Goal: Information Seeking & Learning: Learn about a topic

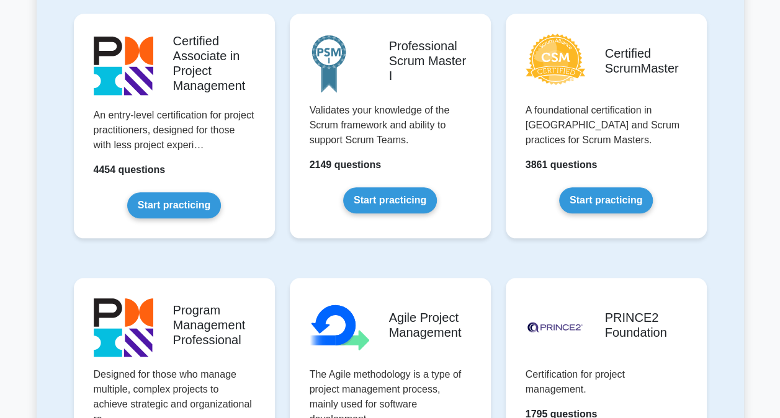
scroll to position [683, 0]
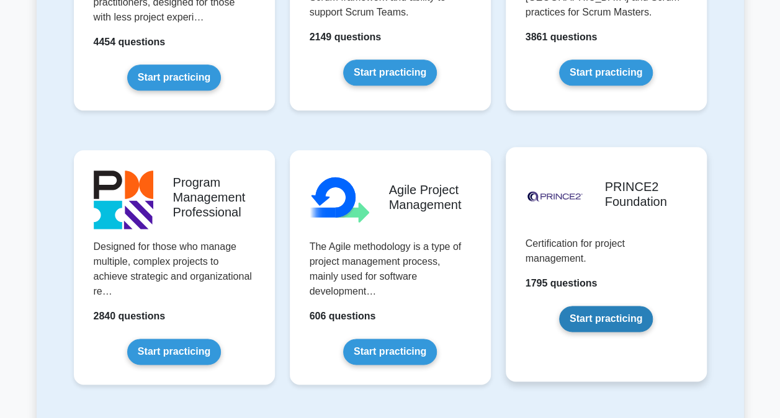
click at [597, 314] on link "Start practicing" at bounding box center [606, 319] width 94 height 26
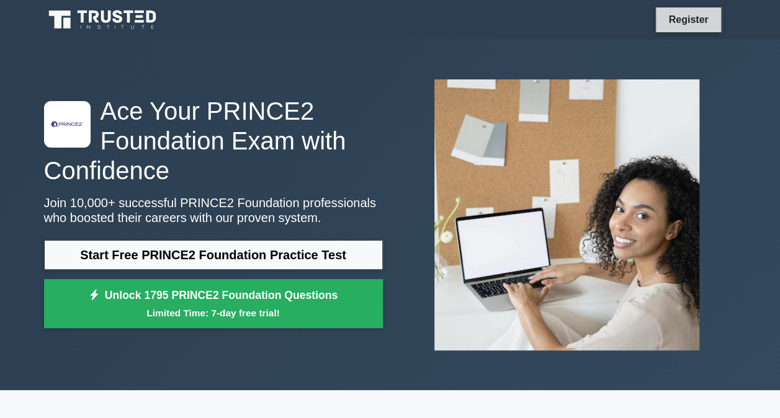
click at [709, 18] on link "Register" at bounding box center [688, 20] width 55 height 16
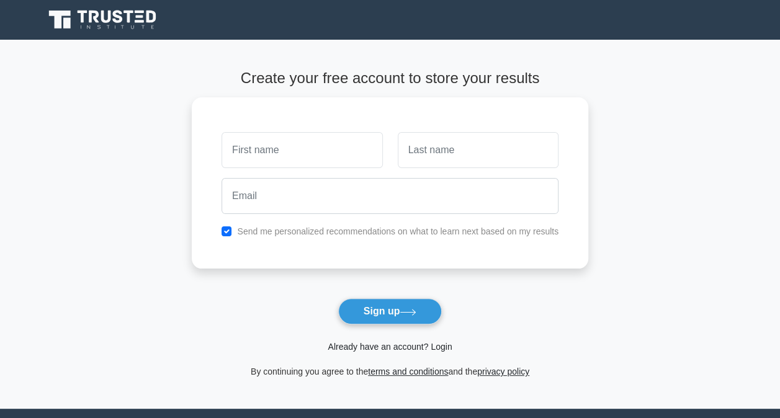
click at [387, 348] on link "Already have an account? Login" at bounding box center [390, 347] width 124 height 10
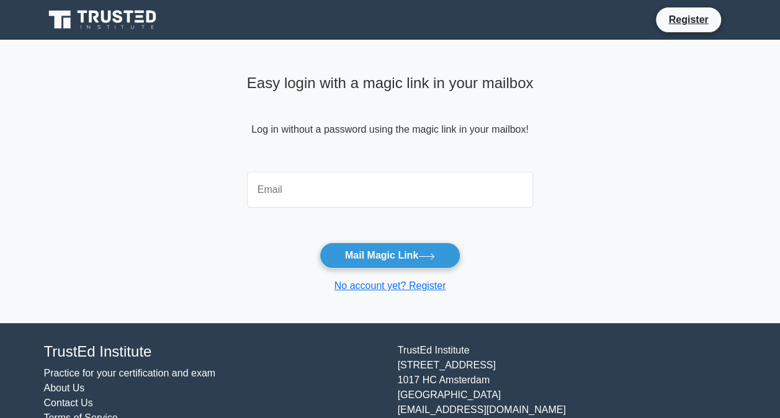
click at [359, 203] on input "email" at bounding box center [390, 190] width 287 height 36
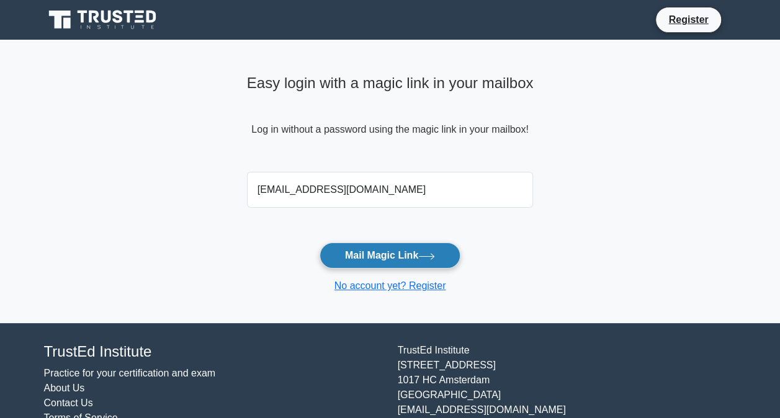
type input "patsalap@gmail.com"
click at [425, 256] on icon at bounding box center [426, 256] width 15 height 6
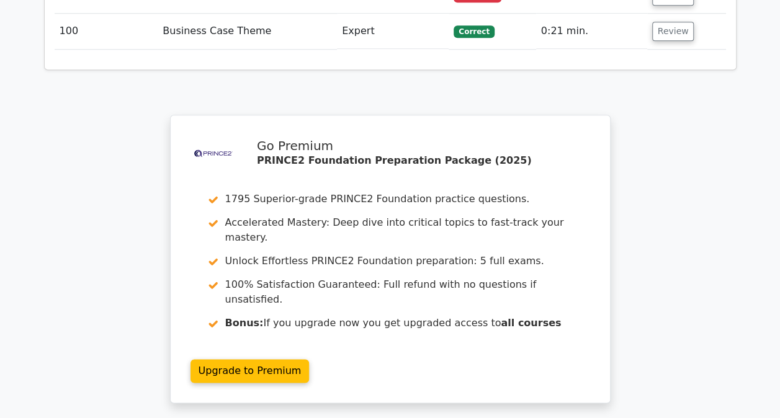
scroll to position [5287, 0]
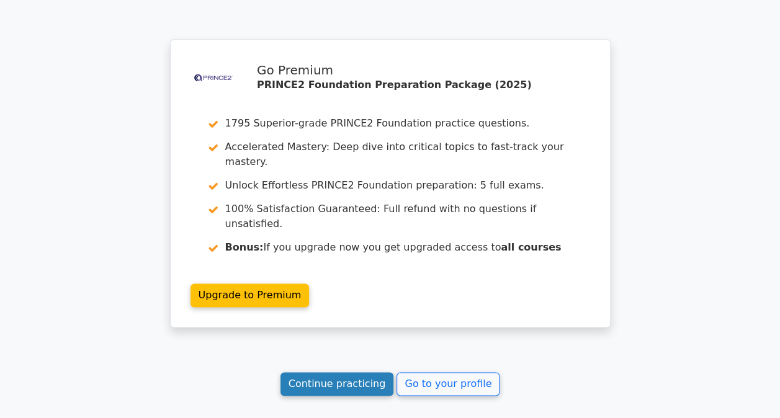
click at [376, 372] on link "Continue practicing" at bounding box center [337, 384] width 114 height 24
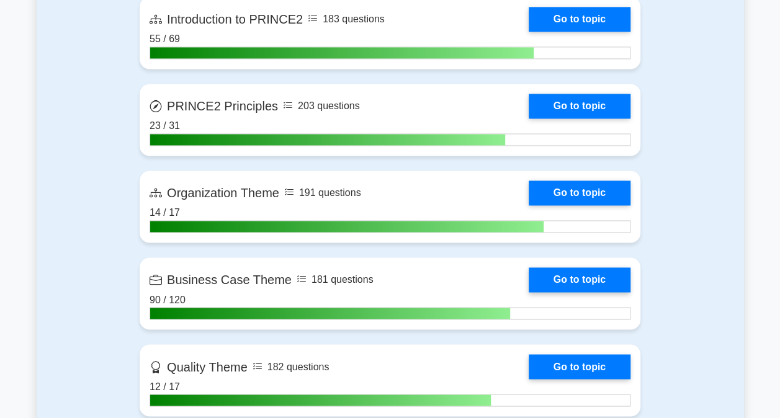
scroll to position [869, 0]
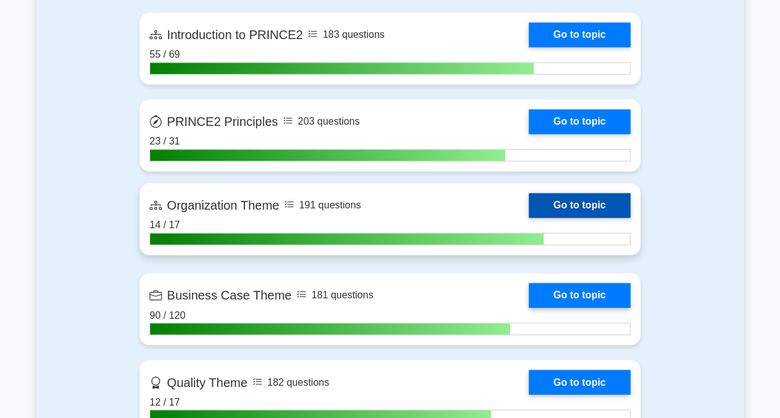
click at [561, 197] on link "Go to topic" at bounding box center [580, 205] width 102 height 25
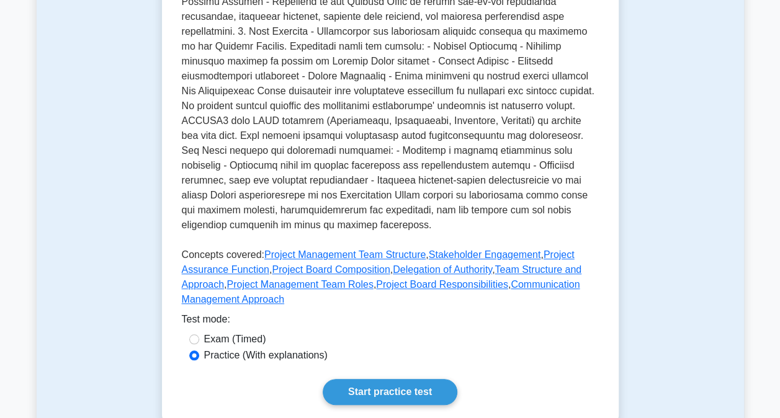
scroll to position [558, 0]
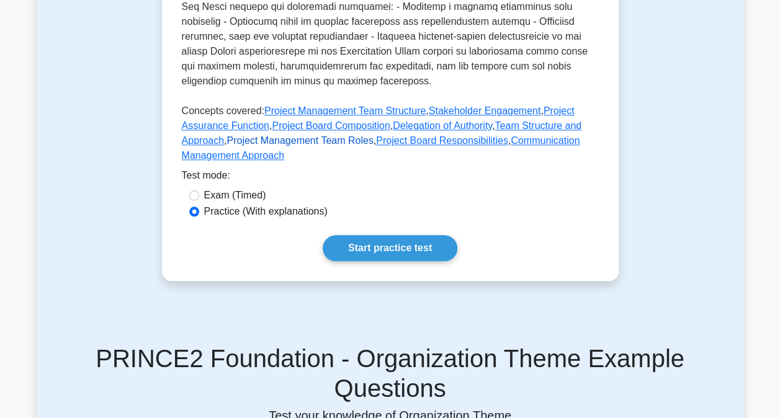
click at [342, 135] on link "Project Management Team Roles" at bounding box center [299, 140] width 146 height 11
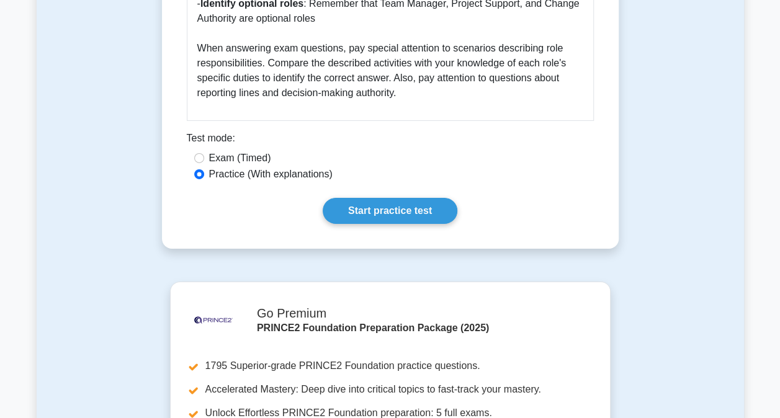
scroll to position [1986, 0]
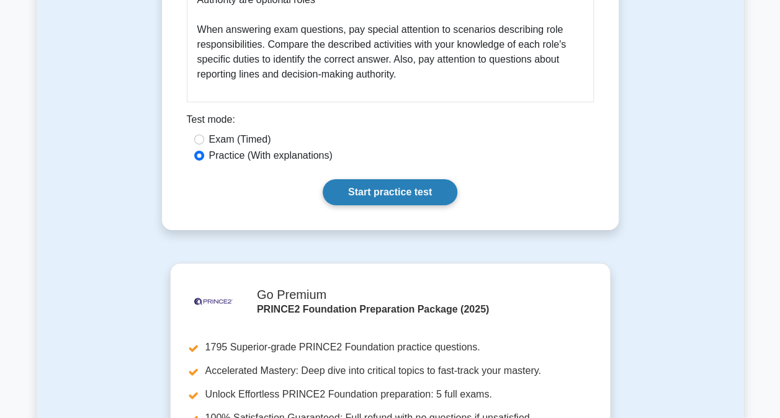
click at [433, 179] on link "Start practice test" at bounding box center [390, 192] width 135 height 26
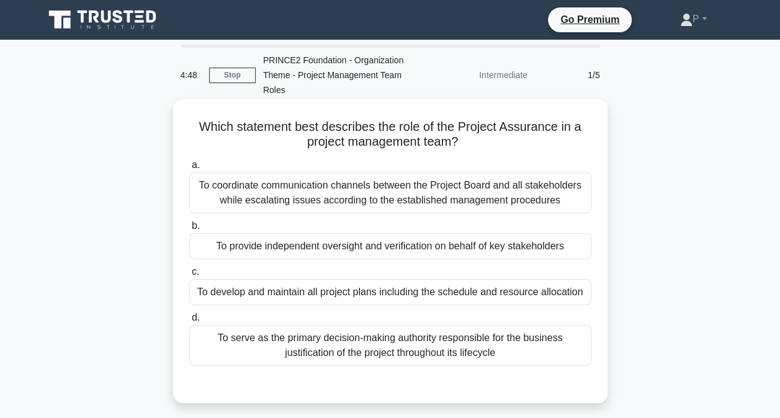
click at [544, 243] on div "To provide independent oversight and verification on behalf of key stakeholders" at bounding box center [390, 246] width 402 height 26
click at [189, 230] on input "b. To provide independent oversight and verification on behalf of key stakehold…" at bounding box center [189, 226] width 0 height 8
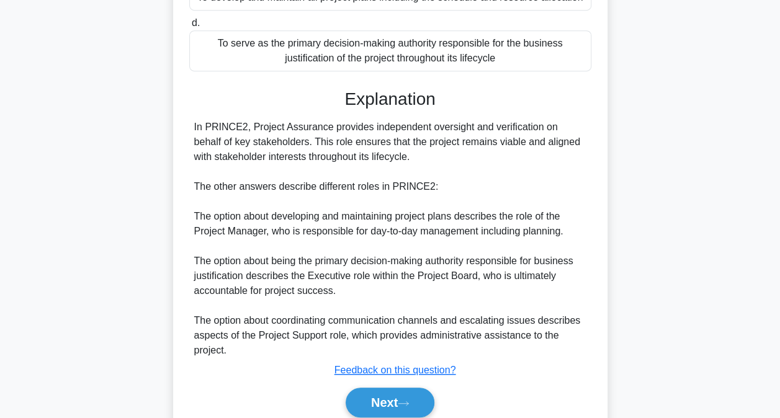
scroll to position [310, 0]
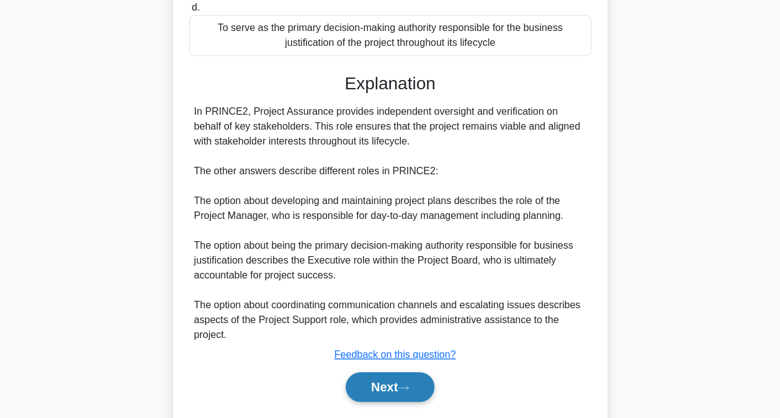
click at [421, 384] on button "Next" at bounding box center [390, 387] width 89 height 30
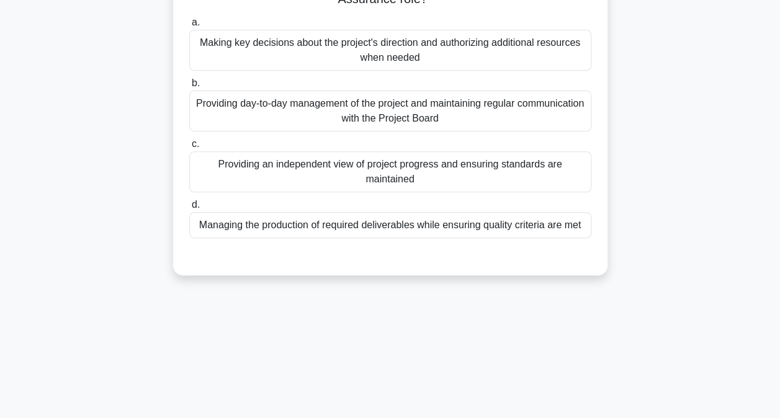
scroll to position [66, 0]
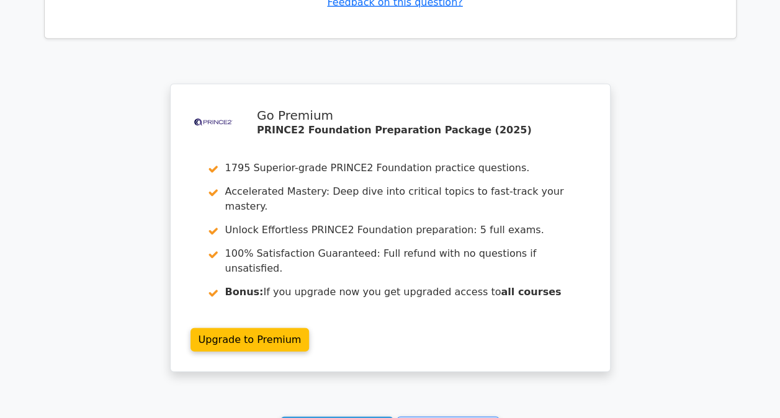
scroll to position [1695, 0]
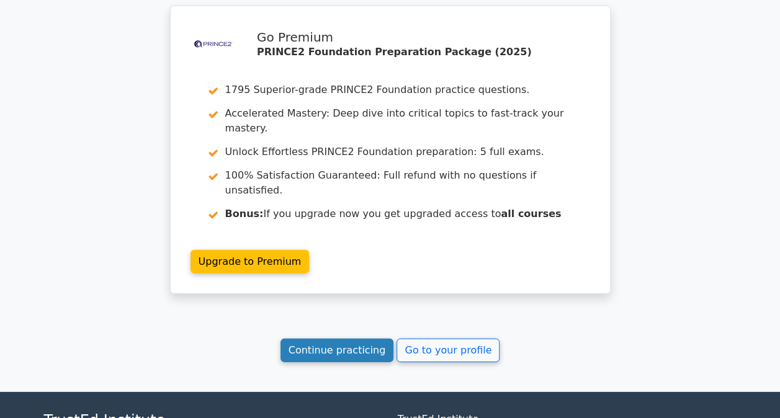
click at [349, 339] on link "Continue practicing" at bounding box center [337, 351] width 114 height 24
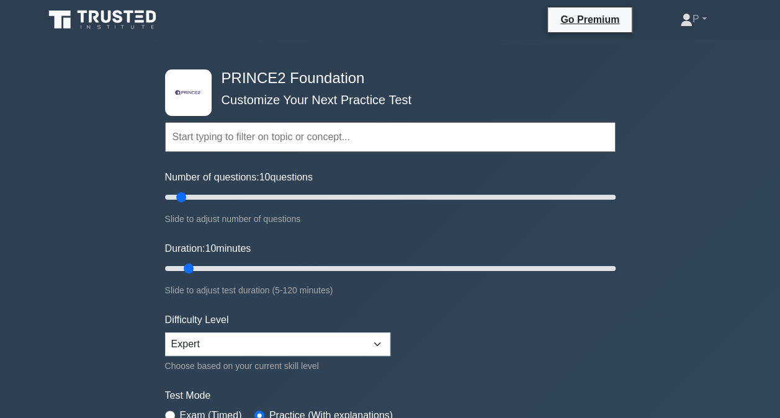
click at [292, 138] on input "text" at bounding box center [390, 137] width 451 height 30
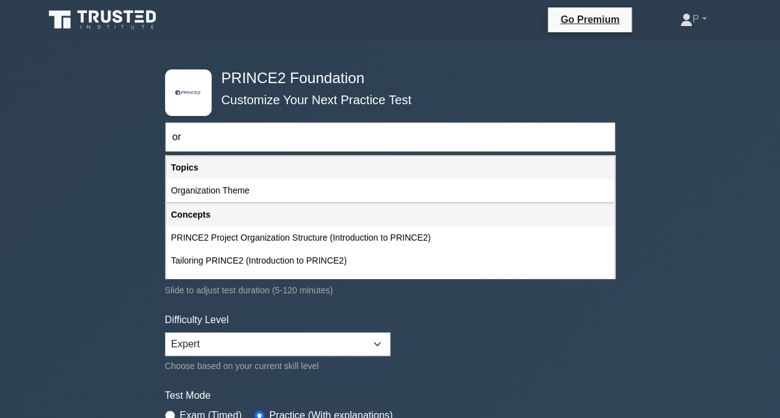
type input "o"
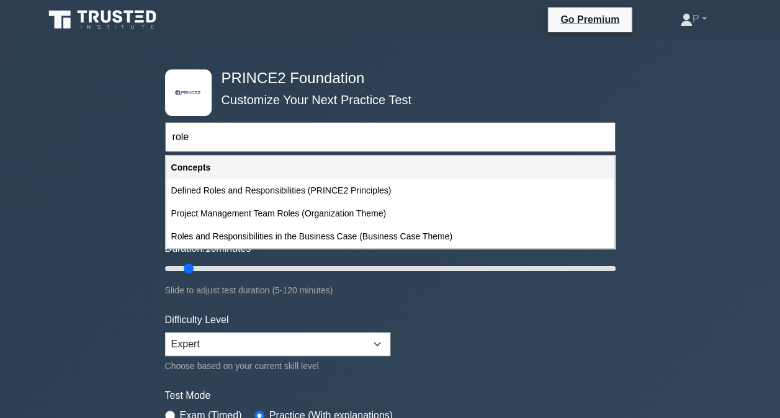
type input "roles"
drag, startPoint x: 254, startPoint y: 141, endPoint x: 152, endPoint y: 136, distance: 101.9
click at [152, 136] on div ".st0{fill-rule:evenodd;clip-rule:evenodd;fill:#000041;} .st1{fill-rule:evenodd;…" at bounding box center [390, 407] width 780 height 734
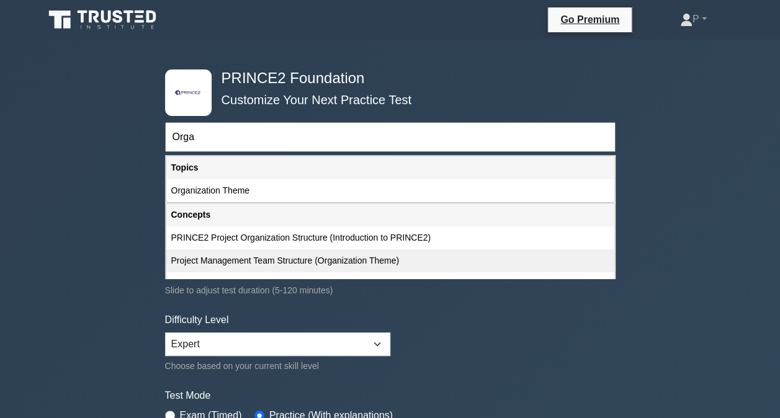
click at [310, 259] on div "Project Management Team Structure (Organization Theme)" at bounding box center [390, 260] width 448 height 23
type input "Project Management Team Structure (Organization Theme)"
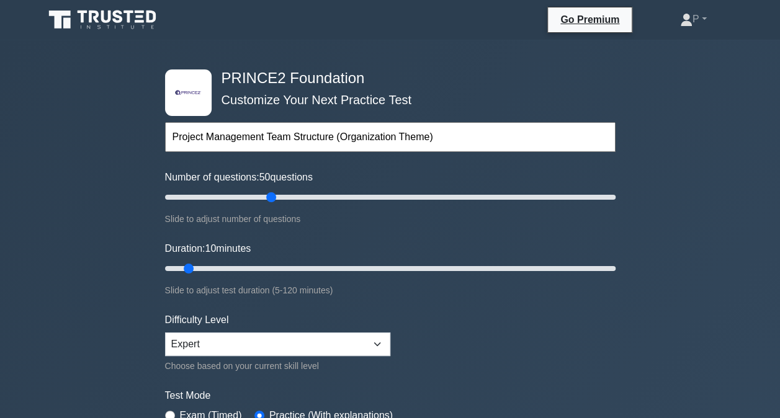
drag, startPoint x: 182, startPoint y: 195, endPoint x: 269, endPoint y: 207, distance: 87.6
type input "50"
click at [269, 205] on input "Number of questions: 50 questions" at bounding box center [390, 197] width 451 height 15
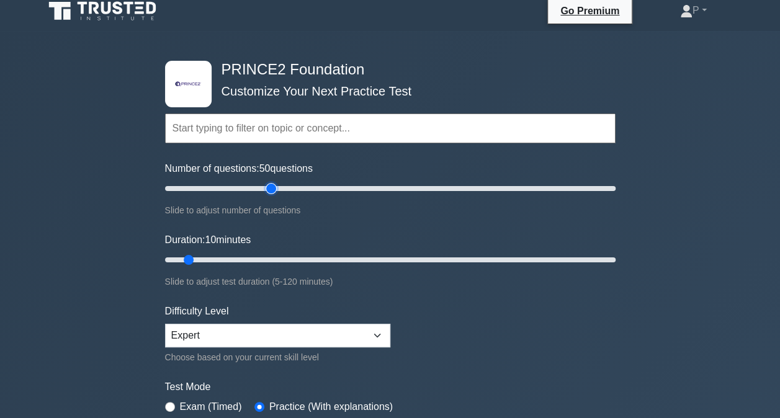
scroll to position [62, 0]
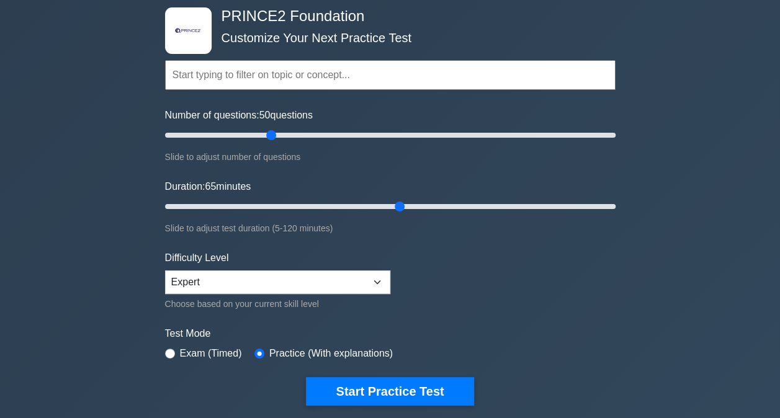
drag, startPoint x: 189, startPoint y: 205, endPoint x: 392, endPoint y: 233, distance: 204.9
type input "65"
click at [392, 214] on input "Duration: 65 minutes" at bounding box center [390, 206] width 451 height 15
click at [316, 279] on select "Beginner Intermediate Expert" at bounding box center [277, 283] width 225 height 24
select select "intermediate"
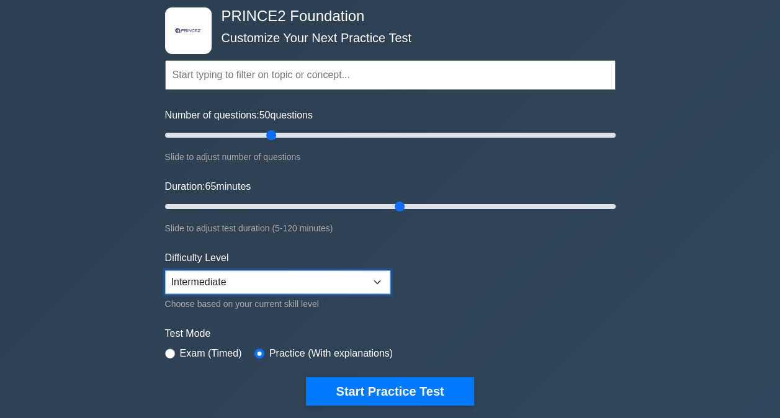
click at [165, 271] on select "Beginner Intermediate Expert" at bounding box center [277, 283] width 225 height 24
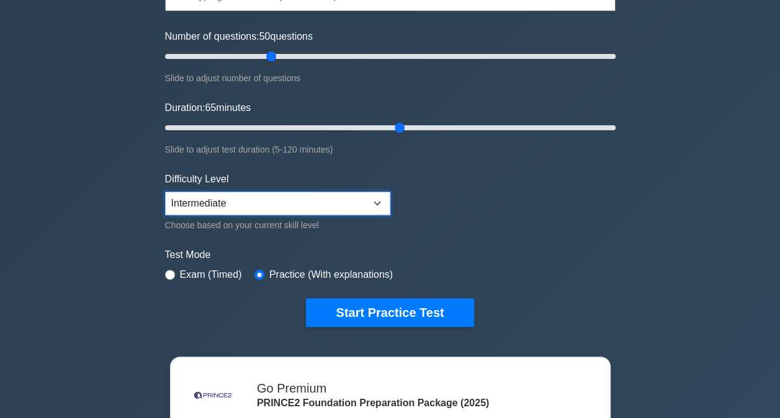
scroll to position [248, 0]
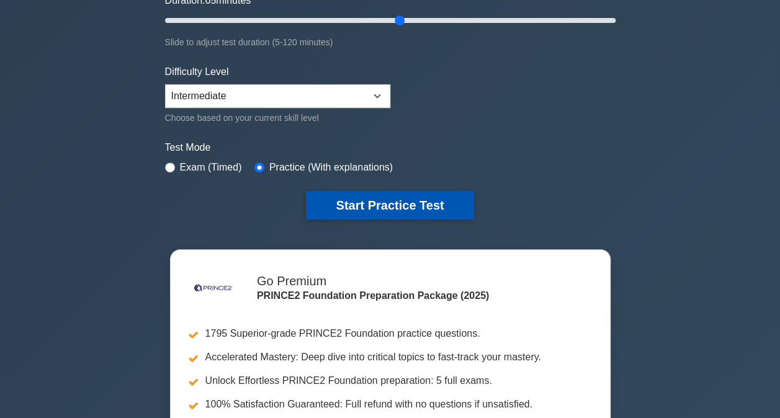
click at [348, 200] on button "Start Practice Test" at bounding box center [390, 205] width 168 height 29
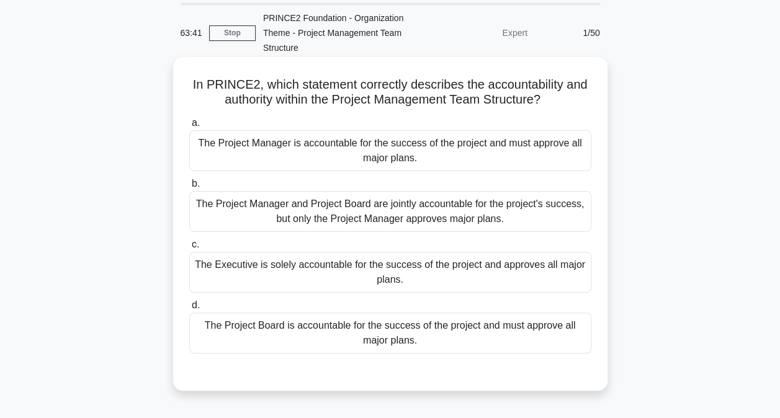
scroll to position [62, 0]
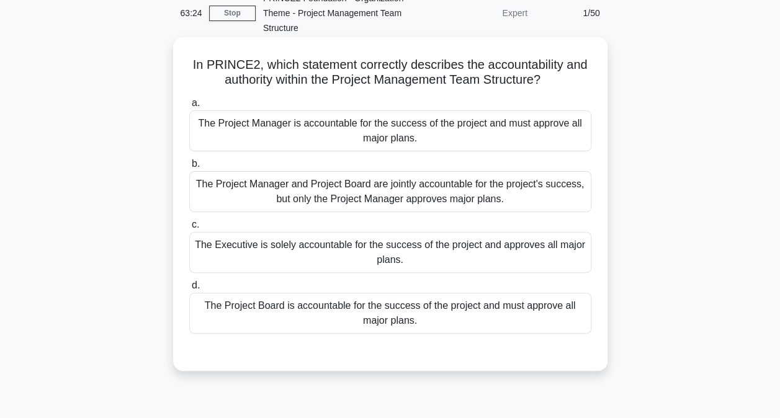
click at [475, 315] on div "The Project Board is accountable for the success of the project and must approv…" at bounding box center [390, 313] width 402 height 41
click at [189, 290] on input "d. The Project Board is accountable for the success of the project and must app…" at bounding box center [189, 286] width 0 height 8
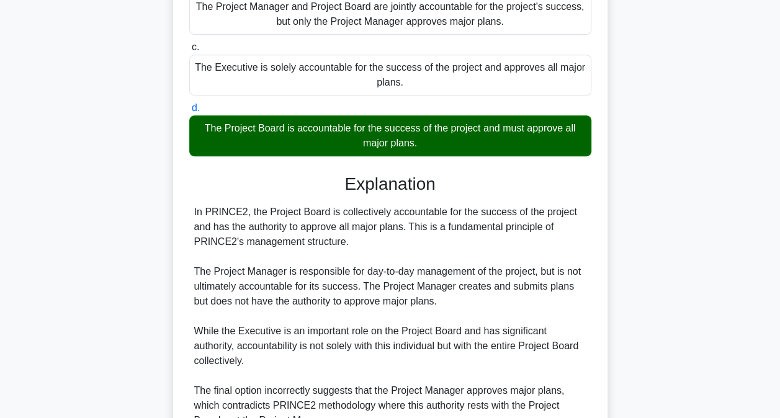
scroll to position [360, 0]
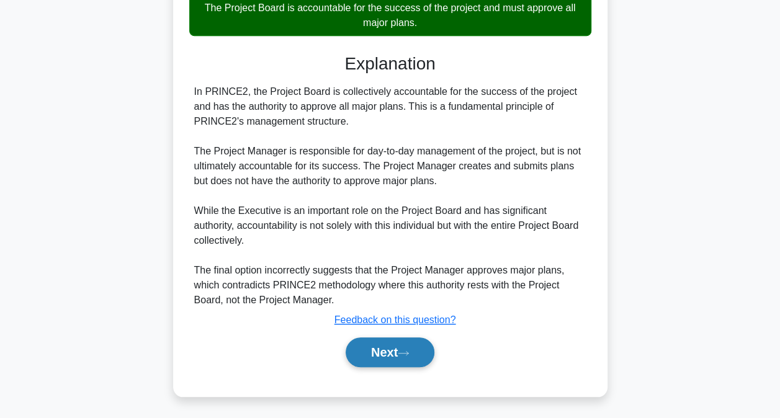
click at [417, 354] on button "Next" at bounding box center [390, 353] width 89 height 30
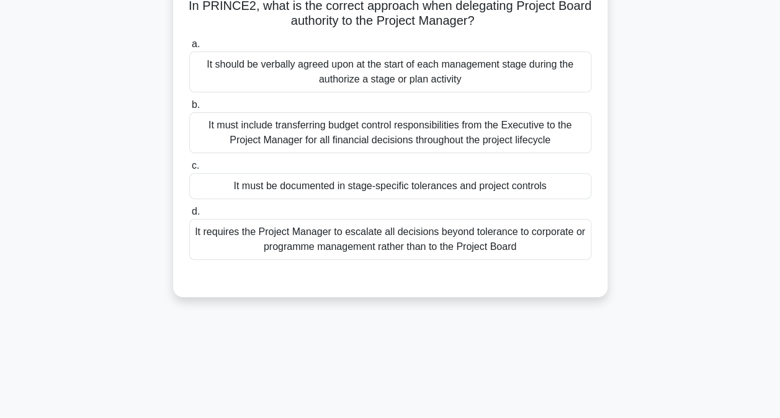
scroll to position [62, 0]
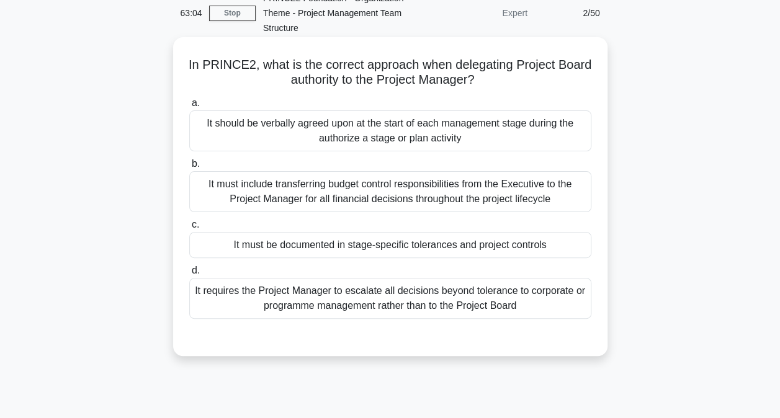
click at [554, 247] on div "It must be documented in stage-specific tolerances and project controls" at bounding box center [390, 245] width 402 height 26
click at [189, 229] on input "c. It must be documented in stage-specific tolerances and project controls" at bounding box center [189, 225] width 0 height 8
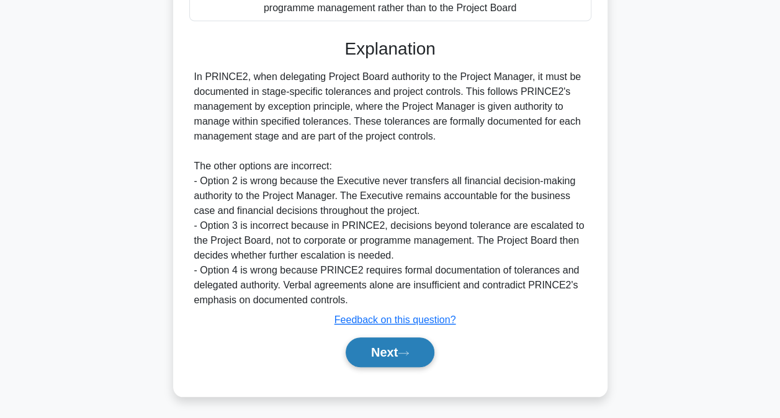
click at [409, 350] on icon at bounding box center [403, 353] width 11 height 7
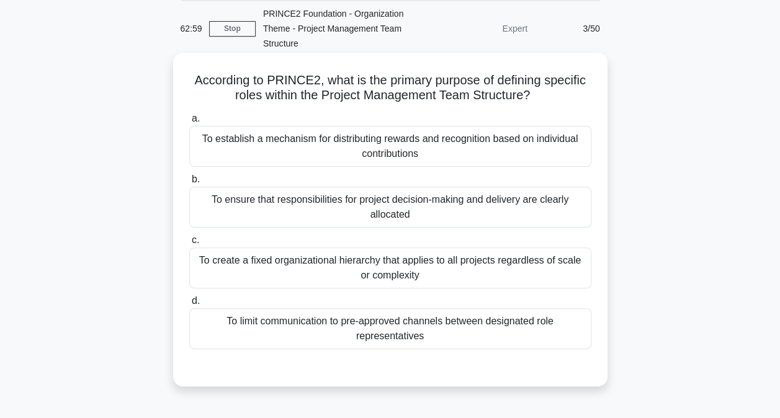
scroll to position [66, 0]
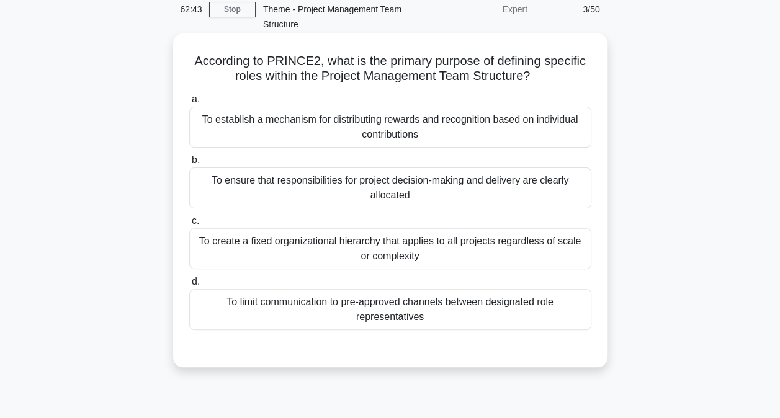
click at [563, 186] on div "To ensure that responsibilities for project decision-making and delivery are cl…" at bounding box center [390, 188] width 402 height 41
click at [189, 164] on input "b. To ensure that responsibilities for project decision-making and delivery are…" at bounding box center [189, 160] width 0 height 8
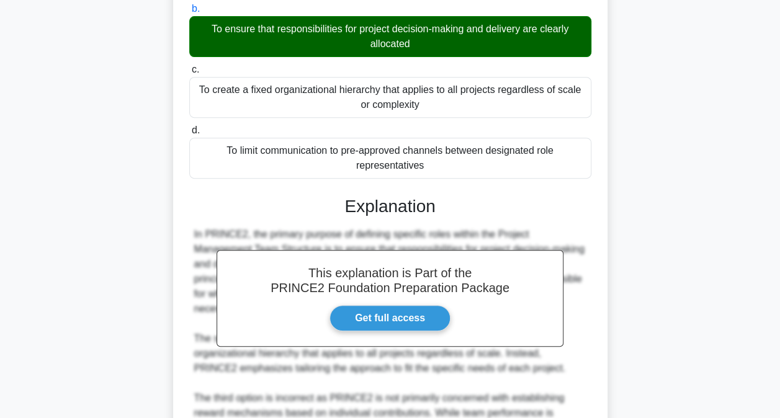
scroll to position [405, 0]
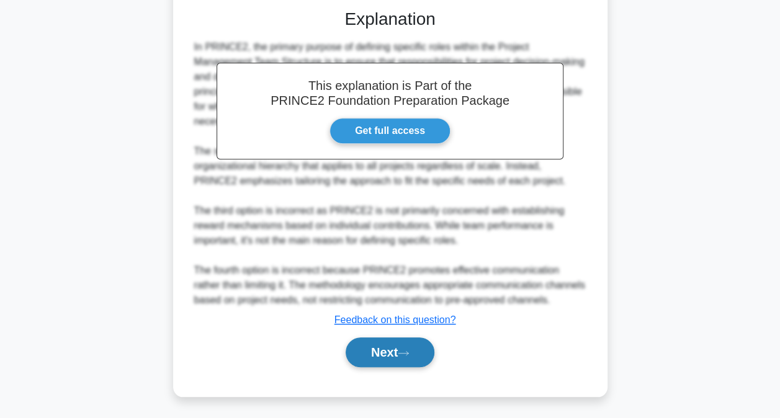
drag, startPoint x: 403, startPoint y: 360, endPoint x: 407, endPoint y: 351, distance: 9.5
click at [403, 360] on button "Next" at bounding box center [390, 353] width 89 height 30
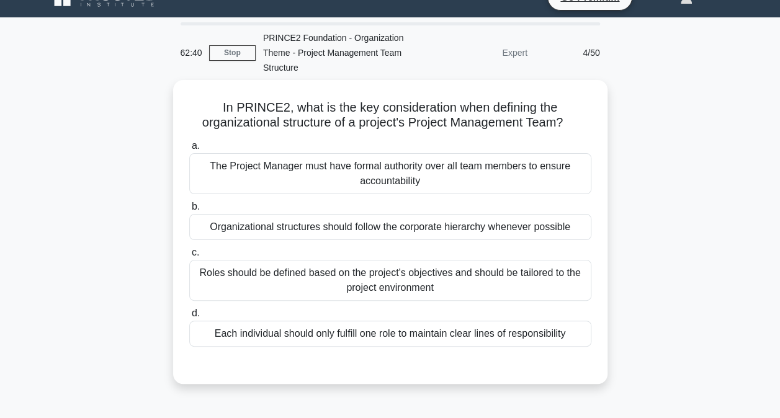
scroll to position [4, 0]
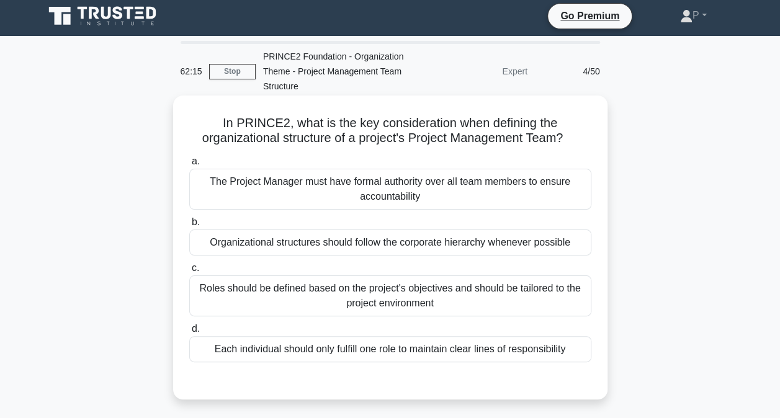
click at [505, 293] on div "Roles should be defined based on the project's objectives and should be tailore…" at bounding box center [390, 296] width 402 height 41
click at [189, 272] on input "c. Roles should be defined based on the project's objectives and should be tail…" at bounding box center [189, 268] width 0 height 8
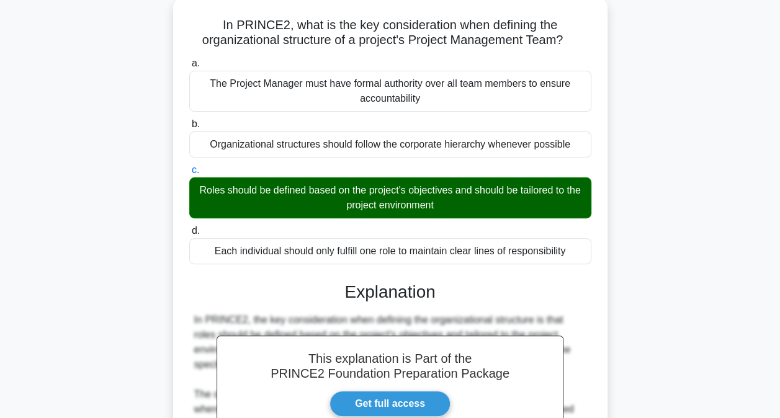
scroll to position [360, 0]
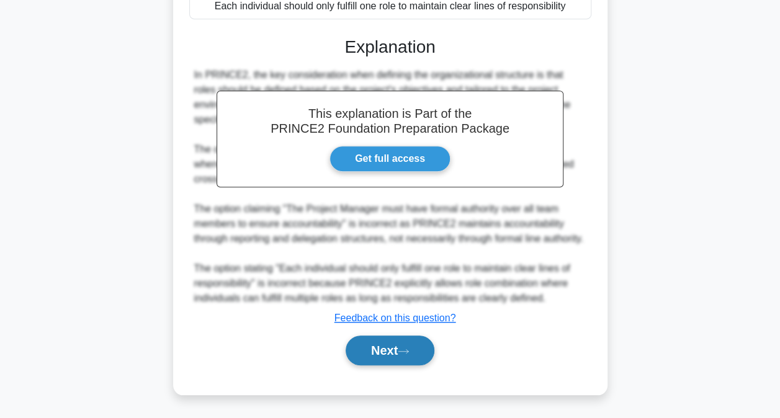
click at [423, 343] on button "Next" at bounding box center [390, 351] width 89 height 30
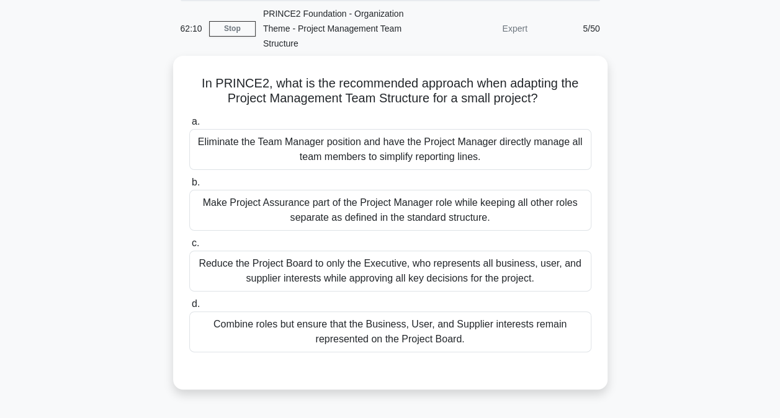
scroll to position [66, 0]
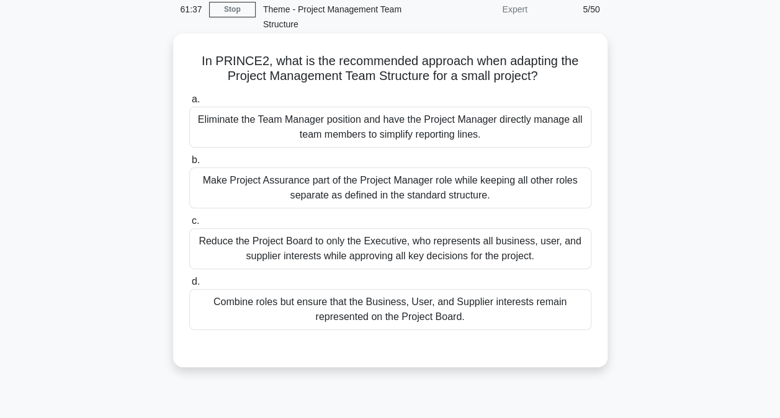
click at [447, 122] on div "Eliminate the Team Manager position and have the Project Manager directly manag…" at bounding box center [390, 127] width 402 height 41
click at [189, 104] on input "a. Eliminate the Team Manager position and have the Project Manager directly ma…" at bounding box center [189, 100] width 0 height 8
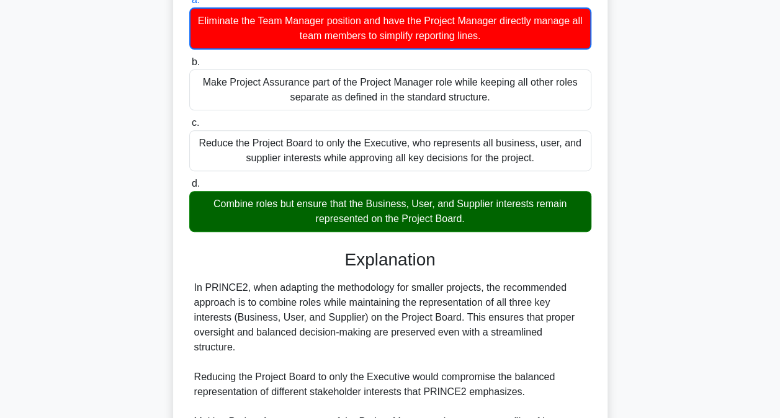
scroll to position [362, 0]
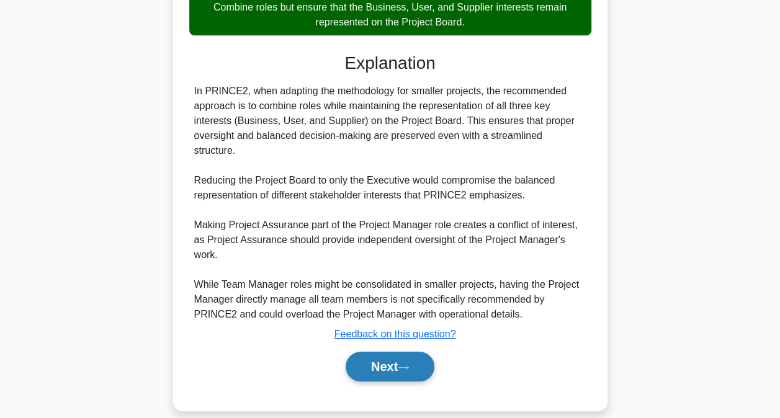
click at [415, 354] on button "Next" at bounding box center [390, 367] width 89 height 30
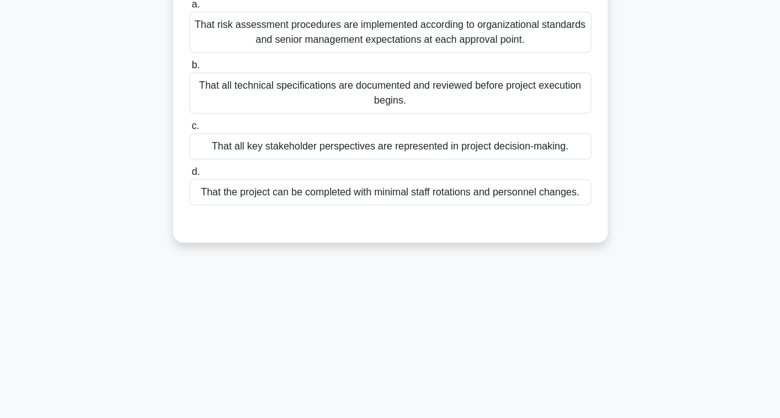
scroll to position [4, 0]
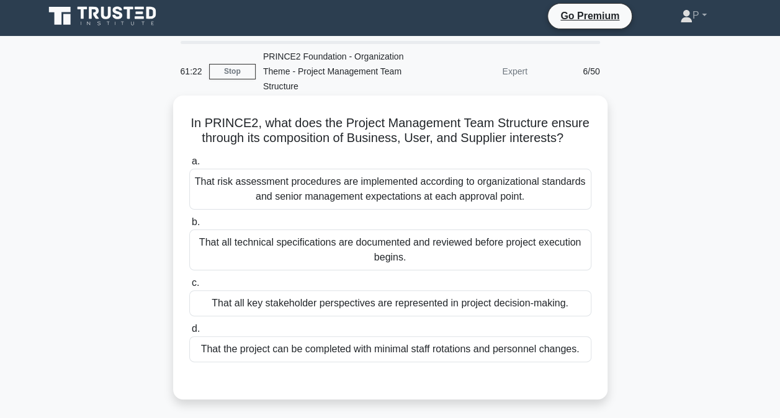
click at [551, 305] on div "That all key stakeholder perspectives are represented in project decision-makin…" at bounding box center [390, 303] width 402 height 26
click at [189, 287] on input "c. That all key stakeholder perspectives are represented in project decision-ma…" at bounding box center [189, 283] width 0 height 8
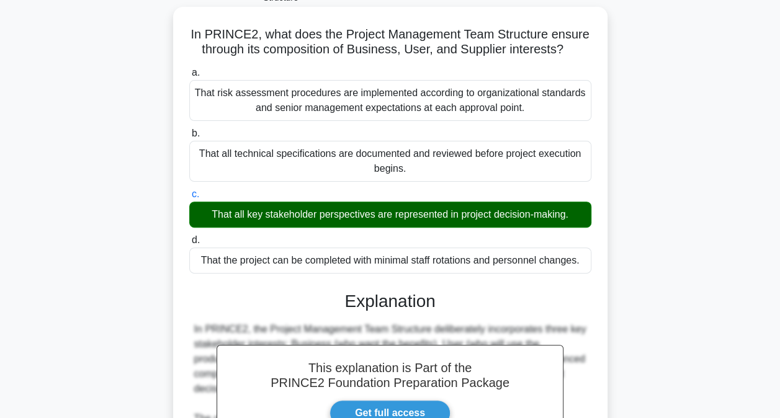
scroll to position [376, 0]
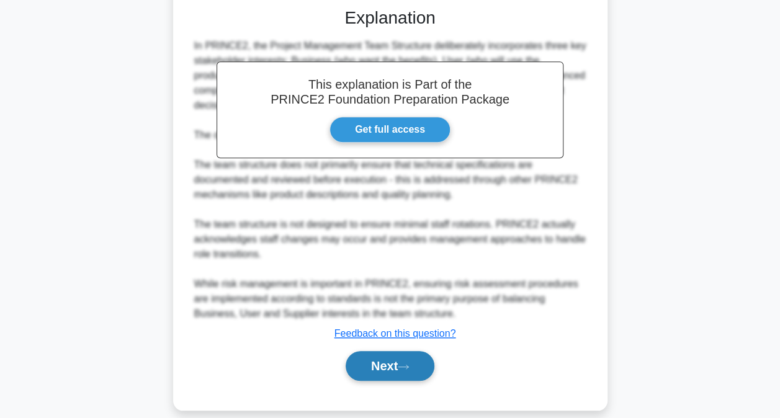
click at [411, 375] on button "Next" at bounding box center [390, 366] width 89 height 30
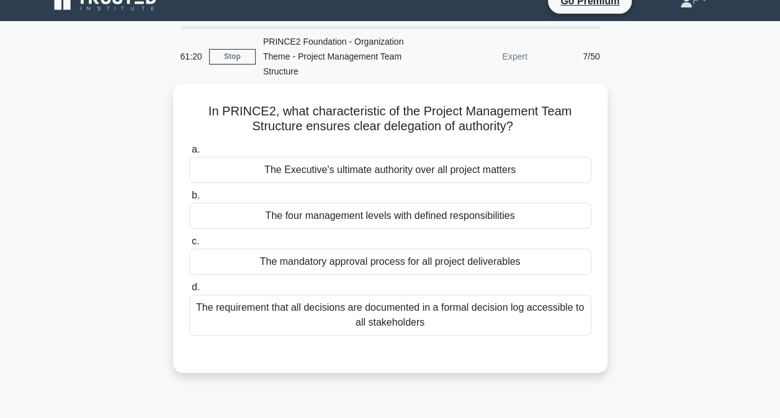
scroll to position [4, 0]
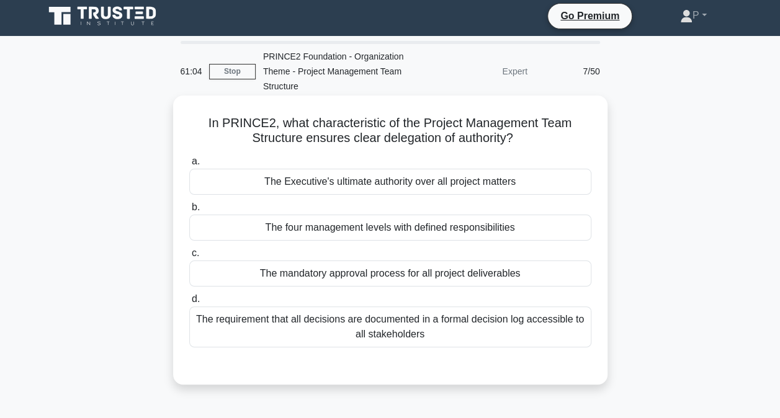
click at [514, 228] on div "The four management levels with defined responsibilities" at bounding box center [390, 228] width 402 height 26
click at [189, 212] on input "b. The four management levels with defined responsibilities" at bounding box center [189, 208] width 0 height 8
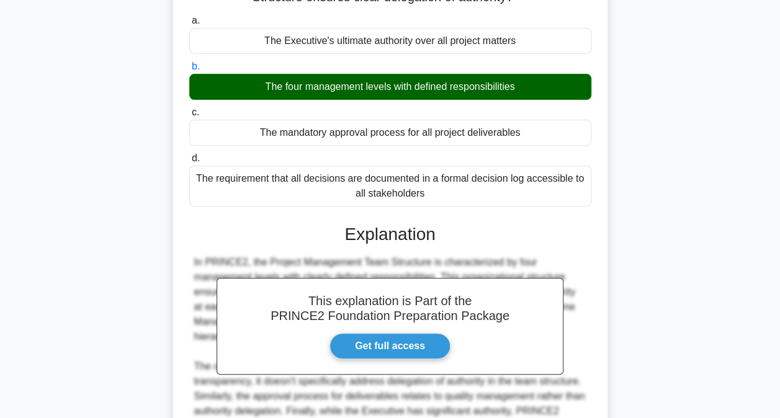
scroll to position [300, 0]
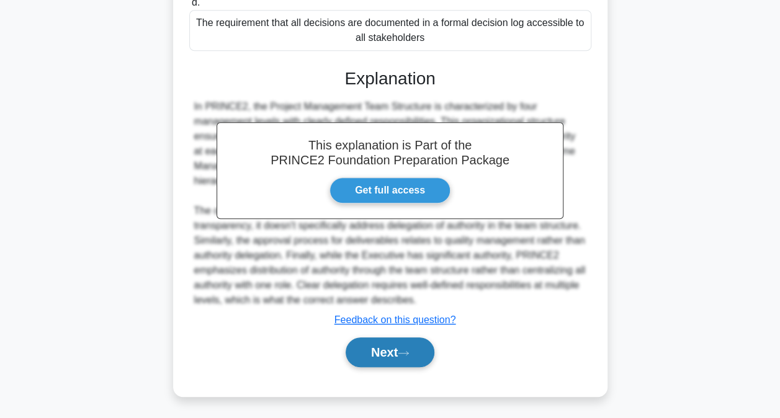
click at [390, 342] on button "Next" at bounding box center [390, 353] width 89 height 30
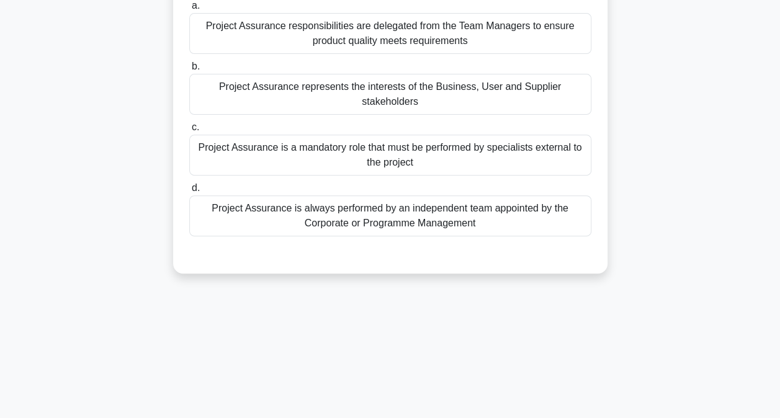
scroll to position [66, 0]
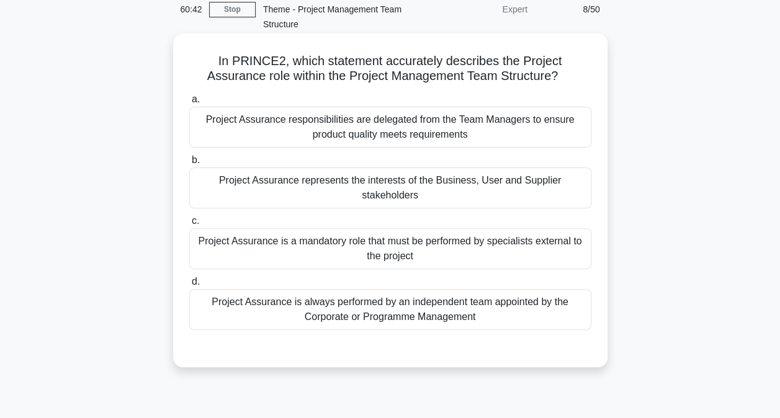
click at [562, 187] on div "Project Assurance represents the interests of the Business, User and Supplier s…" at bounding box center [390, 188] width 402 height 41
click at [189, 164] on input "b. Project Assurance represents the interests of the Business, User and Supplie…" at bounding box center [189, 160] width 0 height 8
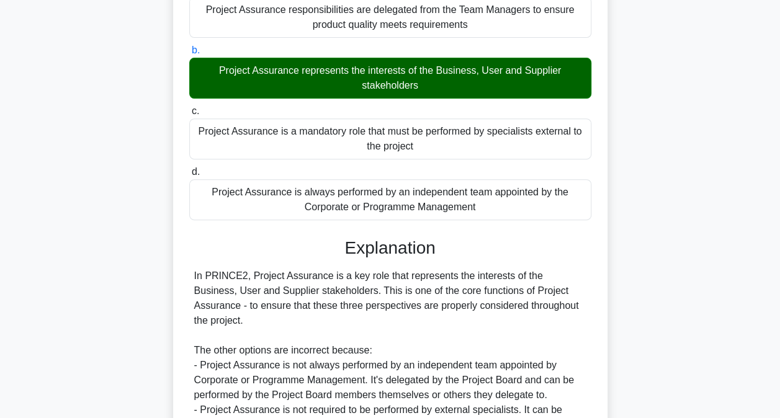
scroll to position [315, 0]
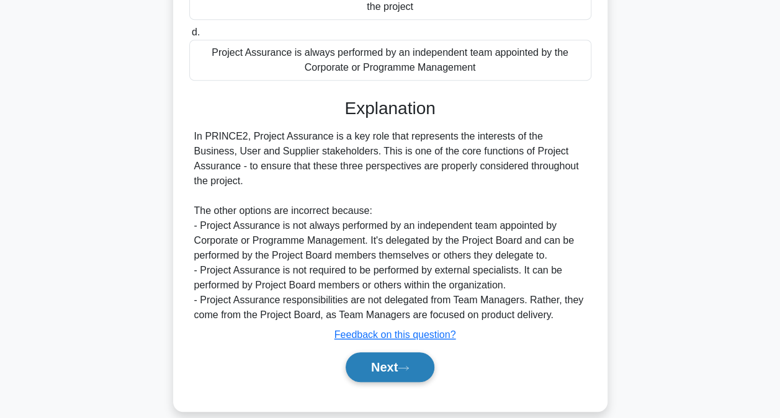
click at [409, 365] on icon at bounding box center [403, 368] width 11 height 7
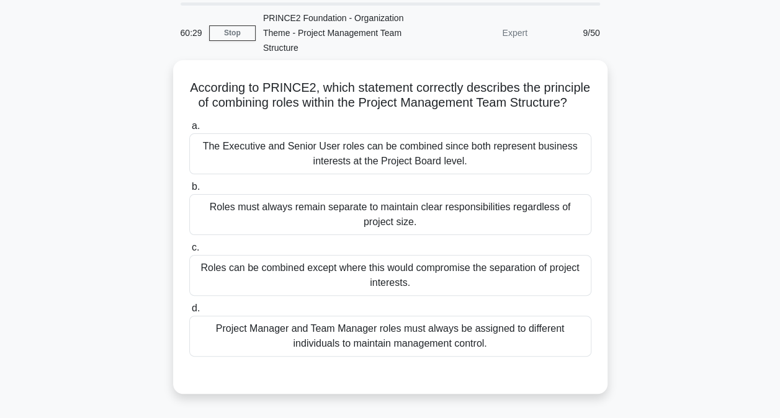
scroll to position [62, 0]
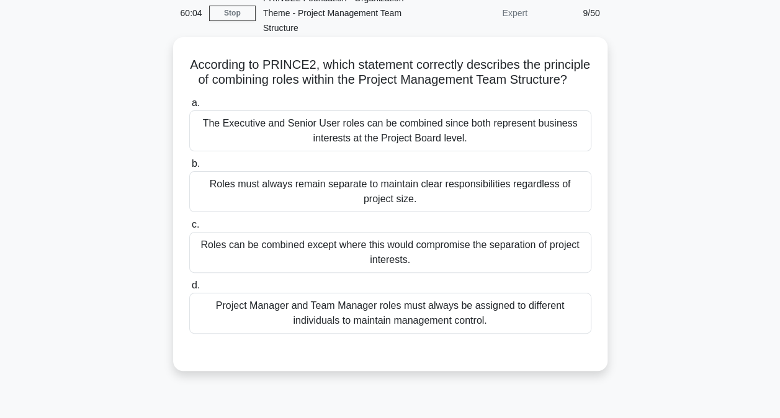
click at [539, 263] on div "Roles can be combined except where this would compromise the separation of proj…" at bounding box center [390, 252] width 402 height 41
click at [189, 229] on input "c. Roles can be combined except where this would compromise the separation of p…" at bounding box center [189, 225] width 0 height 8
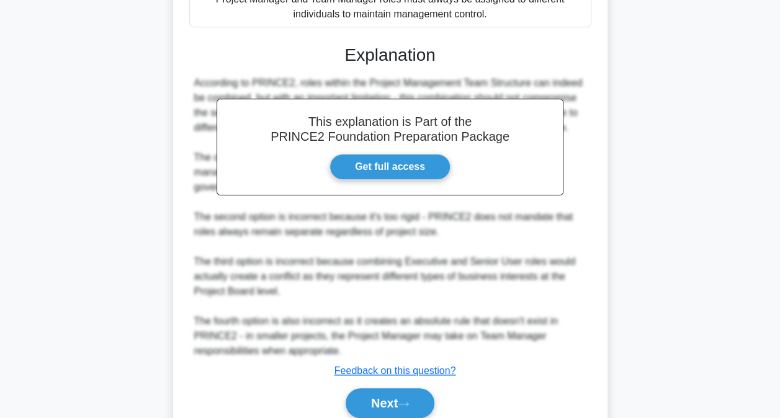
scroll to position [372, 0]
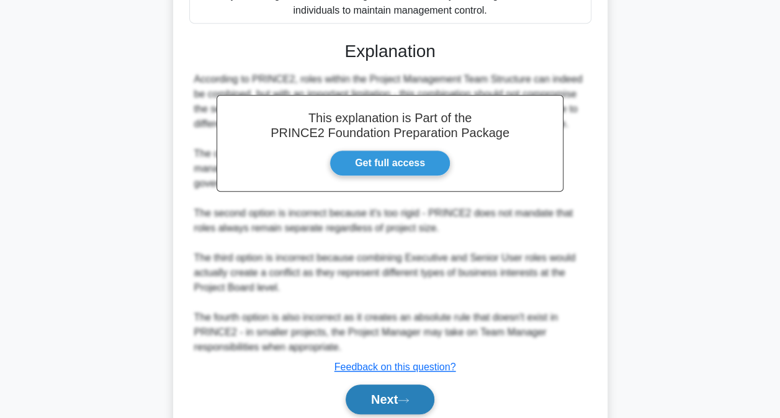
click at [398, 408] on button "Next" at bounding box center [390, 400] width 89 height 30
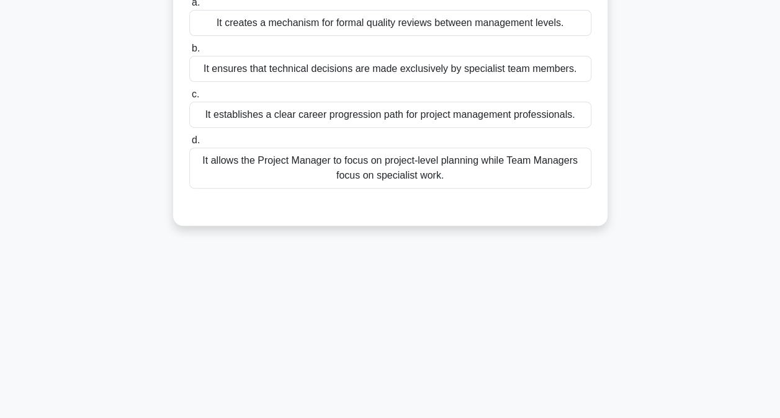
scroll to position [66, 0]
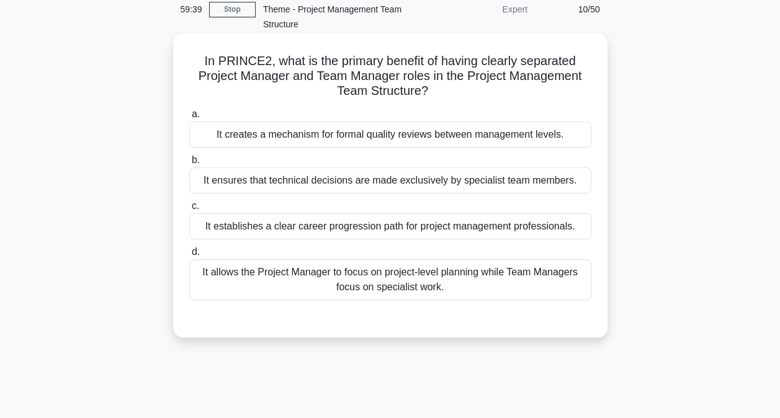
click at [549, 272] on div "It allows the Project Manager to focus on project-level planning while Team Man…" at bounding box center [390, 279] width 402 height 41
click at [189, 256] on input "d. It allows the Project Manager to focus on project-level planning while Team …" at bounding box center [189, 252] width 0 height 8
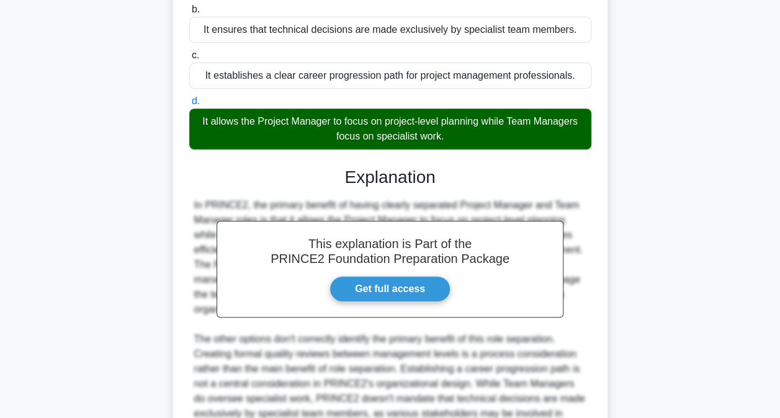
scroll to position [345, 0]
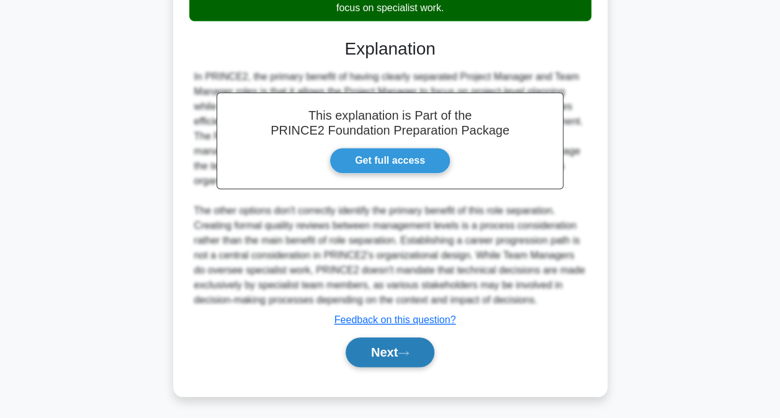
click at [418, 348] on button "Next" at bounding box center [390, 353] width 89 height 30
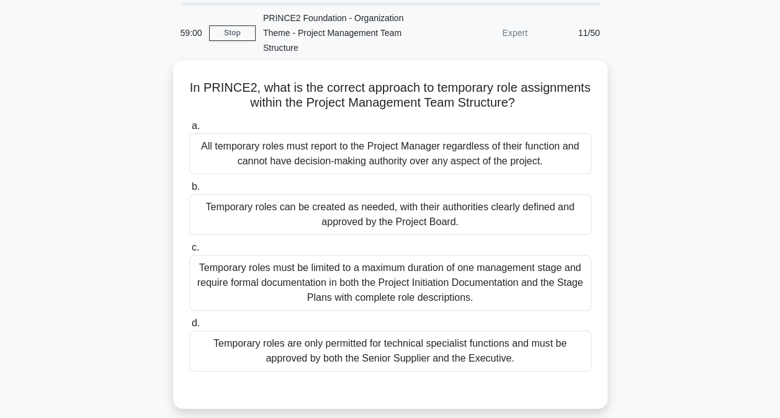
scroll to position [62, 0]
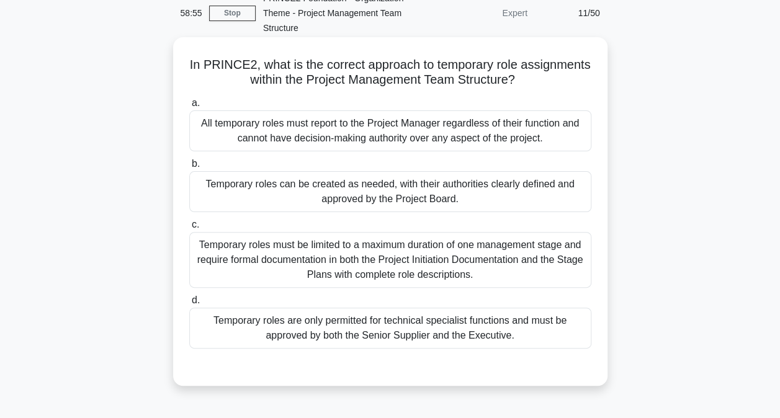
click at [554, 191] on div "Temporary roles can be created as needed, with their authorities clearly define…" at bounding box center [390, 191] width 402 height 41
click at [189, 168] on input "b. Temporary roles can be created as needed, with their authorities clearly def…" at bounding box center [189, 164] width 0 height 8
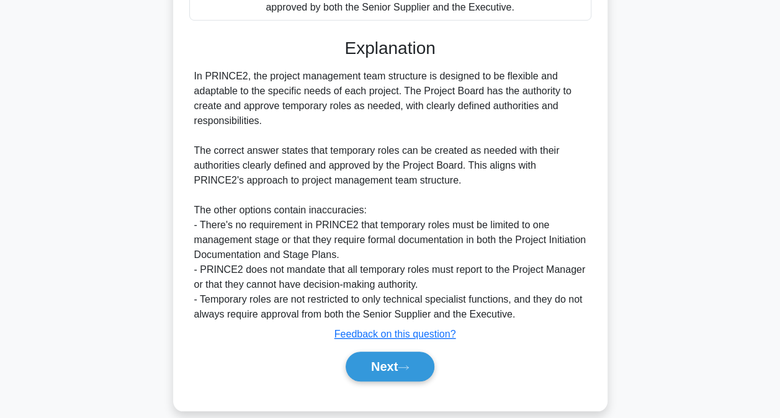
scroll to position [405, 0]
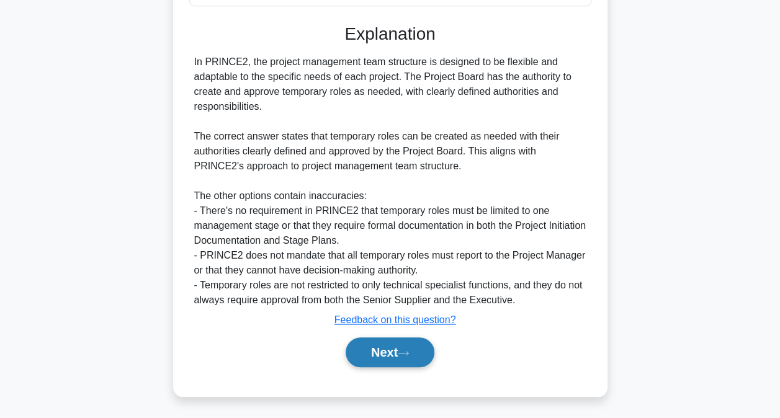
click at [424, 350] on button "Next" at bounding box center [390, 353] width 89 height 30
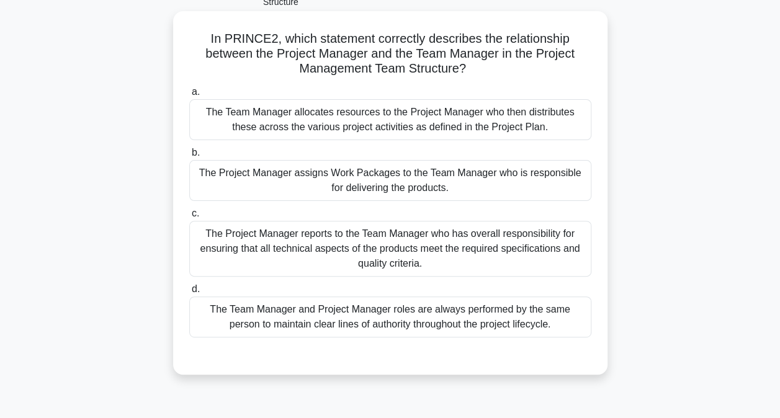
scroll to position [62, 0]
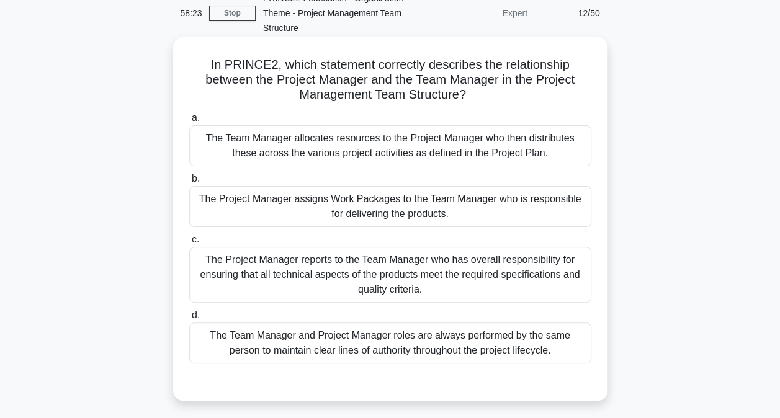
click at [542, 200] on div "The Project Manager assigns Work Packages to the Team Manager who is responsibl…" at bounding box center [390, 206] width 402 height 41
click at [189, 183] on input "b. The Project Manager assigns Work Packages to the Team Manager who is respons…" at bounding box center [189, 179] width 0 height 8
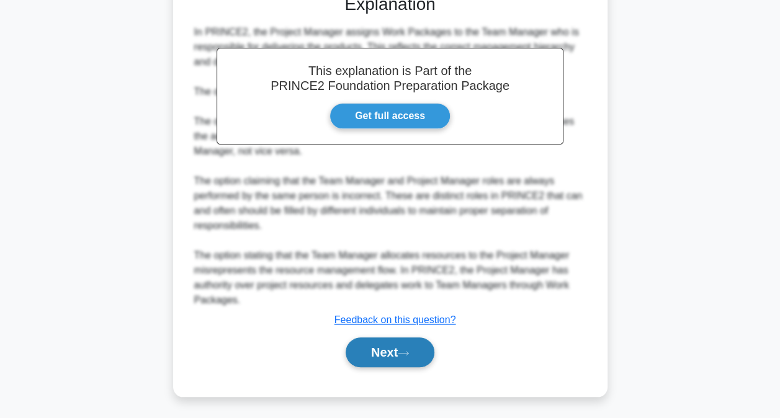
click at [402, 345] on button "Next" at bounding box center [390, 353] width 89 height 30
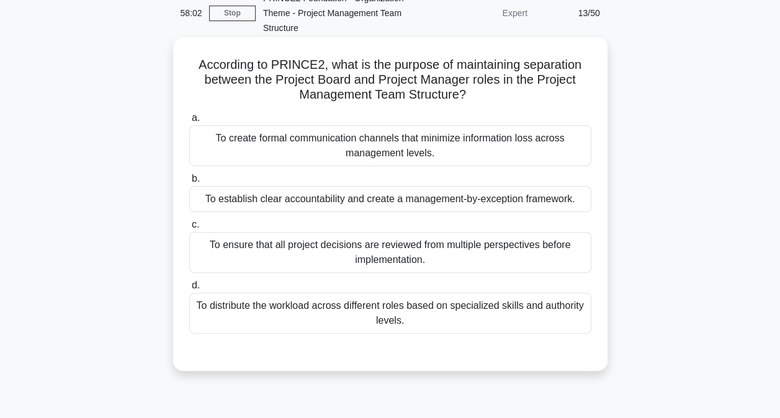
click at [539, 303] on div "To distribute the workload across different roles based on specialized skills a…" at bounding box center [390, 313] width 402 height 41
click at [189, 290] on input "d. To distribute the workload across different roles based on specialized skill…" at bounding box center [189, 286] width 0 height 8
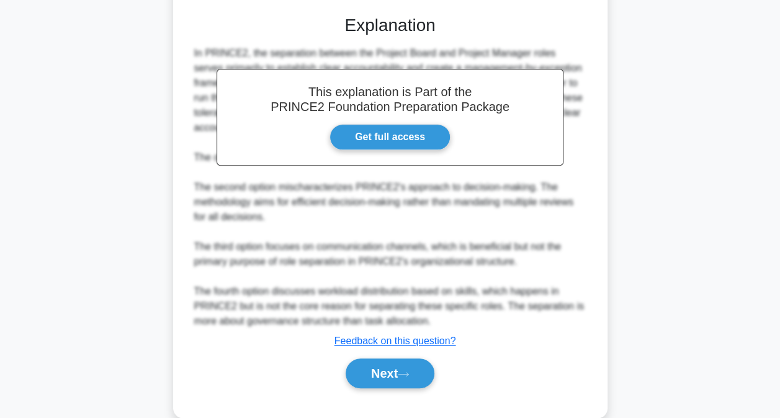
scroll to position [421, 0]
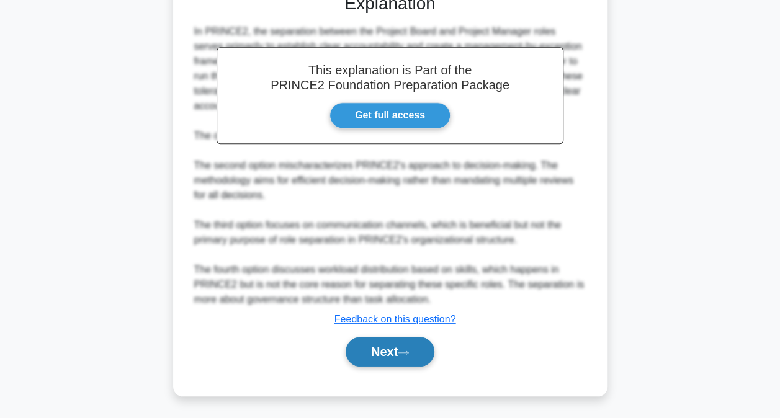
click at [407, 352] on icon at bounding box center [403, 353] width 10 height 4
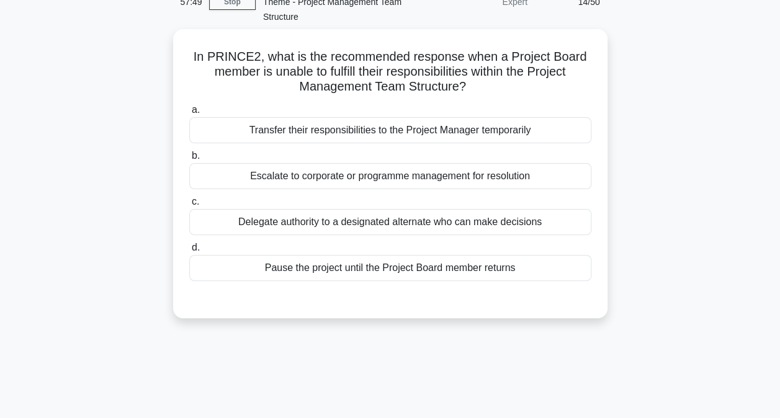
scroll to position [0, 0]
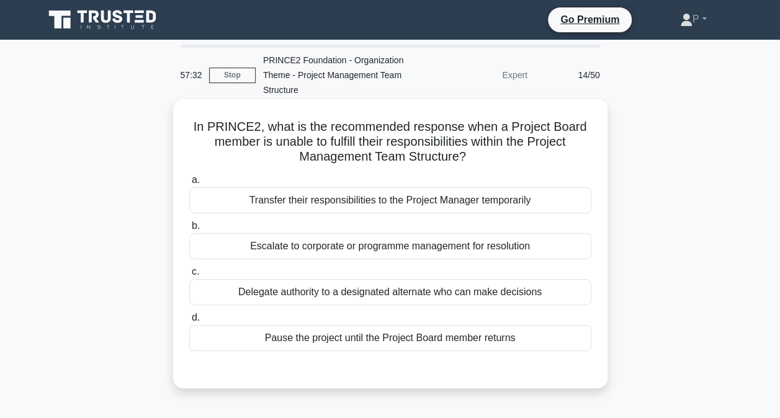
click at [539, 248] on div "Escalate to corporate or programme management for resolution" at bounding box center [390, 246] width 402 height 26
click at [189, 230] on input "b. Escalate to corporate or programme management for resolution" at bounding box center [189, 226] width 0 height 8
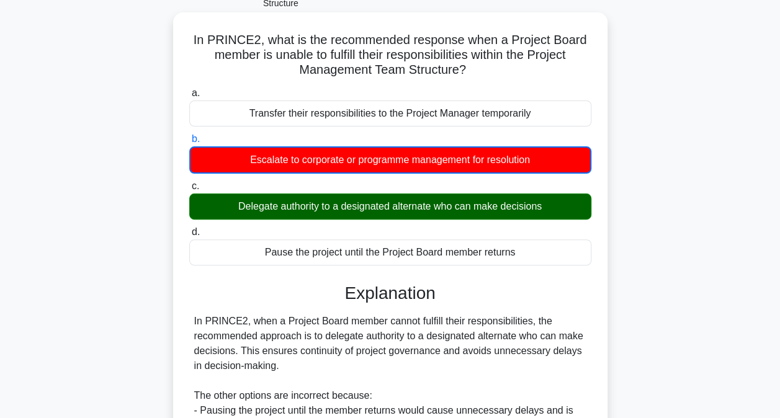
scroll to position [86, 0]
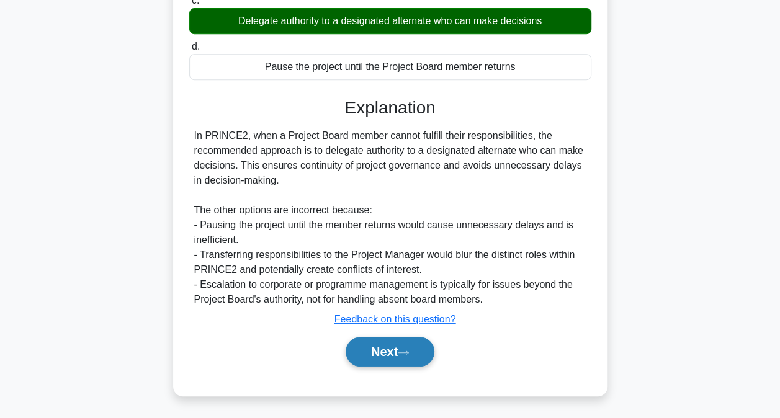
click at [403, 350] on icon at bounding box center [403, 352] width 11 height 7
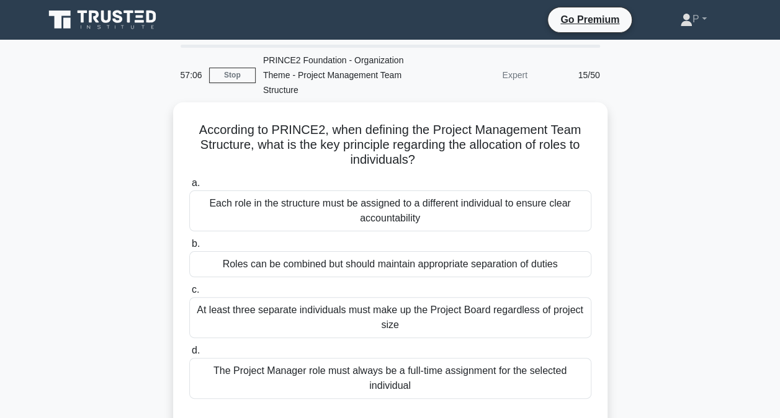
scroll to position [62, 0]
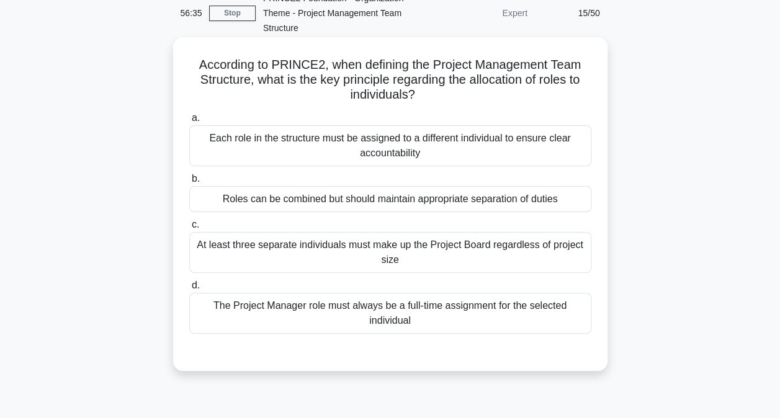
click at [567, 196] on div "Roles can be combined but should maintain appropriate separation of duties" at bounding box center [390, 199] width 402 height 26
click at [189, 183] on input "b. Roles can be combined but should maintain appropriate separation of duties" at bounding box center [189, 179] width 0 height 8
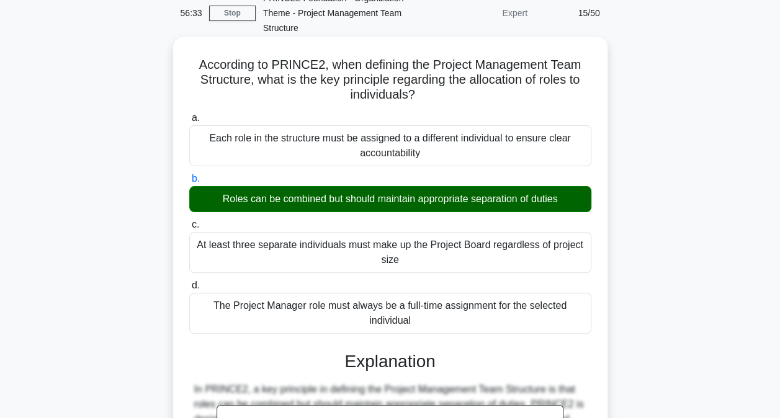
scroll to position [330, 0]
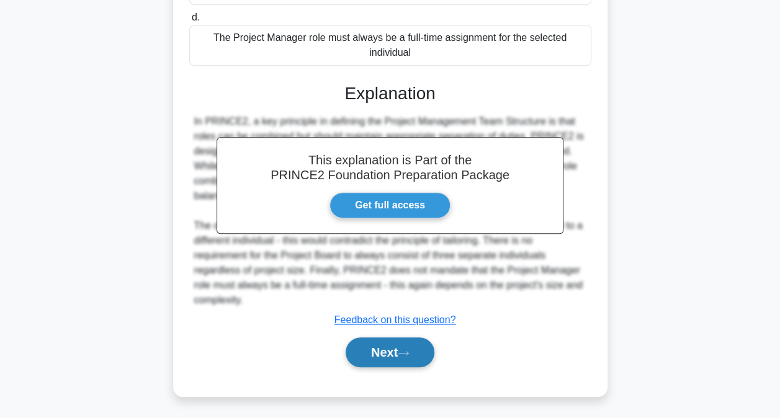
click at [417, 352] on button "Next" at bounding box center [390, 353] width 89 height 30
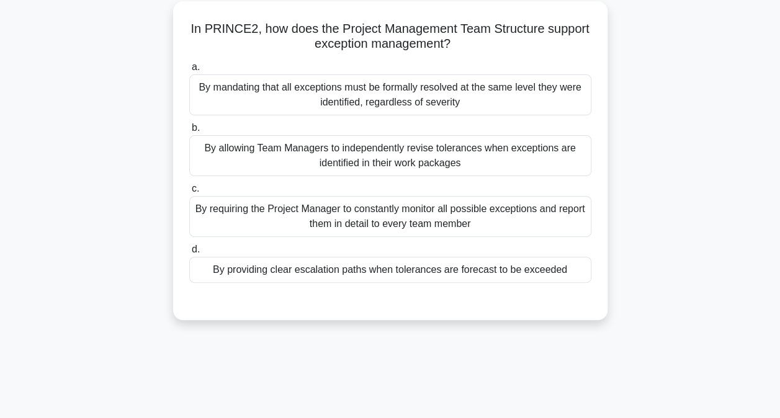
scroll to position [0, 0]
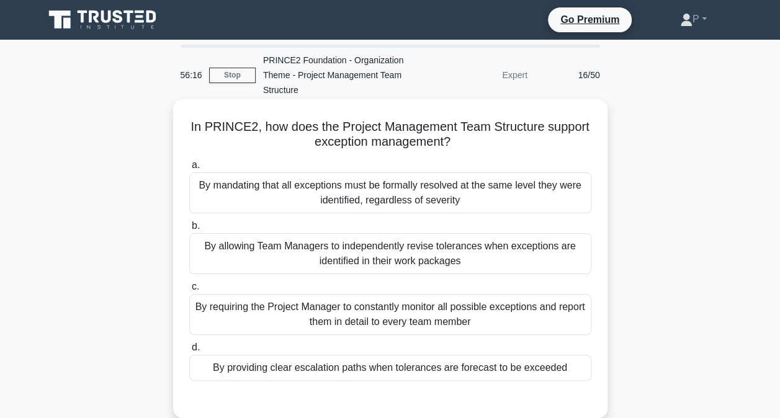
click at [448, 369] on div "By providing clear escalation paths when tolerances are forecast to be exceeded" at bounding box center [390, 368] width 402 height 26
click at [189, 352] on input "d. By providing clear escalation paths when tolerances are forecast to be excee…" at bounding box center [189, 348] width 0 height 8
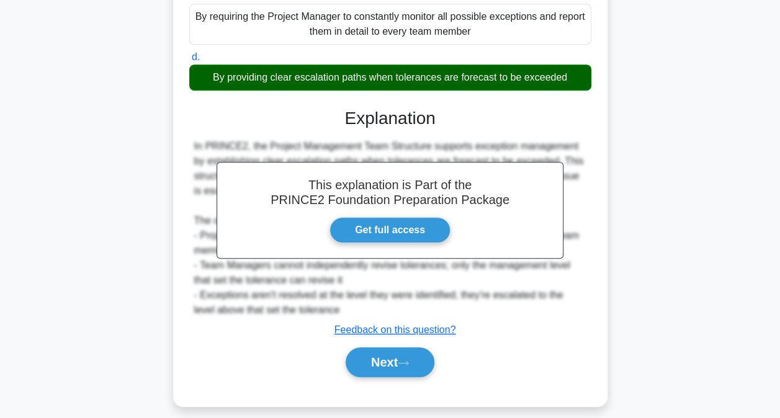
scroll to position [300, 0]
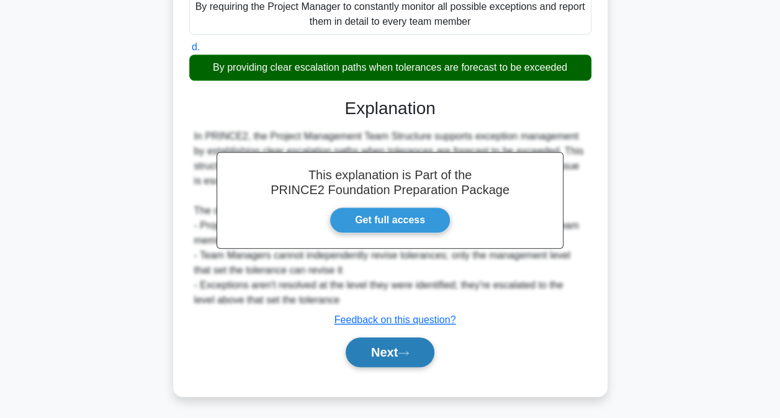
click at [406, 352] on icon at bounding box center [403, 353] width 10 height 4
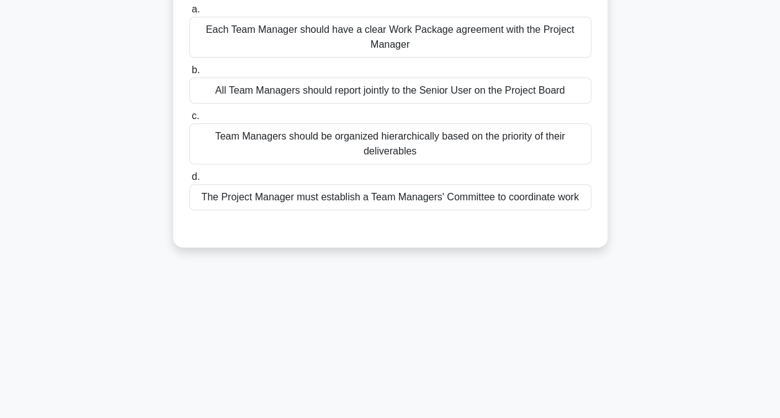
scroll to position [4, 0]
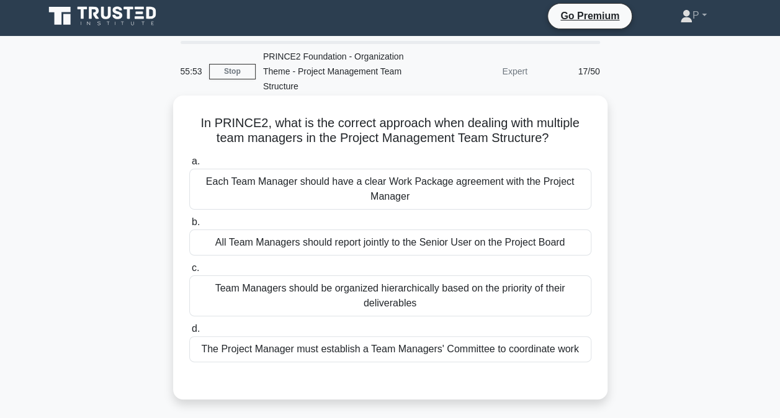
click at [496, 191] on div "Each Team Manager should have a clear Work Package agreement with the Project M…" at bounding box center [390, 189] width 402 height 41
click at [189, 166] on input "a. Each Team Manager should have a clear Work Package agreement with the Projec…" at bounding box center [189, 162] width 0 height 8
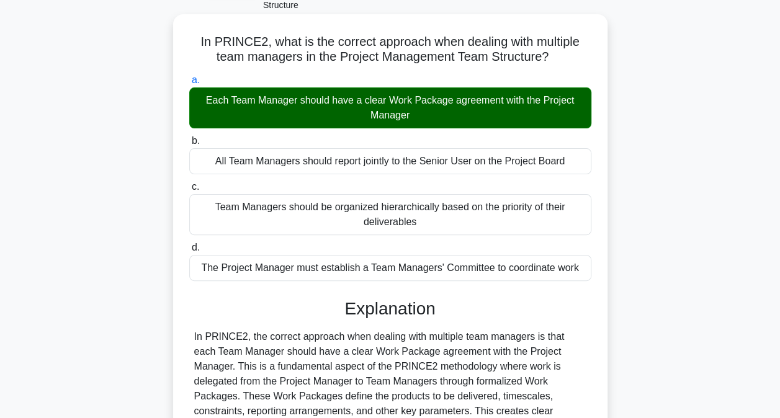
scroll to position [314, 0]
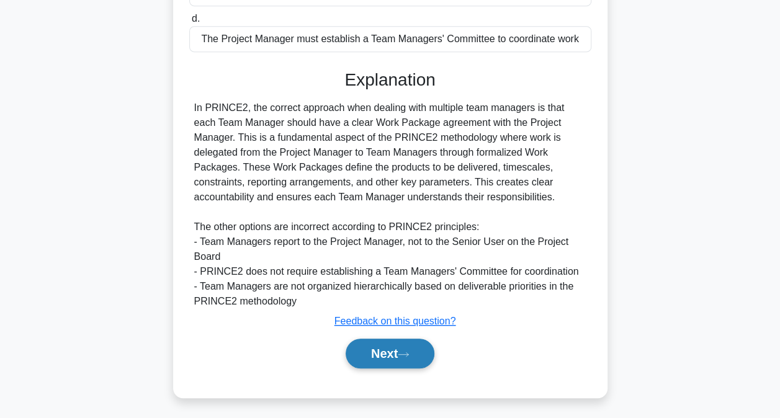
click at [401, 354] on button "Next" at bounding box center [390, 354] width 89 height 30
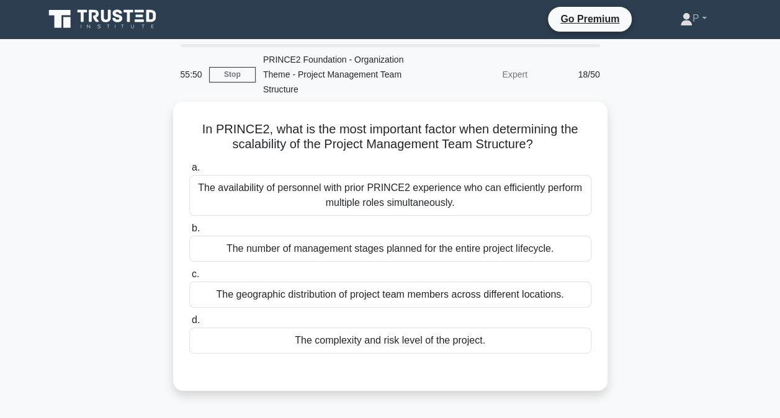
scroll to position [0, 0]
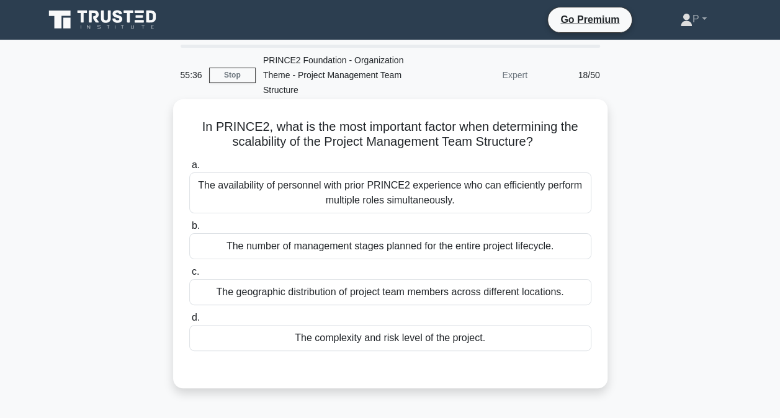
click at [551, 341] on div "The complexity and risk level of the project." at bounding box center [390, 338] width 402 height 26
click at [189, 322] on input "d. The complexity and risk level of the project." at bounding box center [189, 318] width 0 height 8
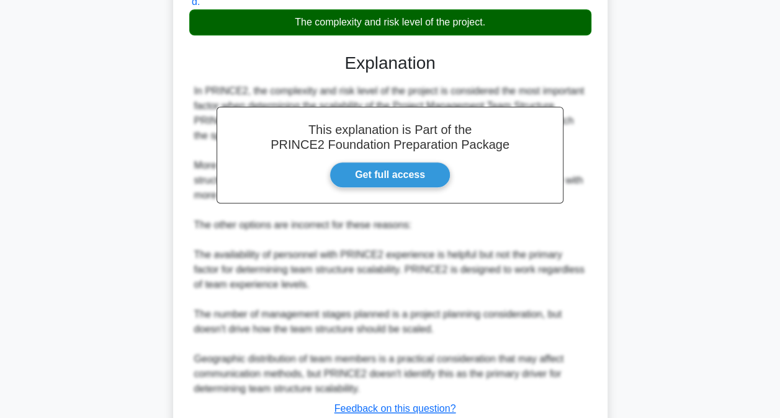
scroll to position [372, 0]
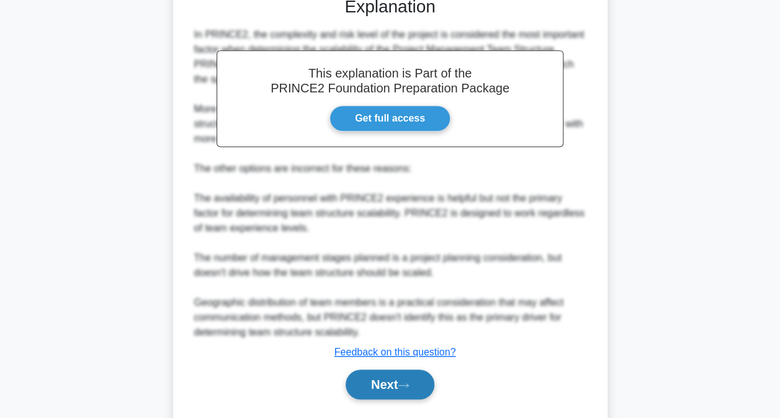
click at [423, 380] on button "Next" at bounding box center [390, 385] width 89 height 30
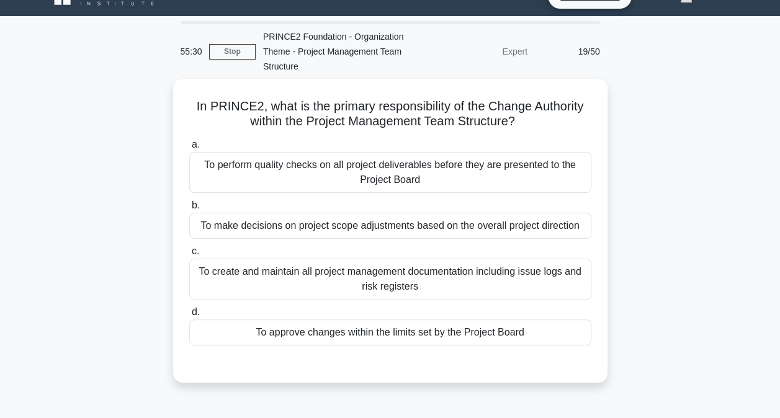
scroll to position [4, 0]
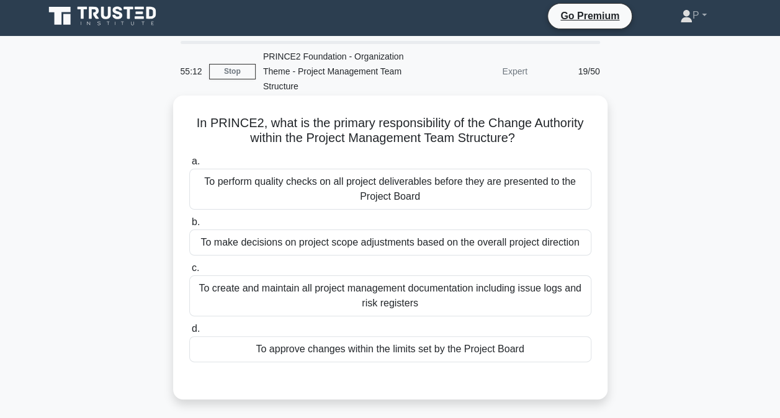
click at [556, 348] on div "To approve changes within the limits set by the Project Board" at bounding box center [390, 349] width 402 height 26
click at [189, 333] on input "d. To approve changes within the limits set by the Project Board" at bounding box center [189, 329] width 0 height 8
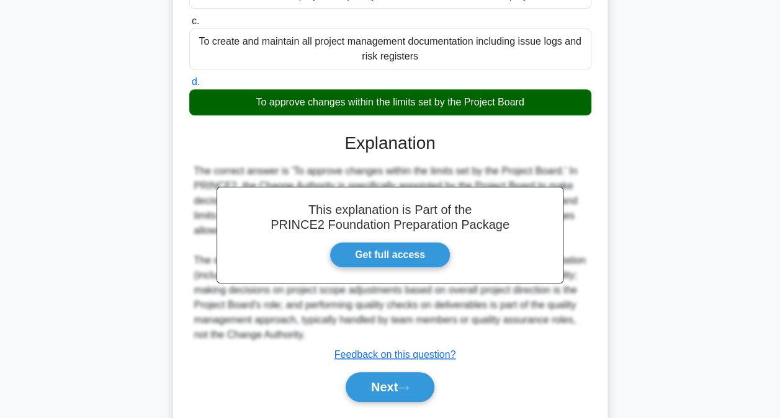
scroll to position [252, 0]
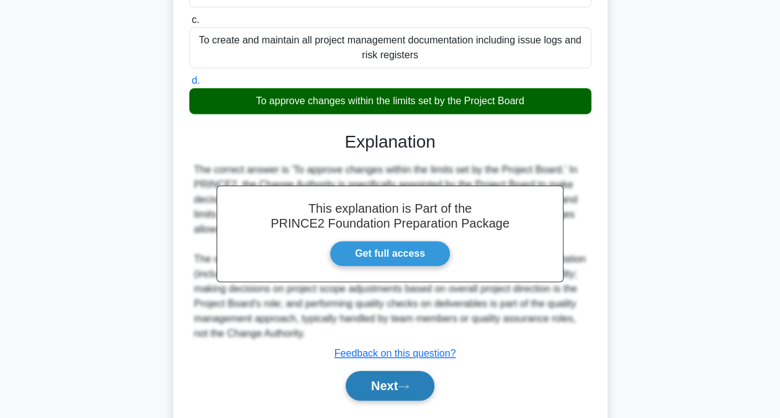
click at [404, 383] on icon at bounding box center [403, 386] width 11 height 7
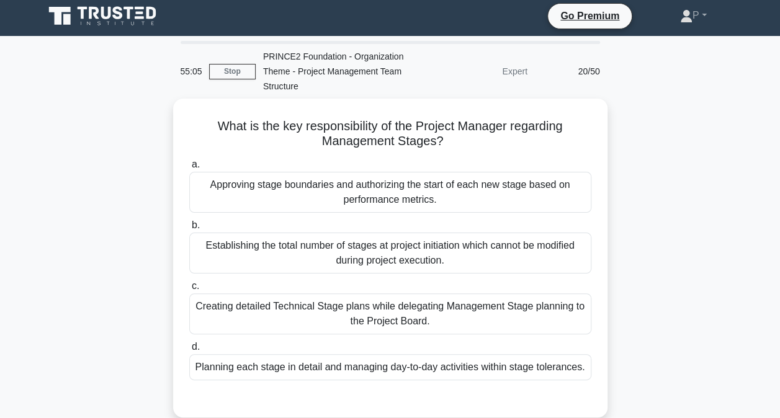
scroll to position [66, 0]
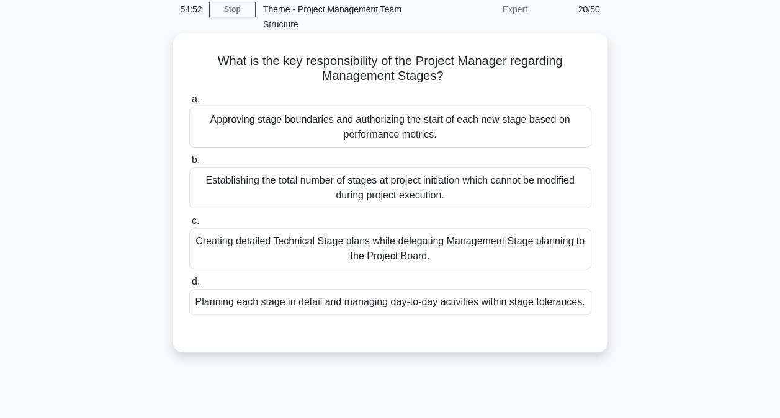
click at [488, 297] on div "Planning each stage in detail and managing day-to-day activities within stage t…" at bounding box center [390, 302] width 402 height 26
click at [189, 286] on input "d. Planning each stage in detail and managing day-to-day activities within stag…" at bounding box center [189, 282] width 0 height 8
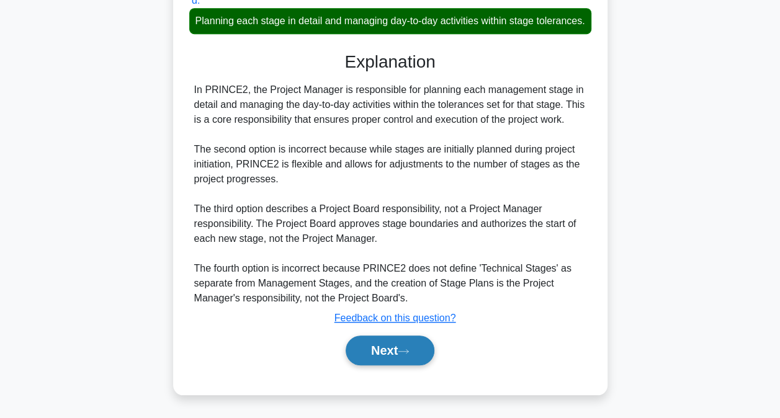
click at [432, 356] on button "Next" at bounding box center [390, 351] width 89 height 30
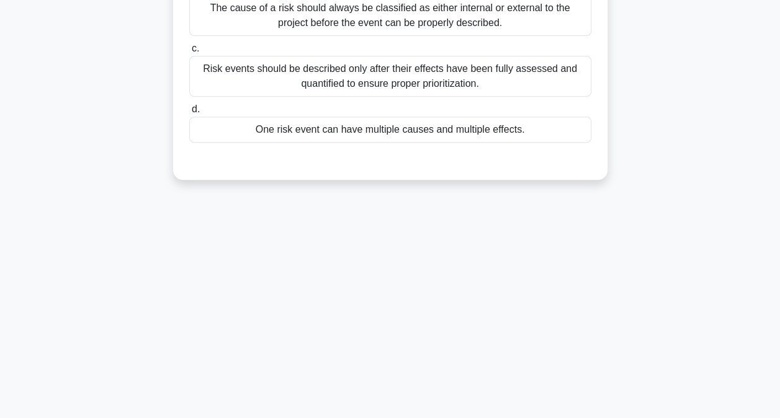
scroll to position [4, 0]
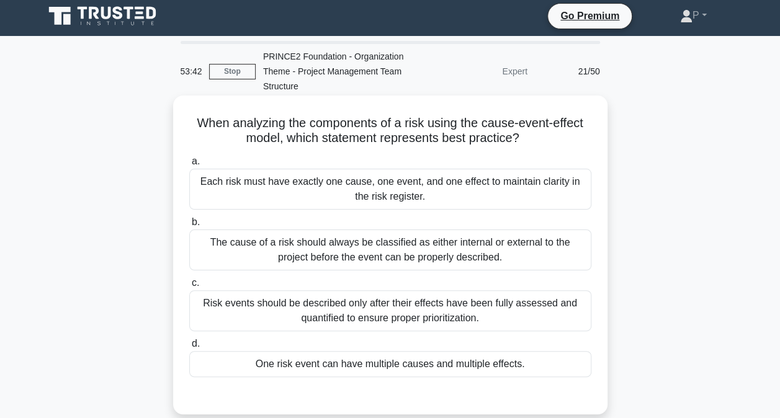
click at [473, 363] on div "One risk event can have multiple causes and multiple effects." at bounding box center [390, 364] width 402 height 26
click at [189, 348] on input "d. One risk event can have multiple causes and multiple effects." at bounding box center [189, 344] width 0 height 8
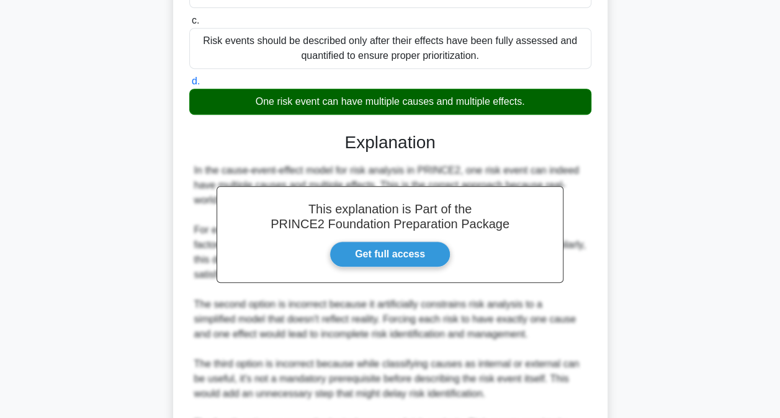
scroll to position [434, 0]
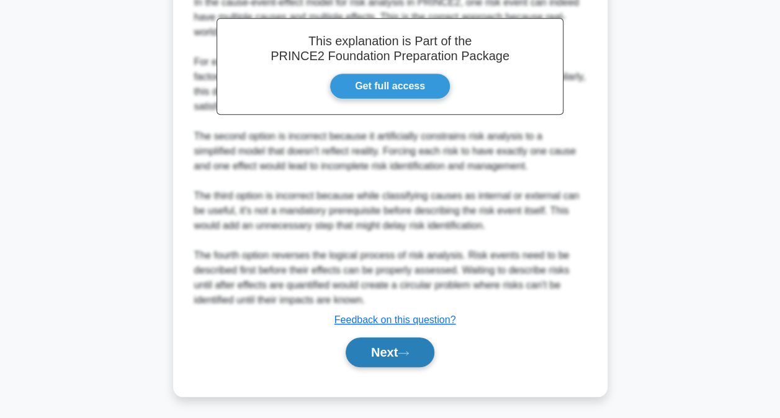
click at [398, 346] on button "Next" at bounding box center [390, 353] width 89 height 30
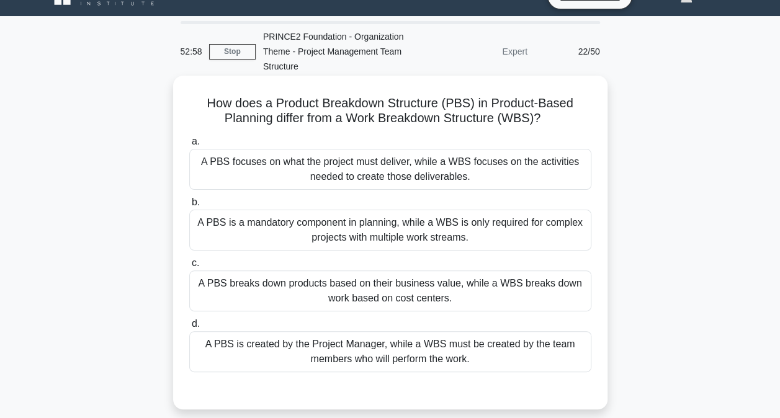
scroll to position [4, 0]
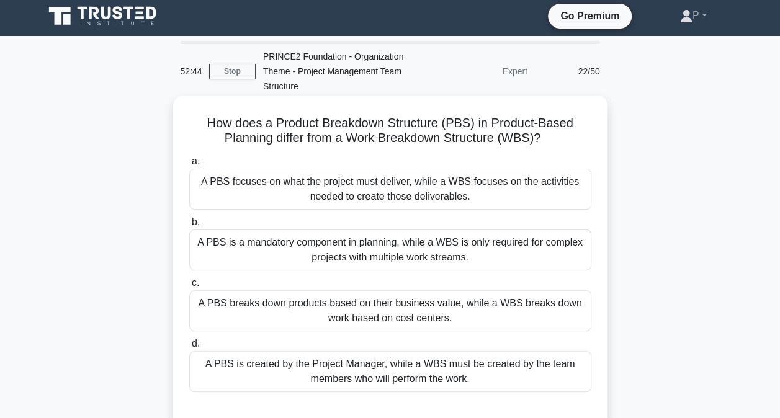
click at [484, 193] on div "A PBS focuses on what the project must deliver, while a WBS focuses on the acti…" at bounding box center [390, 189] width 402 height 41
click at [189, 166] on input "a. A PBS focuses on what the project must deliver, while a WBS focuses on the a…" at bounding box center [189, 162] width 0 height 8
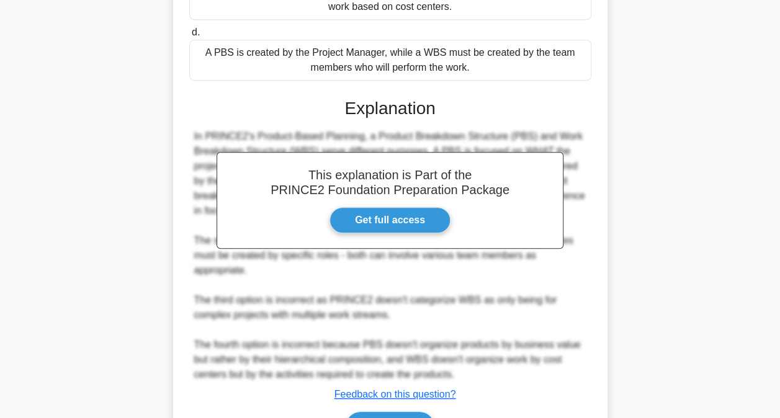
scroll to position [390, 0]
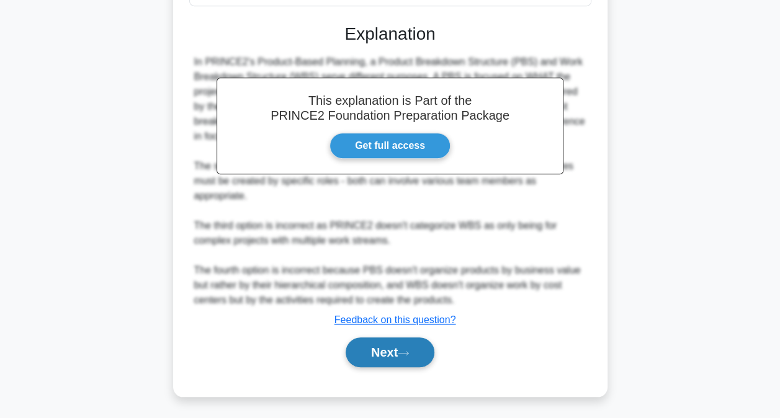
click at [395, 352] on button "Next" at bounding box center [390, 353] width 89 height 30
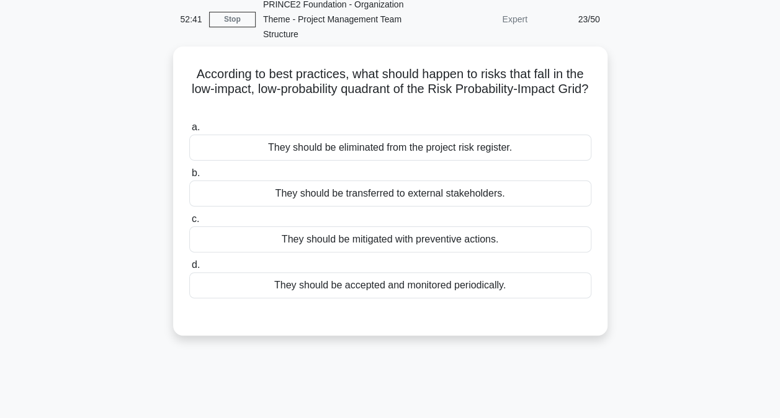
scroll to position [0, 0]
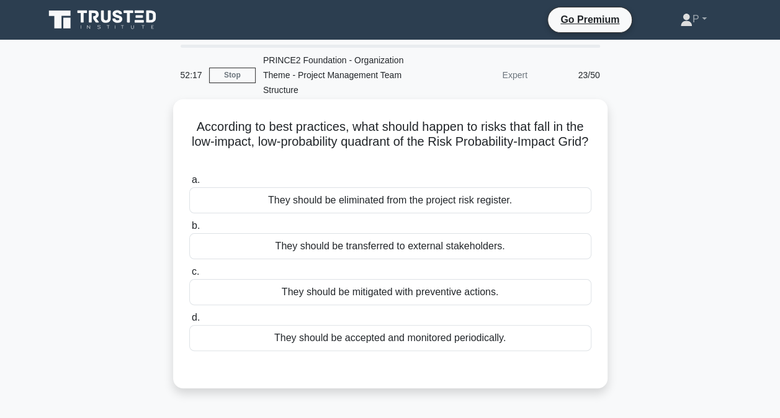
click at [505, 293] on div "They should be mitigated with preventive actions." at bounding box center [390, 292] width 402 height 26
click at [189, 276] on input "c. They should be mitigated with preventive actions." at bounding box center [189, 272] width 0 height 8
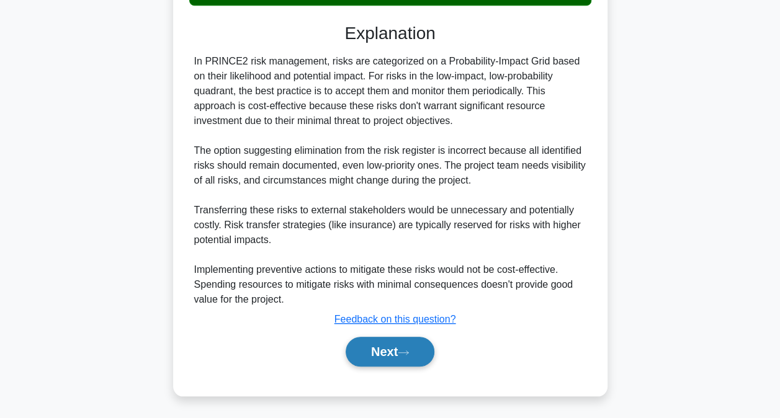
click at [403, 350] on icon at bounding box center [403, 352] width 11 height 7
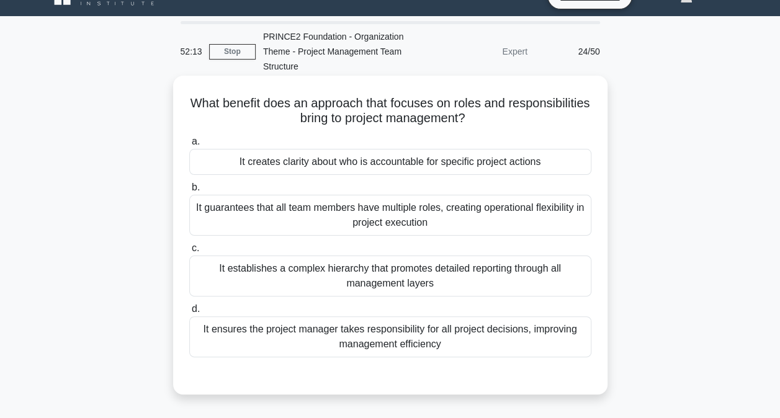
scroll to position [4, 0]
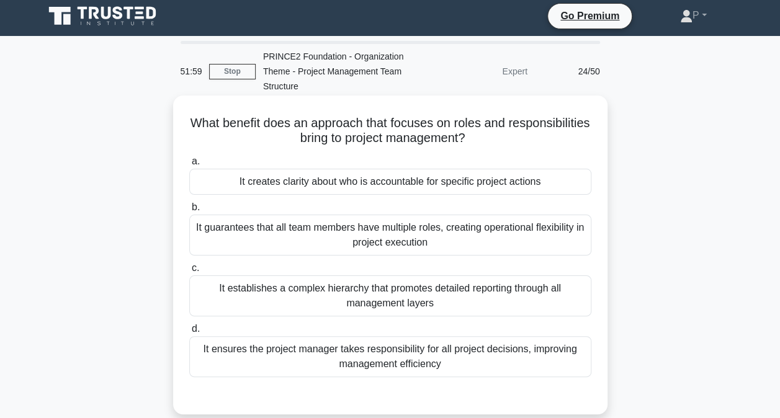
click at [514, 184] on div "It creates clarity about who is accountable for specific project actions" at bounding box center [390, 182] width 402 height 26
click at [189, 166] on input "a. It creates clarity about who is accountable for specific project actions" at bounding box center [189, 162] width 0 height 8
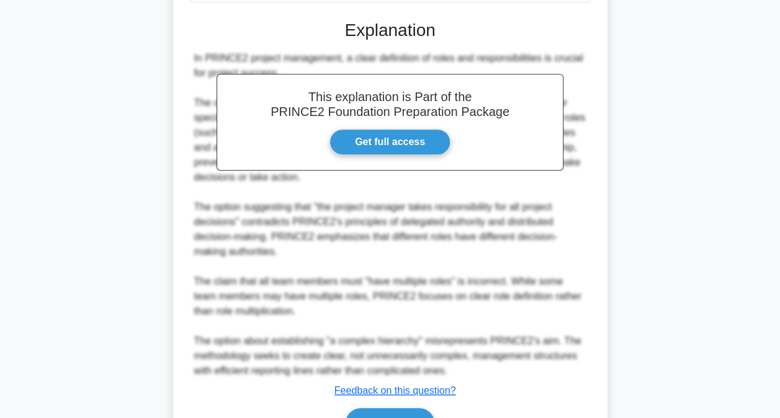
scroll to position [449, 0]
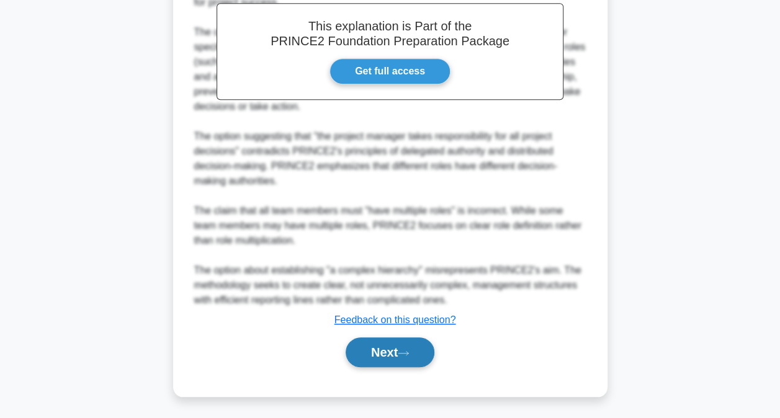
click at [410, 339] on button "Next" at bounding box center [390, 353] width 89 height 30
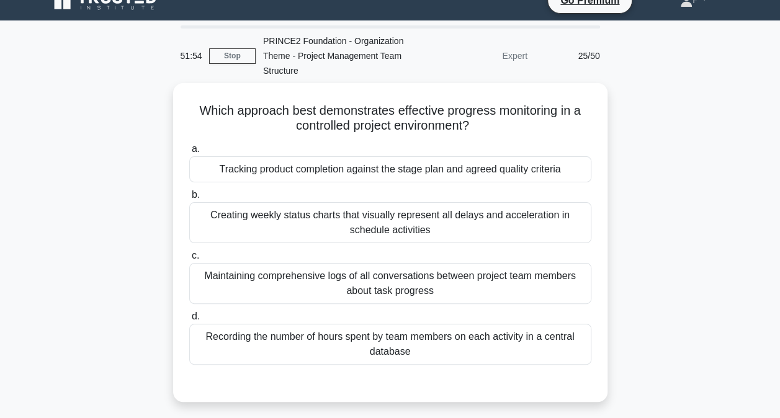
scroll to position [0, 0]
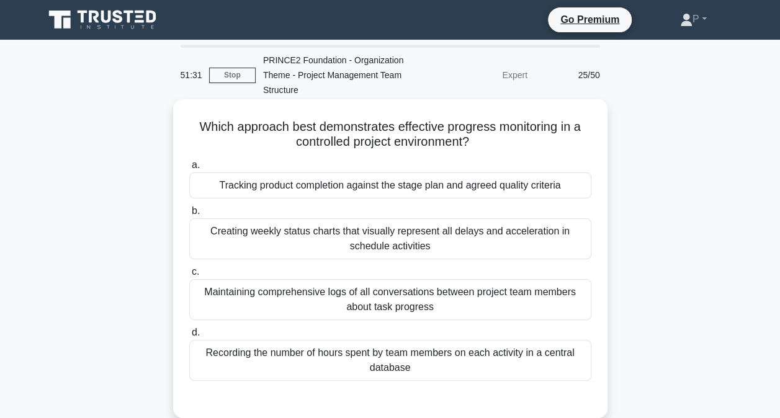
click at [572, 185] on div "Tracking product completion against the stage plan and agreed quality criteria" at bounding box center [390, 186] width 402 height 26
click at [189, 169] on input "a. Tracking product completion against the stage plan and agreed quality criter…" at bounding box center [189, 165] width 0 height 8
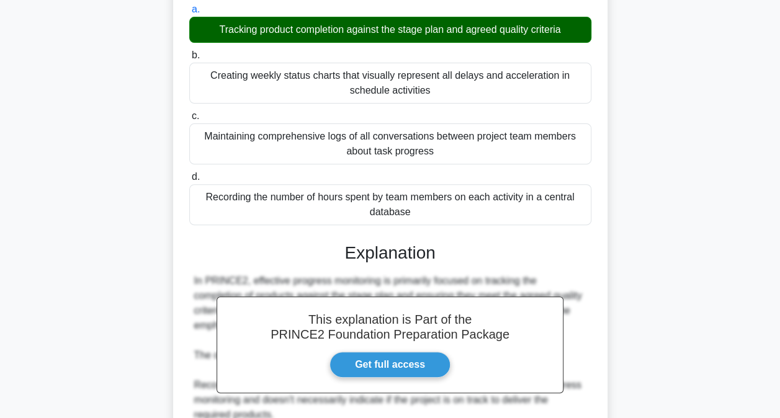
scroll to position [360, 0]
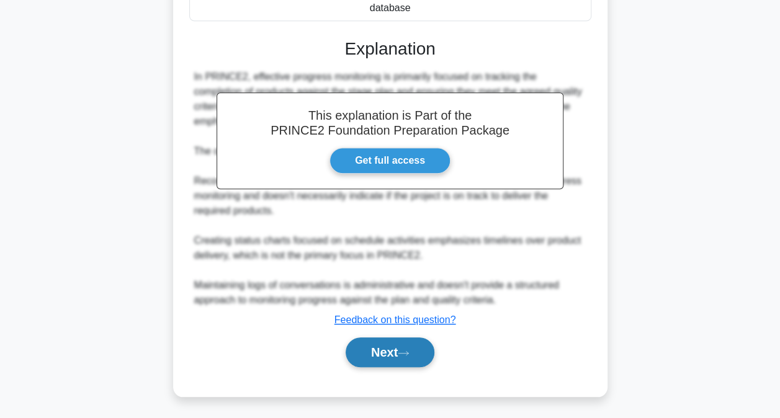
click at [420, 342] on button "Next" at bounding box center [390, 353] width 89 height 30
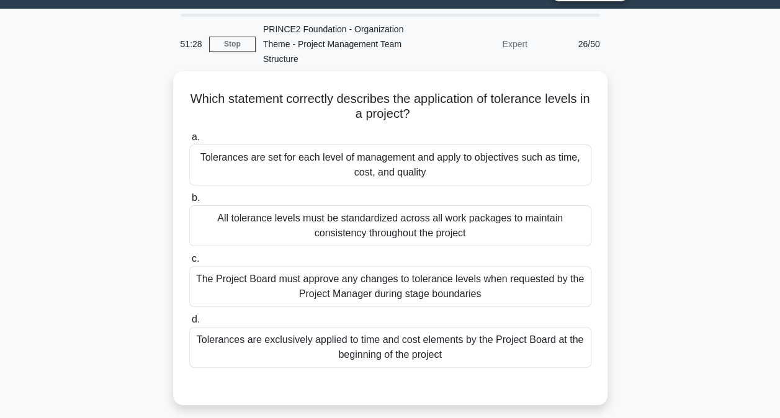
scroll to position [4, 0]
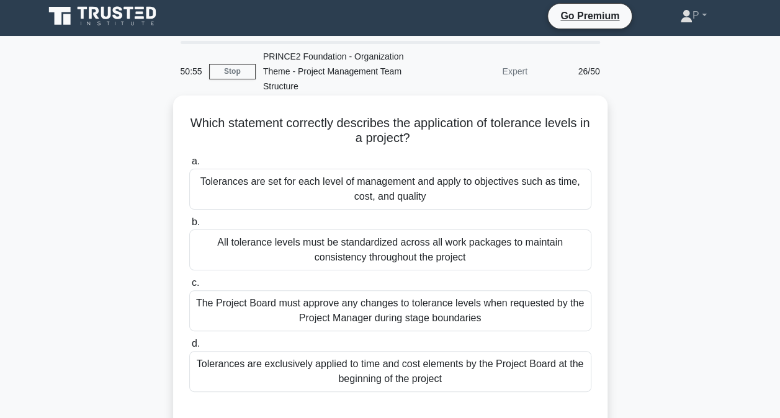
click at [510, 309] on div "The Project Board must approve any changes to tolerance levels when requested b…" at bounding box center [390, 310] width 402 height 41
click at [189, 287] on input "c. The Project Board must approve any changes to tolerance levels when requeste…" at bounding box center [189, 283] width 0 height 8
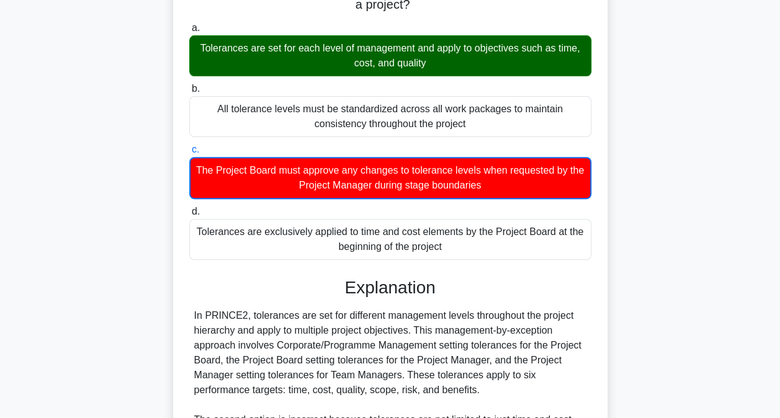
scroll to position [17, 0]
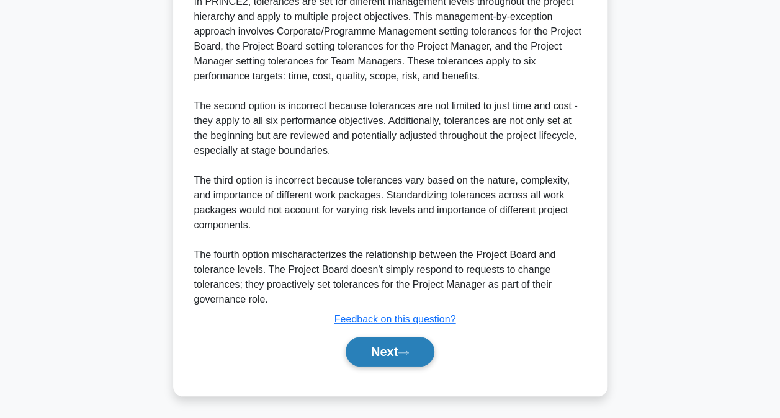
click at [397, 360] on button "Next" at bounding box center [390, 352] width 89 height 30
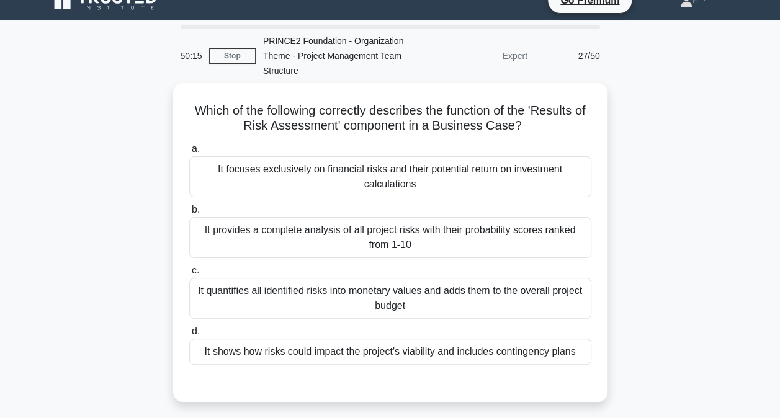
scroll to position [0, 0]
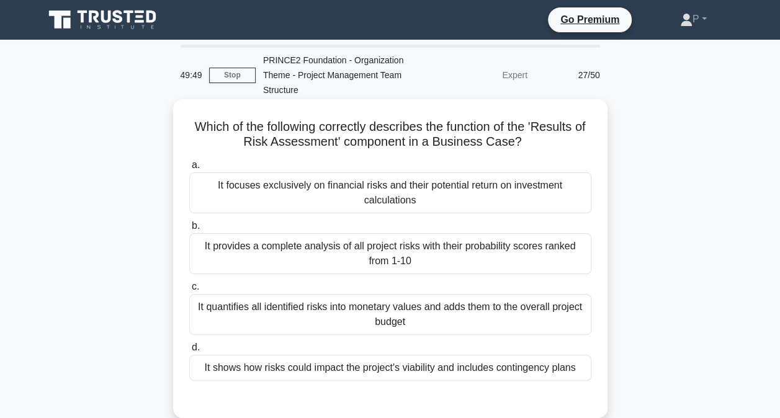
click at [544, 367] on div "It shows how risks could impact the project's viability and includes contingenc…" at bounding box center [390, 368] width 402 height 26
click at [189, 352] on input "d. It shows how risks could impact the project's viability and includes conting…" at bounding box center [189, 348] width 0 height 8
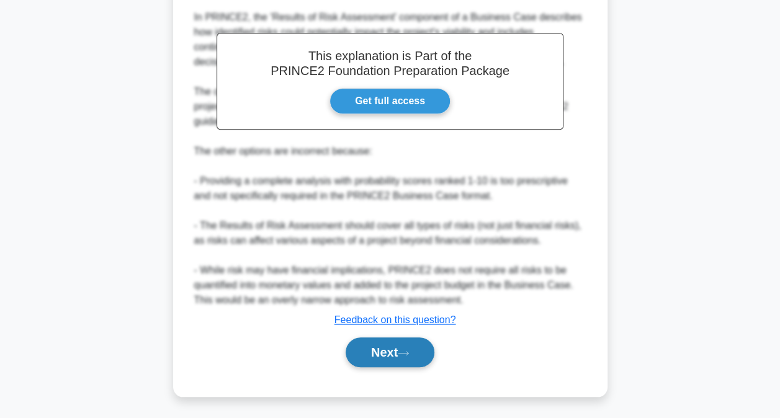
click at [419, 343] on button "Next" at bounding box center [390, 353] width 89 height 30
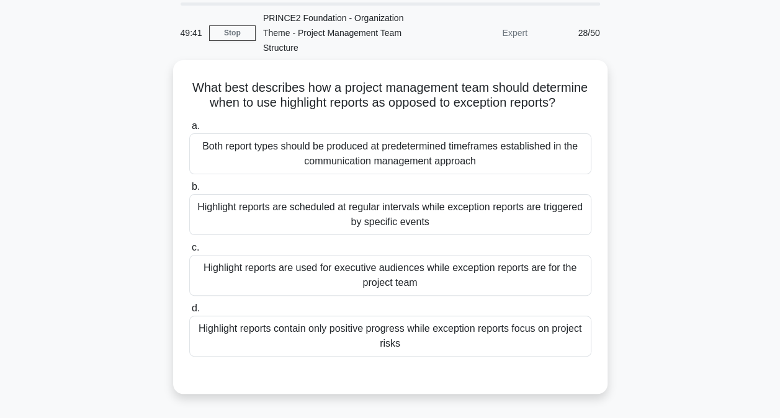
scroll to position [62, 0]
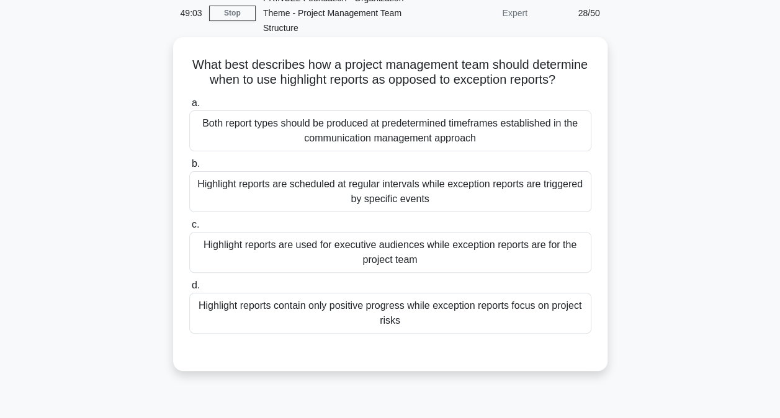
click at [511, 148] on div "Both report types should be produced at predetermined timeframes established in…" at bounding box center [390, 130] width 402 height 41
click at [189, 107] on input "a. Both report types should be produced at predetermined timeframes established…" at bounding box center [189, 103] width 0 height 8
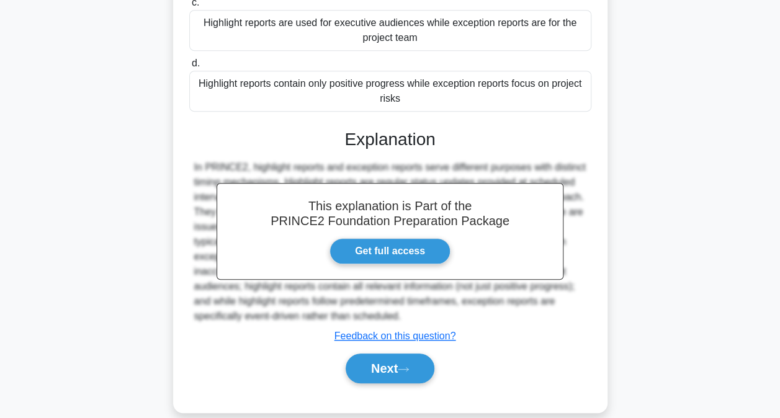
scroll to position [317, 0]
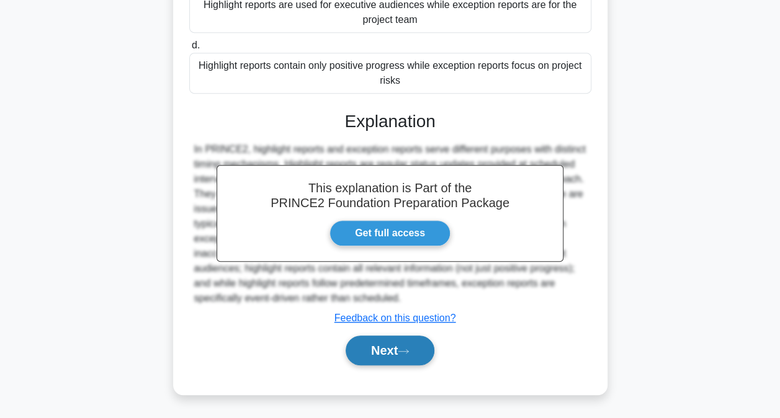
drag, startPoint x: 424, startPoint y: 352, endPoint x: 437, endPoint y: 346, distance: 14.7
click at [426, 352] on button "Next" at bounding box center [390, 351] width 89 height 30
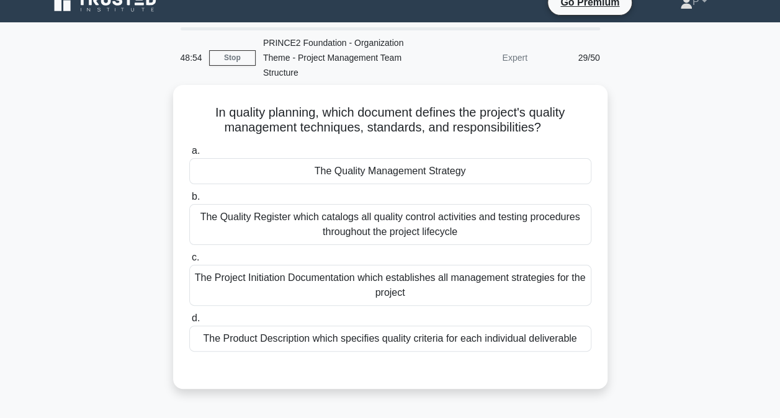
scroll to position [4, 0]
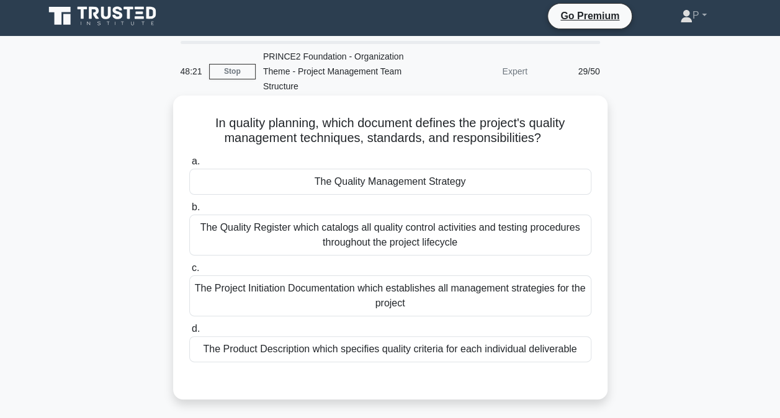
click at [474, 348] on div "The Product Description which specifies quality criteria for each individual de…" at bounding box center [390, 349] width 402 height 26
click at [189, 333] on input "d. The Product Description which specifies quality criteria for each individual…" at bounding box center [189, 329] width 0 height 8
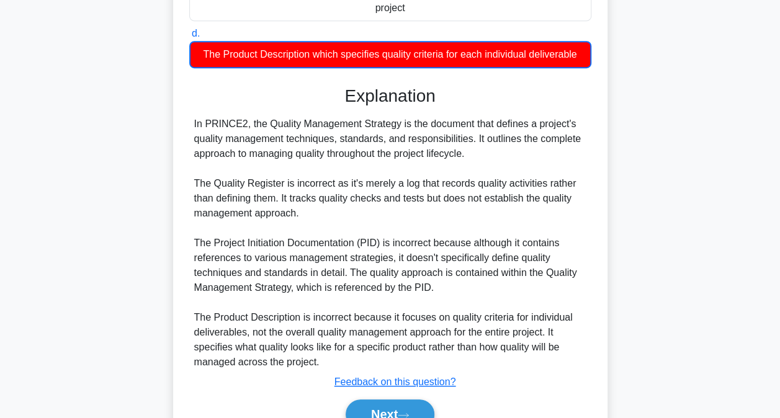
scroll to position [310, 0]
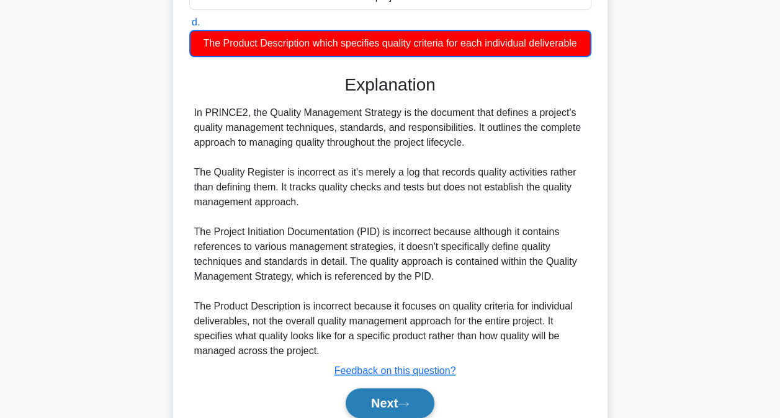
click at [413, 393] on button "Next" at bounding box center [390, 403] width 89 height 30
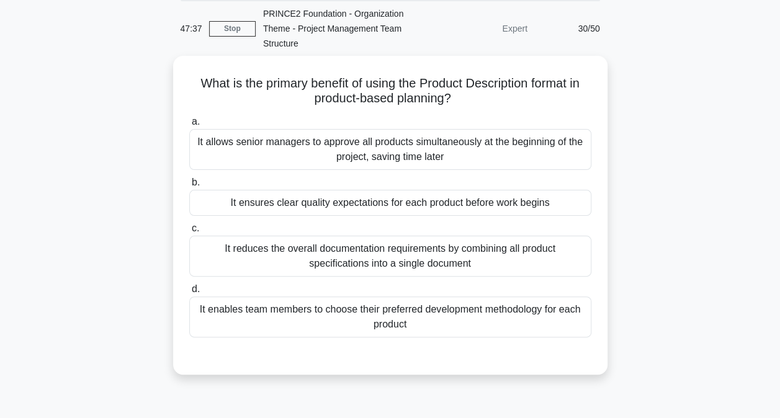
scroll to position [66, 0]
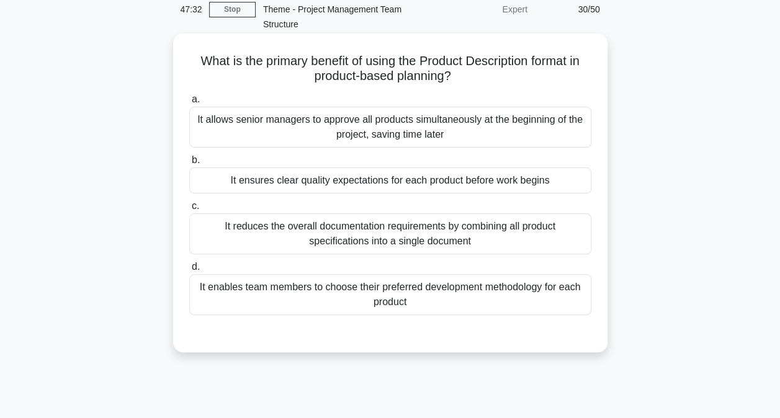
click at [514, 176] on div "It ensures clear quality expectations for each product before work begins" at bounding box center [390, 181] width 402 height 26
click at [189, 164] on input "b. It ensures clear quality expectations for each product before work begins" at bounding box center [189, 160] width 0 height 8
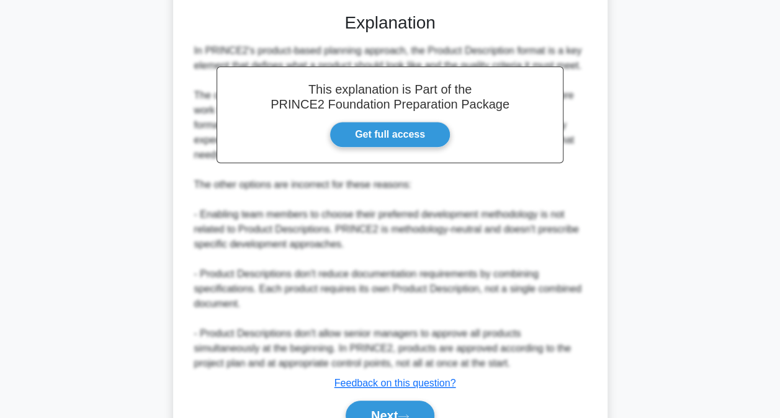
scroll to position [449, 0]
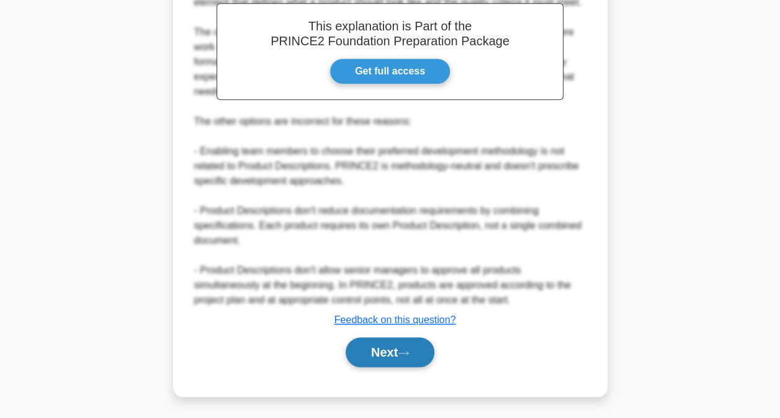
click at [397, 346] on button "Next" at bounding box center [390, 353] width 89 height 30
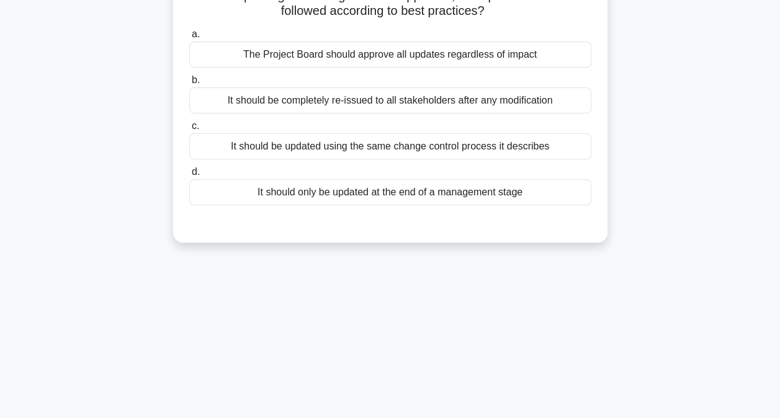
scroll to position [0, 0]
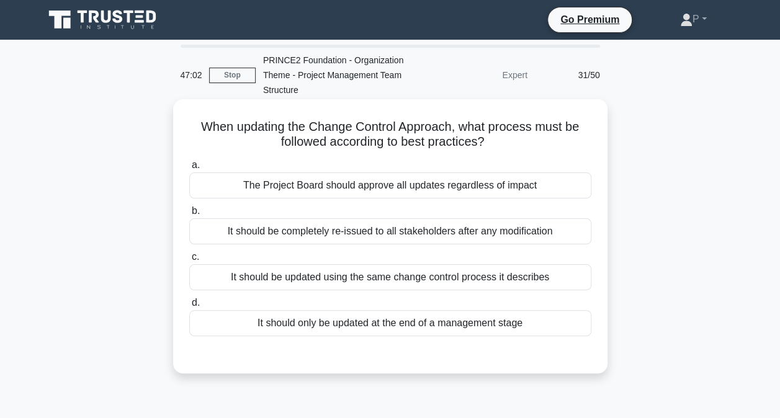
click at [440, 230] on div "It should be completely re-issued to all stakeholders after any modification" at bounding box center [390, 231] width 402 height 26
click at [189, 215] on input "b. It should be completely re-issued to all stakeholders after any modification" at bounding box center [189, 211] width 0 height 8
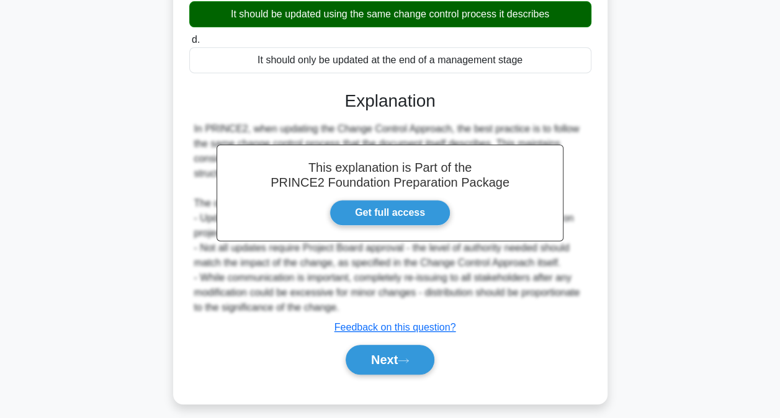
scroll to position [272, 0]
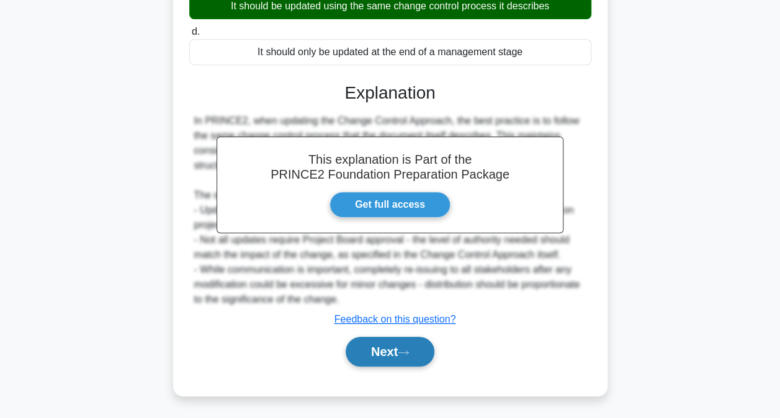
click at [409, 350] on icon at bounding box center [403, 352] width 11 height 7
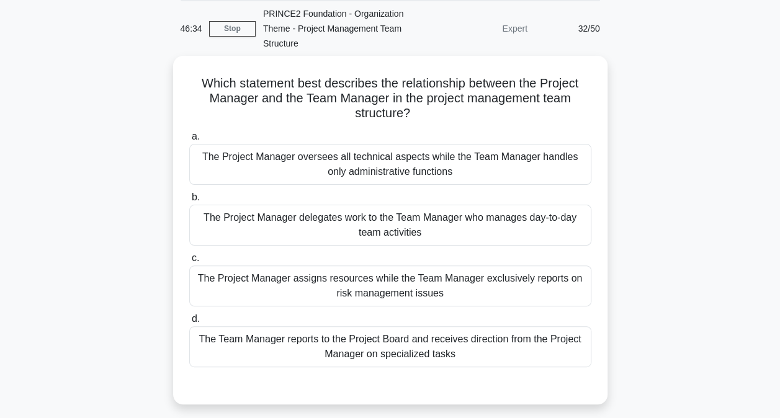
scroll to position [66, 0]
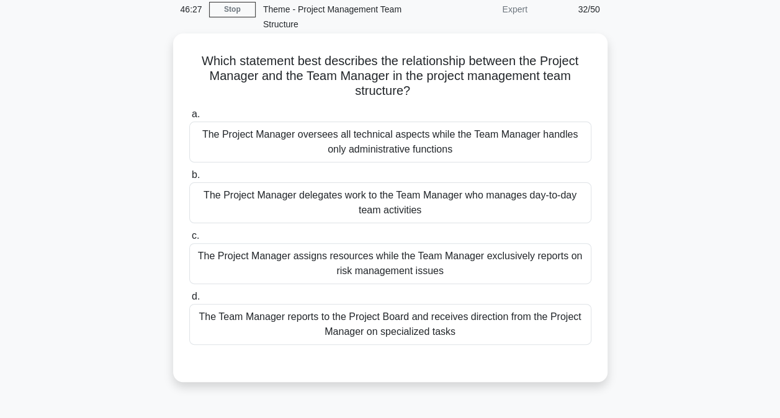
click at [516, 200] on div "The Project Manager delegates work to the Team Manager who manages day-to-day t…" at bounding box center [390, 202] width 402 height 41
click at [189, 179] on input "b. The Project Manager delegates work to the Team Manager who manages day-to-da…" at bounding box center [189, 175] width 0 height 8
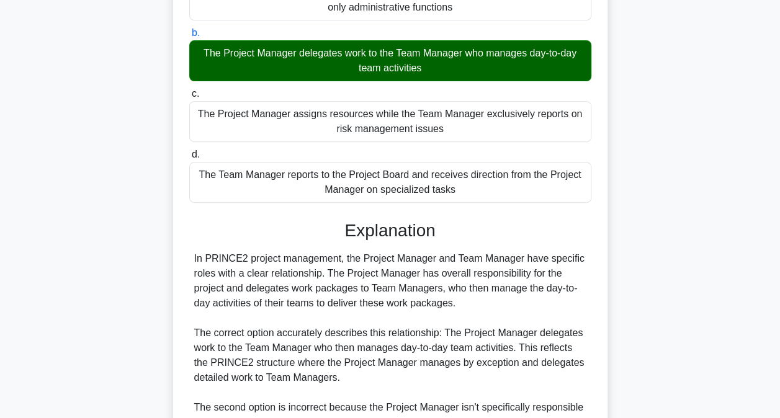
scroll to position [438, 0]
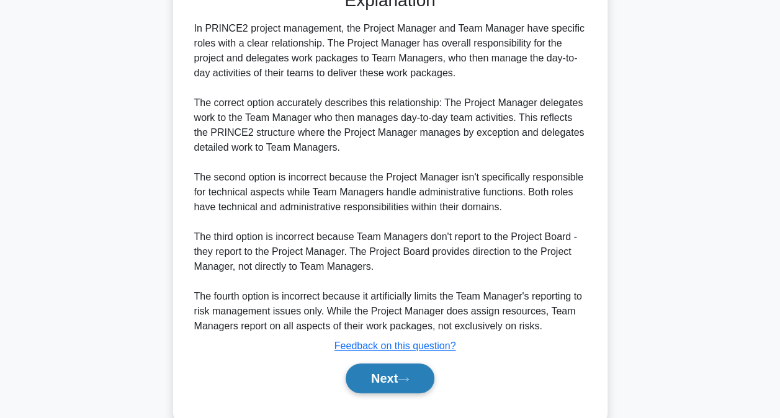
click at [384, 375] on button "Next" at bounding box center [390, 379] width 89 height 30
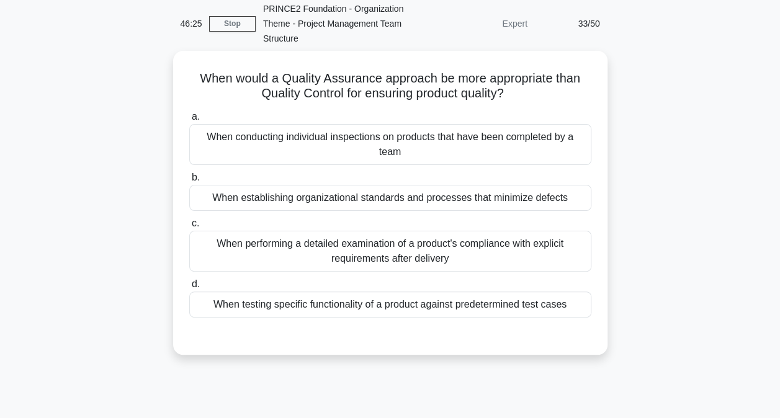
scroll to position [0, 0]
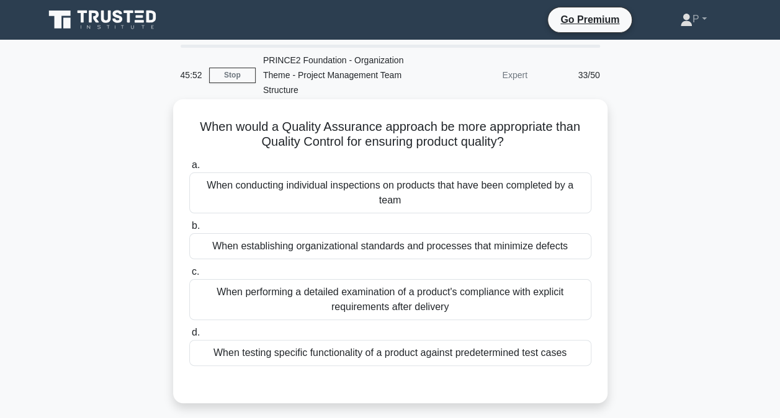
click at [438, 189] on div "When conducting individual inspections on products that have been completed by …" at bounding box center [390, 193] width 402 height 41
click at [189, 169] on input "a. When conducting individual inspections on products that have been completed …" at bounding box center [189, 165] width 0 height 8
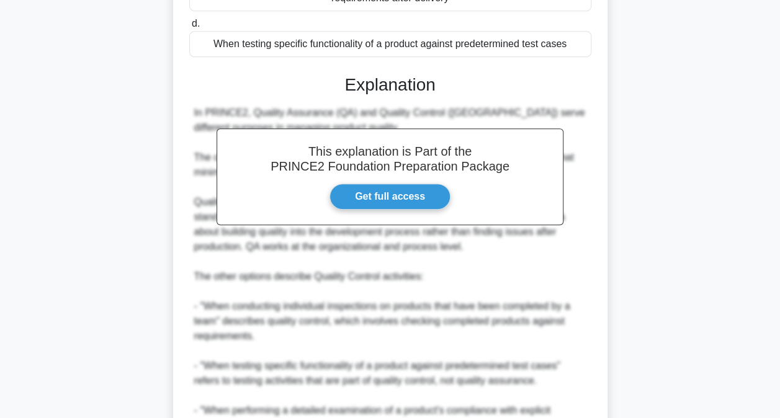
scroll to position [511, 0]
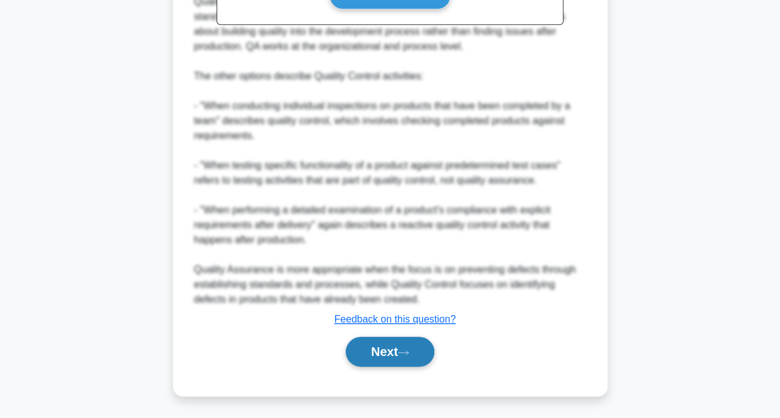
click at [383, 350] on button "Next" at bounding box center [390, 352] width 89 height 30
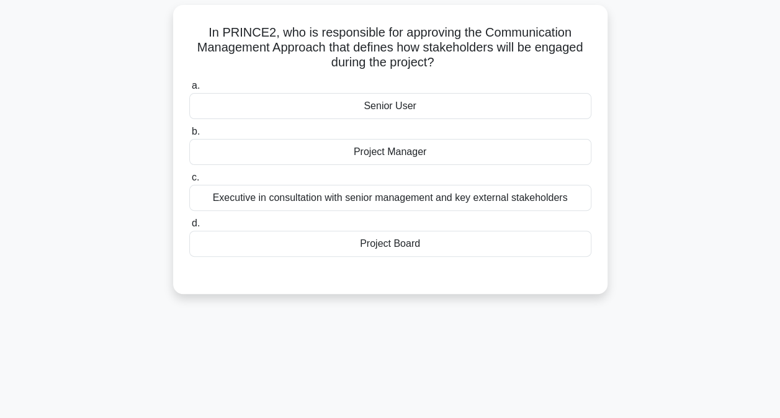
scroll to position [0, 0]
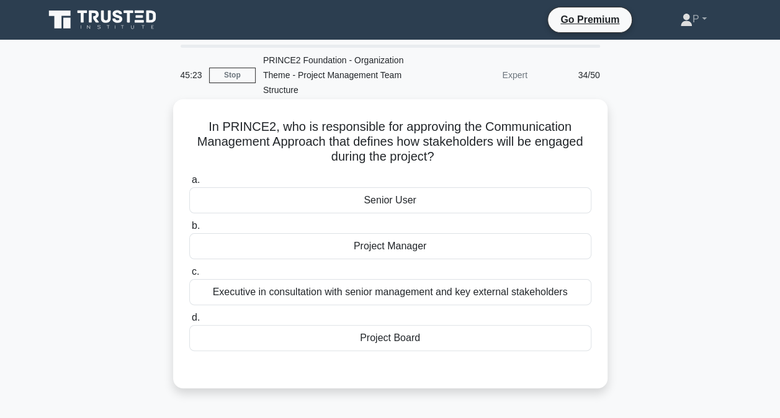
click at [425, 340] on div "Project Board" at bounding box center [390, 338] width 402 height 26
click at [189, 322] on input "d. Project Board" at bounding box center [189, 318] width 0 height 8
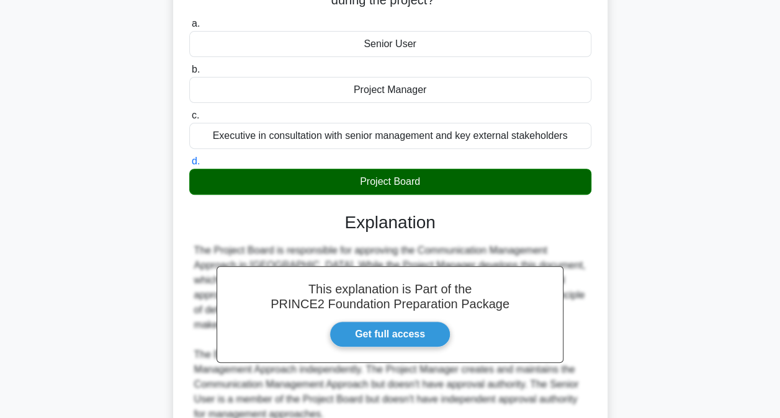
scroll to position [271, 0]
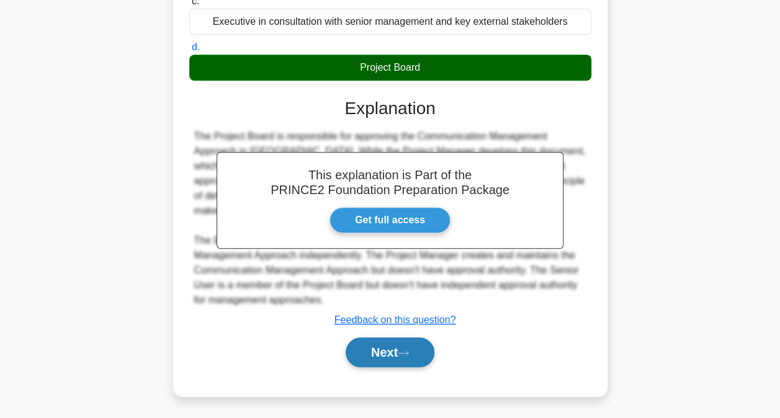
click at [401, 347] on button "Next" at bounding box center [390, 353] width 89 height 30
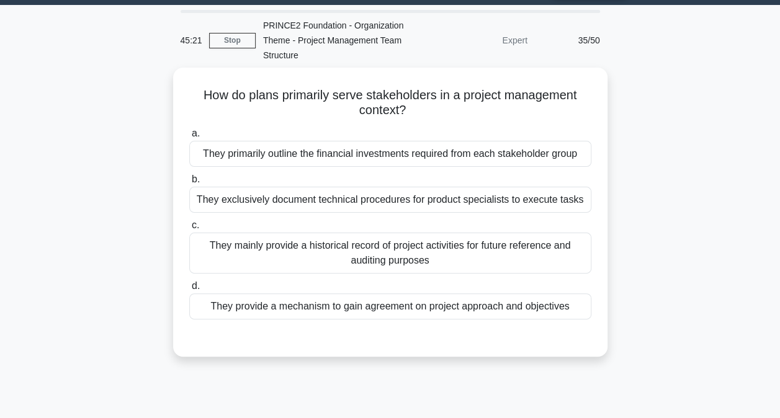
scroll to position [0, 0]
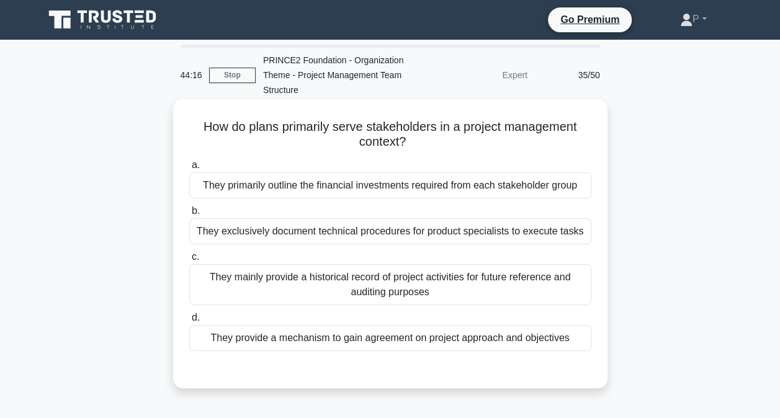
click at [429, 336] on div "They provide a mechanism to gain agreement on project approach and objectives" at bounding box center [390, 338] width 402 height 26
click at [189, 322] on input "d. They provide a mechanism to gain agreement on project approach and objectives" at bounding box center [189, 318] width 0 height 8
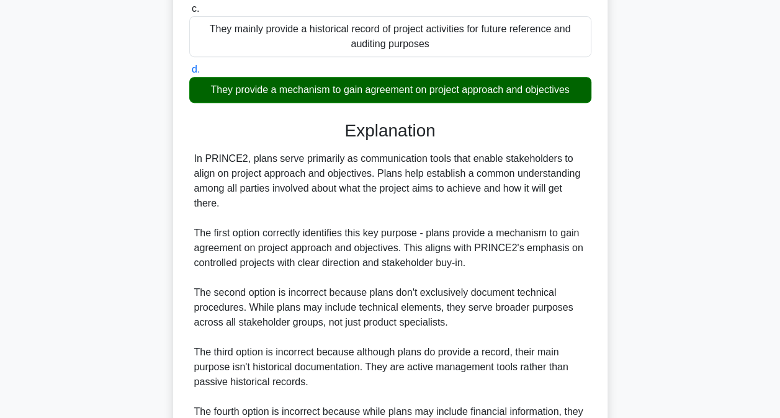
scroll to position [390, 0]
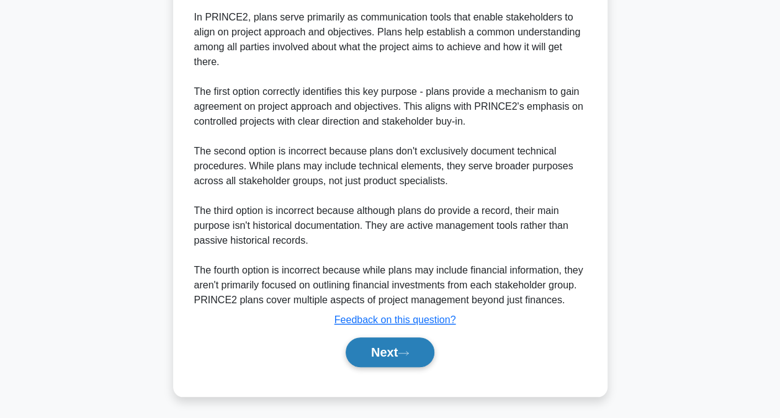
click at [409, 350] on icon at bounding box center [403, 353] width 11 height 7
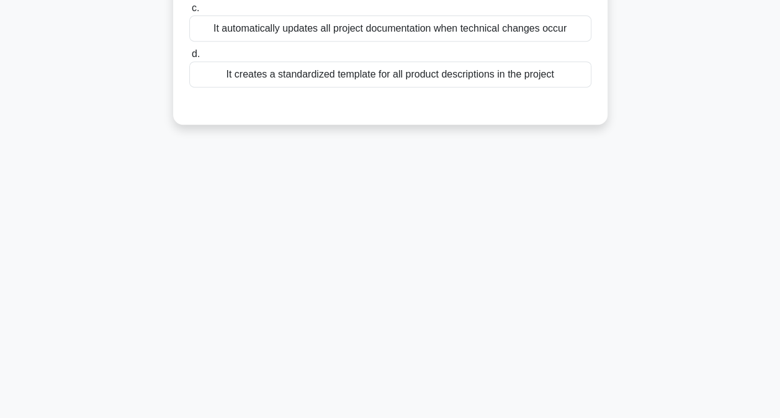
scroll to position [0, 0]
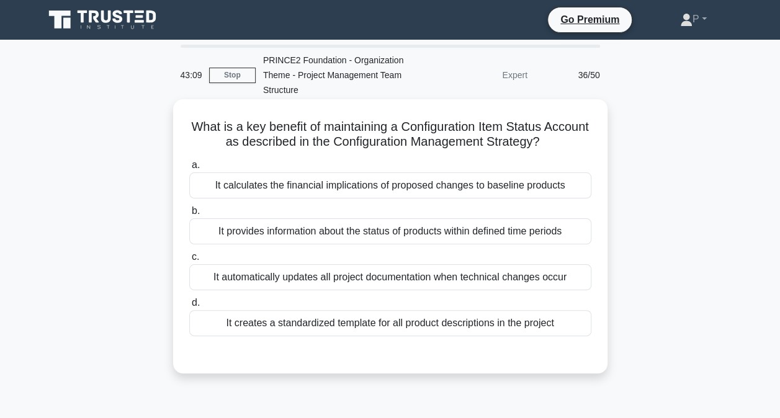
click at [495, 278] on div "It automatically updates all project documentation when technical changes occur" at bounding box center [390, 277] width 402 height 26
click at [189, 261] on input "c. It automatically updates all project documentation when technical changes oc…" at bounding box center [189, 257] width 0 height 8
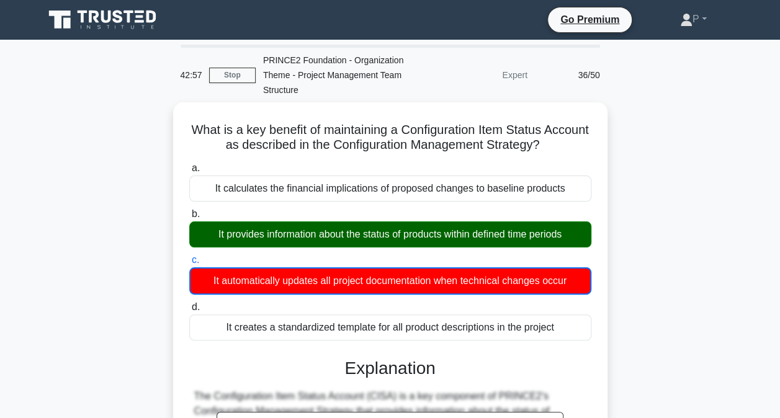
scroll to position [362, 0]
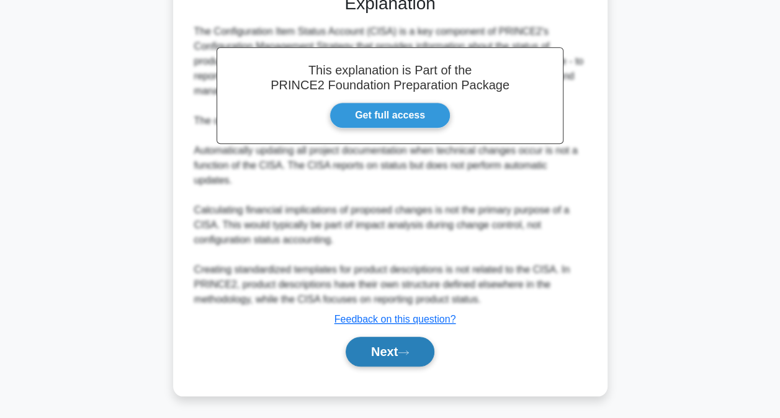
click at [426, 349] on button "Next" at bounding box center [390, 352] width 89 height 30
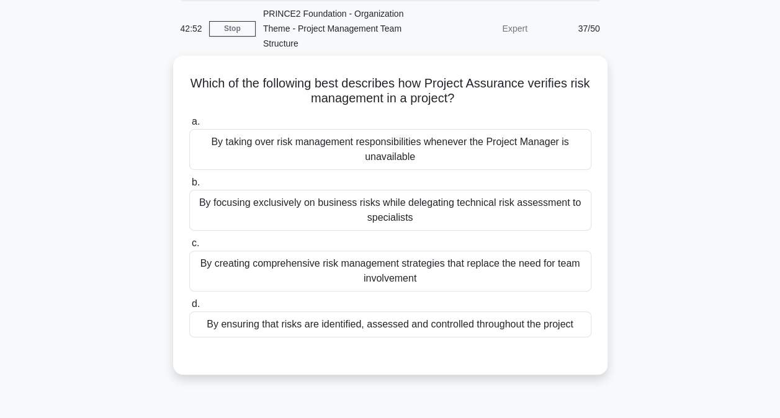
scroll to position [66, 0]
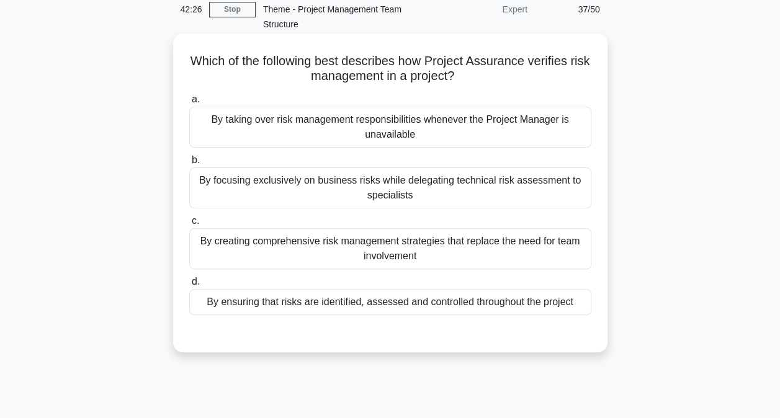
click at [539, 187] on div "By focusing exclusively on business risks while delegating technical risk asses…" at bounding box center [390, 188] width 402 height 41
click at [189, 164] on input "b. By focusing exclusively on business risks while delegating technical risk as…" at bounding box center [189, 160] width 0 height 8
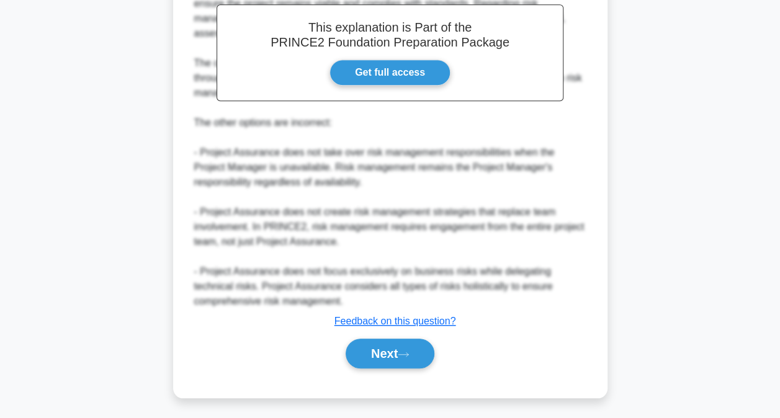
scroll to position [451, 0]
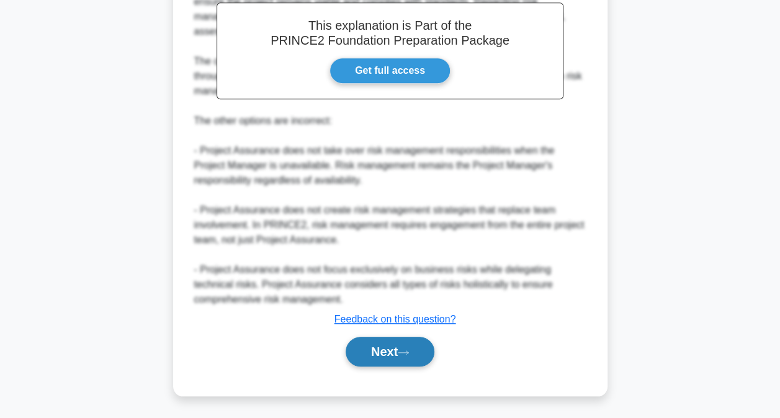
click at [431, 350] on button "Next" at bounding box center [390, 352] width 89 height 30
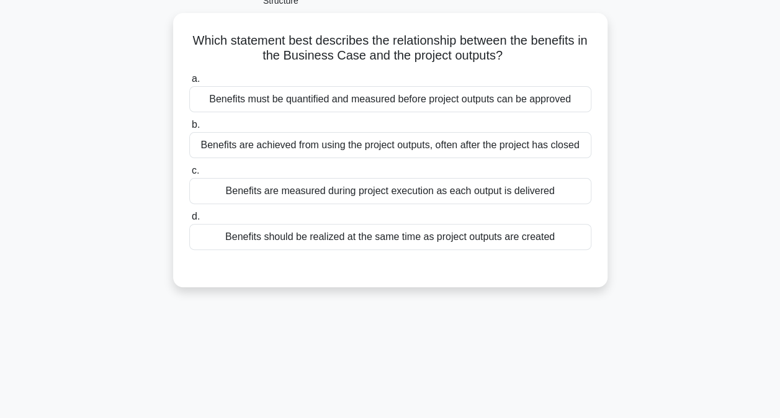
scroll to position [4, 0]
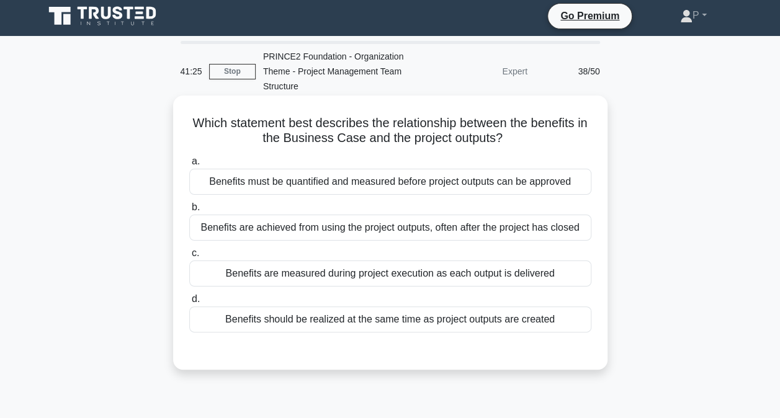
click at [515, 226] on div "Benefits are achieved from using the project outputs, often after the project h…" at bounding box center [390, 228] width 402 height 26
click at [189, 212] on input "b. Benefits are achieved from using the project outputs, often after the projec…" at bounding box center [189, 208] width 0 height 8
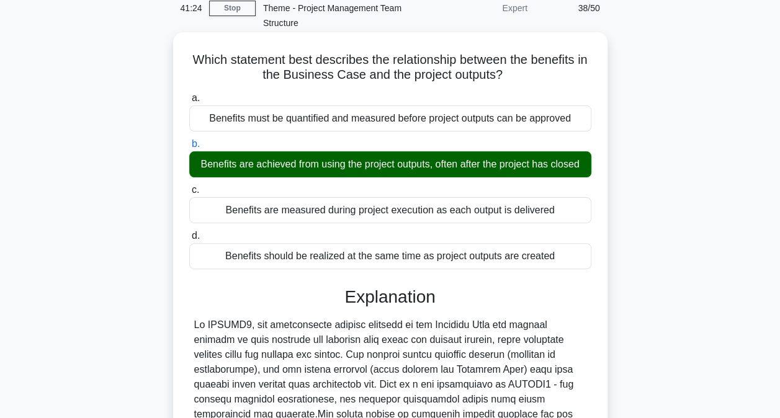
scroll to position [300, 0]
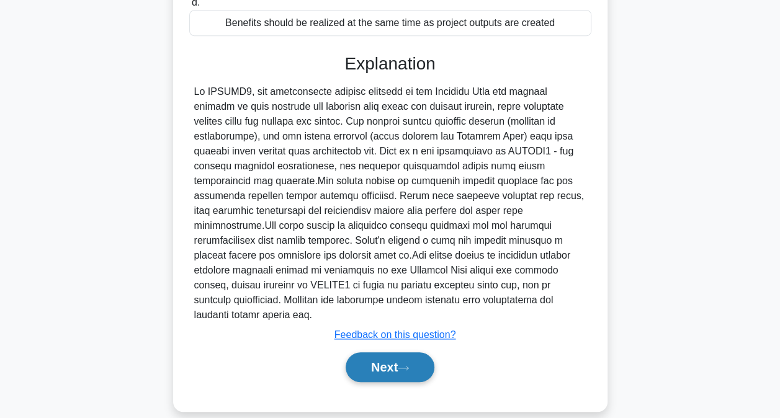
click at [418, 352] on button "Next" at bounding box center [390, 367] width 89 height 30
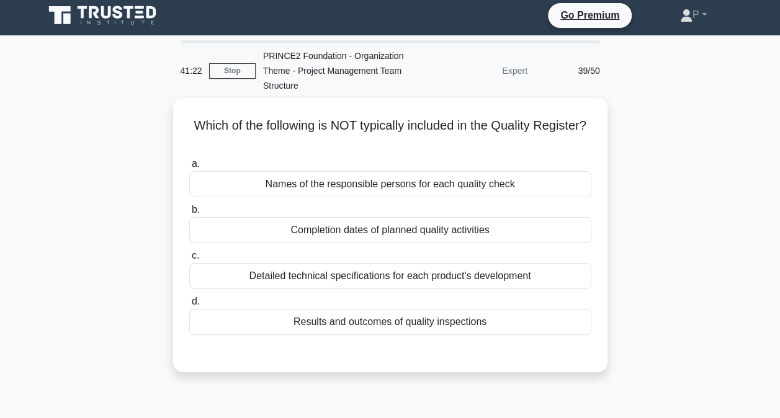
scroll to position [4, 0]
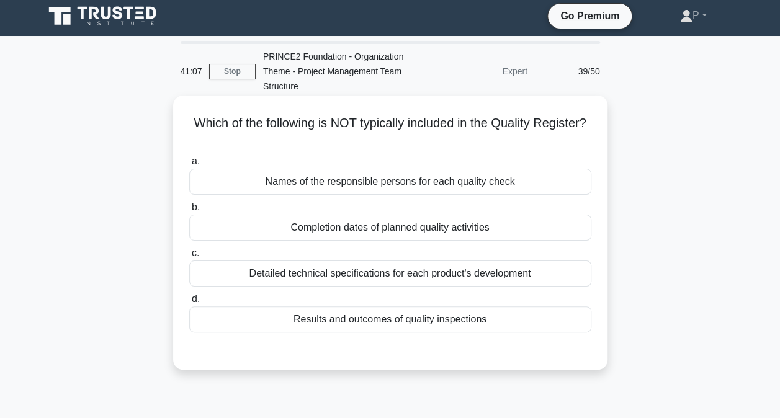
click at [555, 272] on div "Detailed technical specifications for each product's development" at bounding box center [390, 274] width 402 height 26
click at [189, 258] on input "c. Detailed technical specifications for each product's development" at bounding box center [189, 253] width 0 height 8
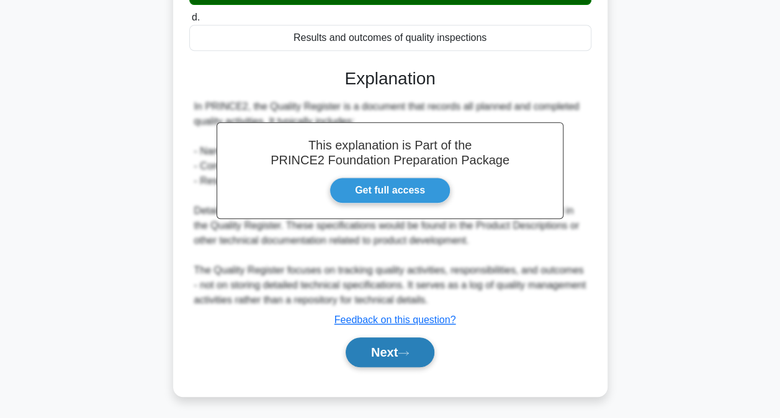
click at [364, 357] on button "Next" at bounding box center [390, 353] width 89 height 30
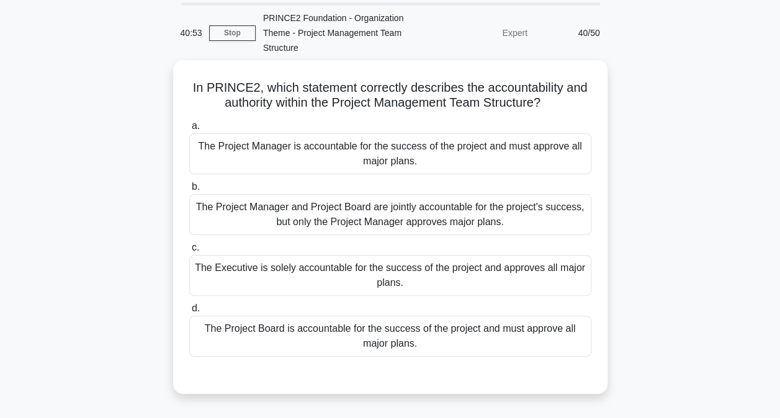
scroll to position [62, 0]
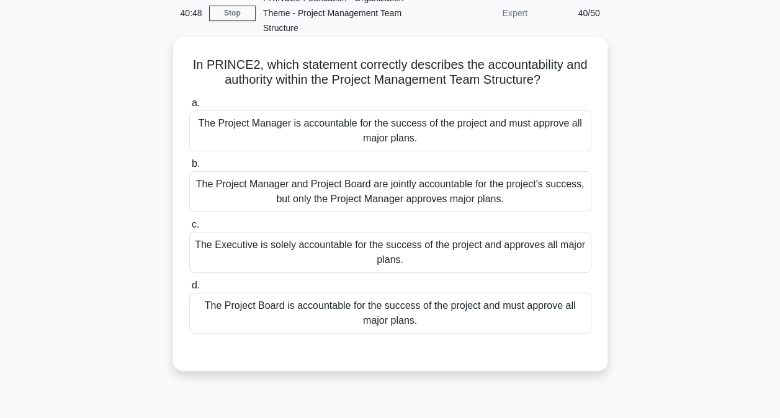
click at [486, 315] on div "The Project Board is accountable for the success of the project and must approv…" at bounding box center [390, 313] width 402 height 41
click at [189, 290] on input "d. The Project Board is accountable for the success of the project and must app…" at bounding box center [189, 286] width 0 height 8
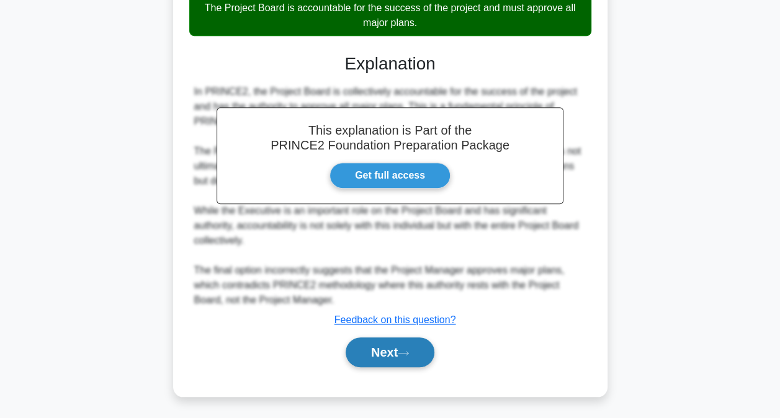
click at [423, 360] on button "Next" at bounding box center [390, 353] width 89 height 30
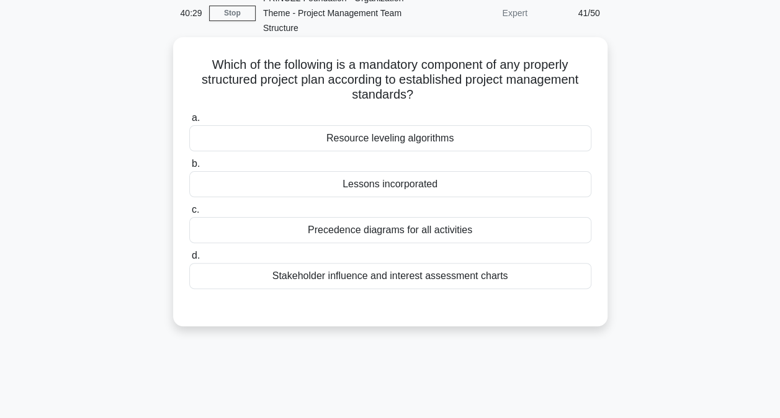
click at [435, 180] on div "Lessons incorporated" at bounding box center [390, 184] width 402 height 26
click at [189, 168] on input "b. Lessons incorporated" at bounding box center [189, 164] width 0 height 8
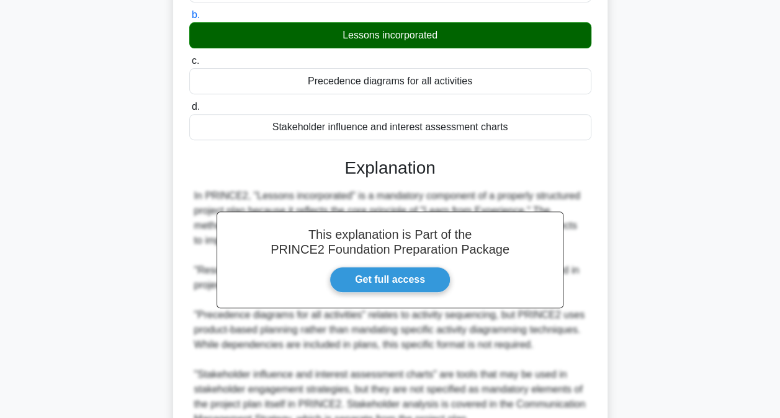
scroll to position [330, 0]
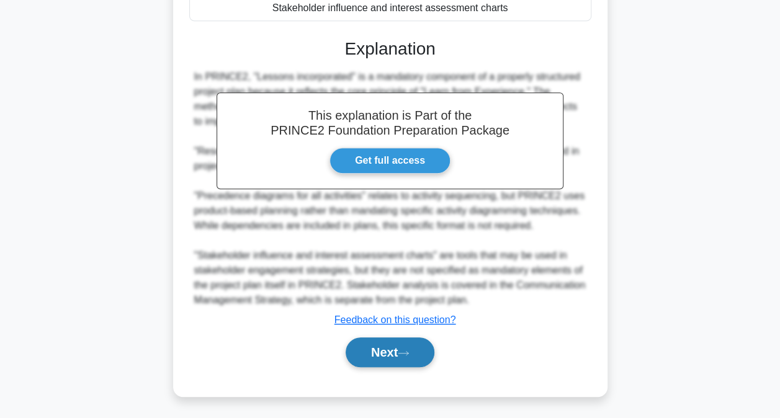
click at [385, 349] on button "Next" at bounding box center [390, 353] width 89 height 30
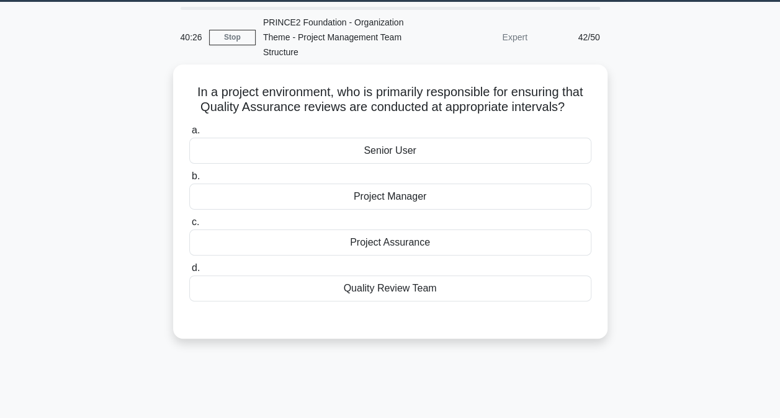
scroll to position [0, 0]
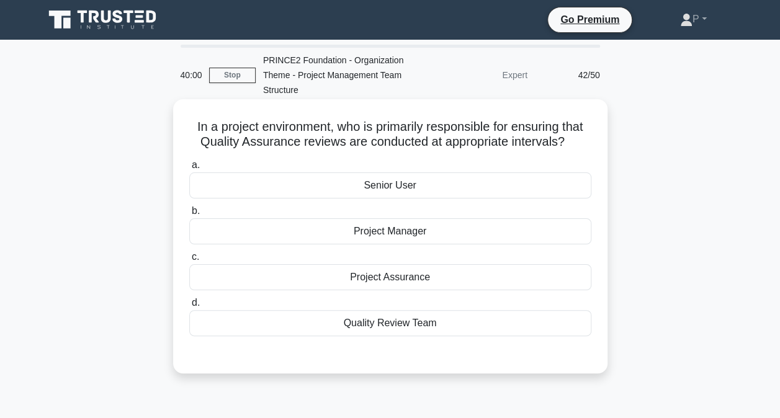
click at [436, 276] on div "Project Assurance" at bounding box center [390, 277] width 402 height 26
click at [189, 261] on input "c. Project Assurance" at bounding box center [189, 257] width 0 height 8
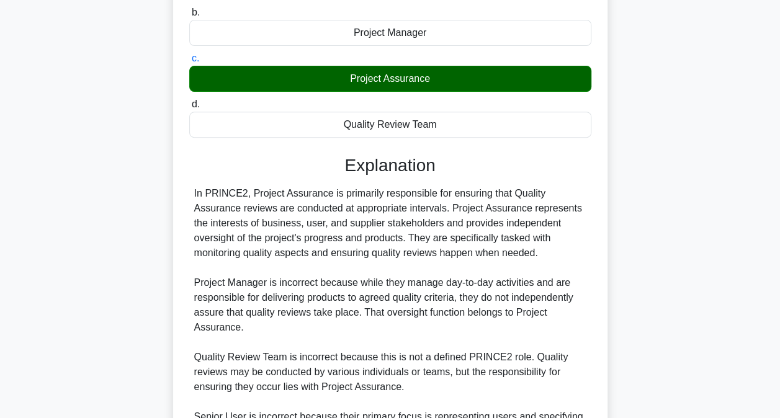
scroll to position [345, 0]
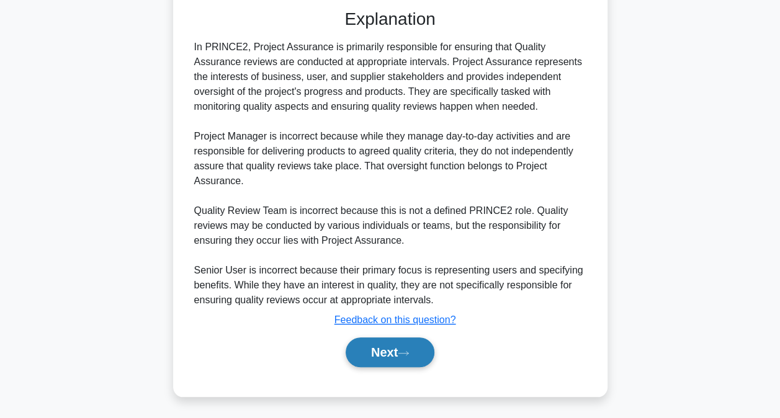
click at [424, 348] on button "Next" at bounding box center [390, 353] width 89 height 30
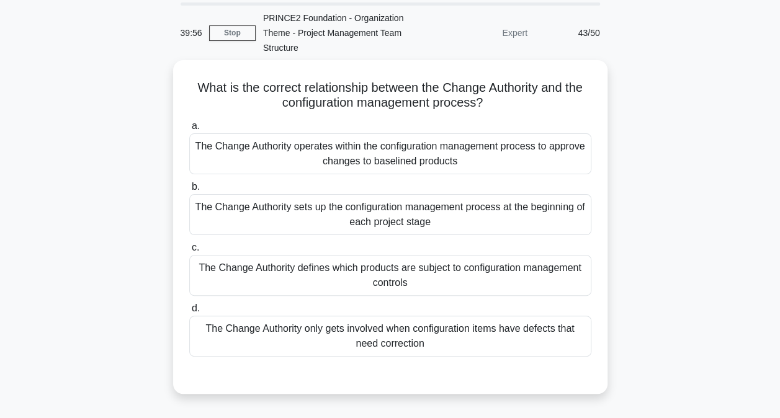
scroll to position [62, 0]
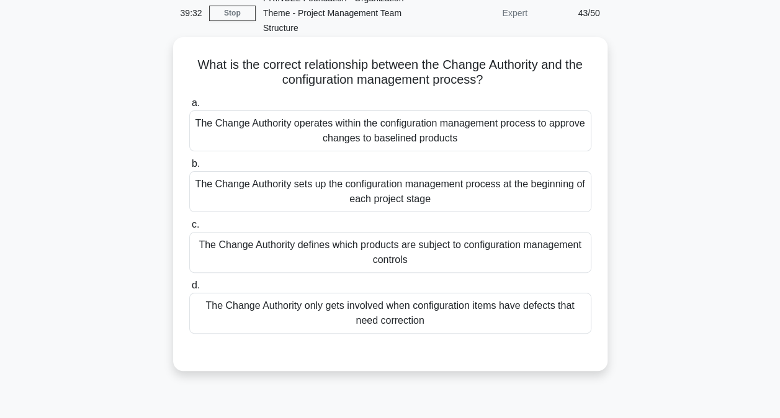
click at [561, 128] on div "The Change Authority operates within the configuration management process to ap…" at bounding box center [390, 130] width 402 height 41
click at [189, 107] on input "a. The Change Authority operates within the configuration management process to…" at bounding box center [189, 103] width 0 height 8
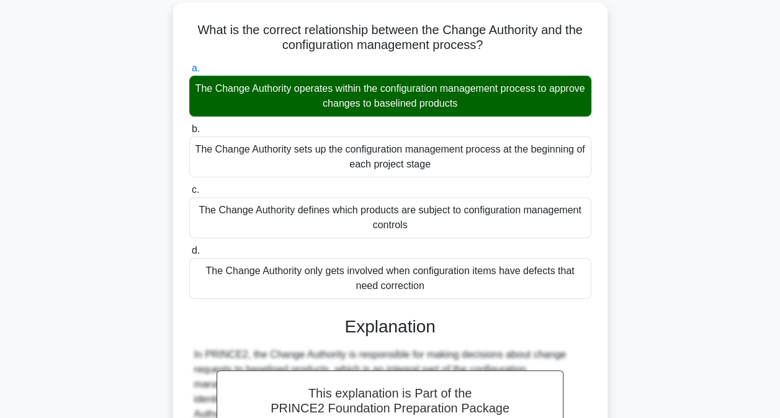
scroll to position [419, 0]
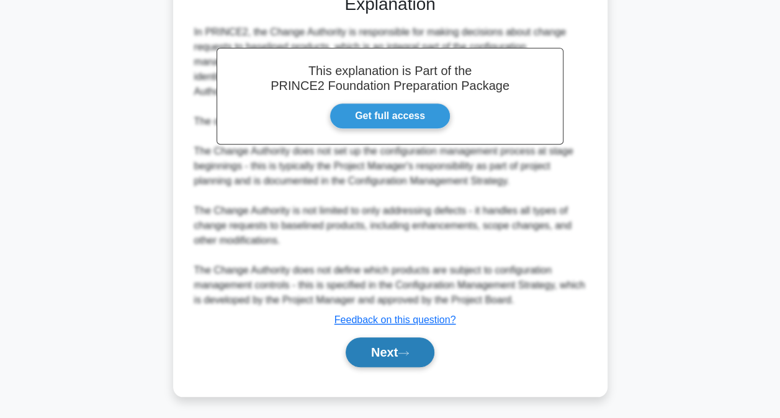
click at [409, 350] on icon at bounding box center [403, 353] width 11 height 7
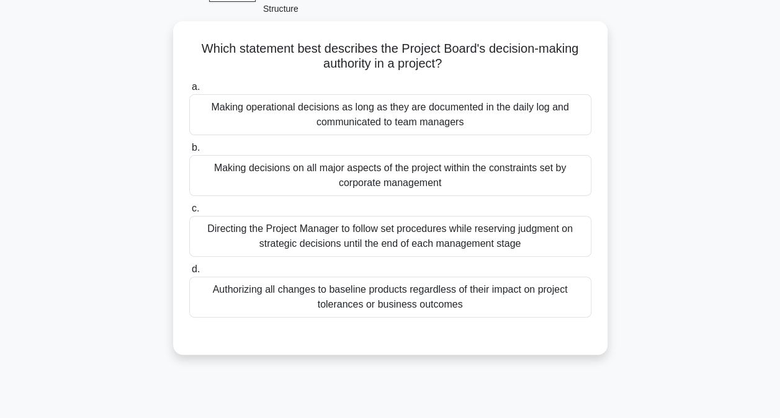
scroll to position [62, 0]
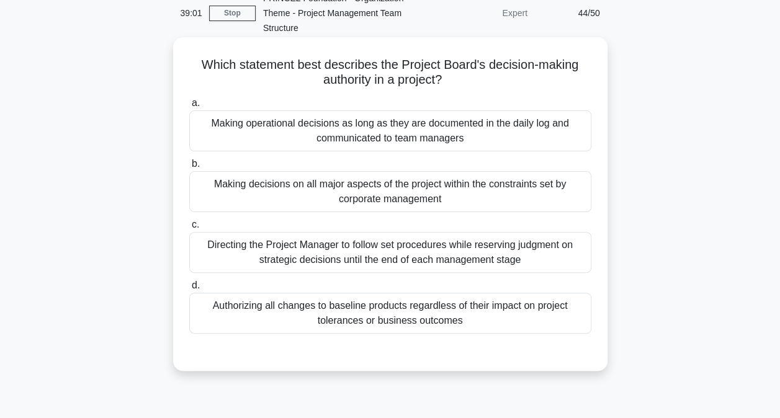
click at [541, 194] on div "Making decisions on all major aspects of the project within the constraints set…" at bounding box center [390, 191] width 402 height 41
click at [189, 168] on input "b. Making decisions on all major aspects of the project within the constraints …" at bounding box center [189, 164] width 0 height 8
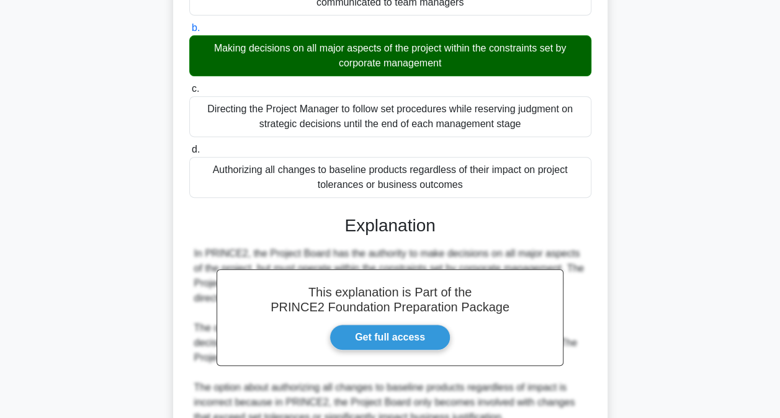
scroll to position [390, 0]
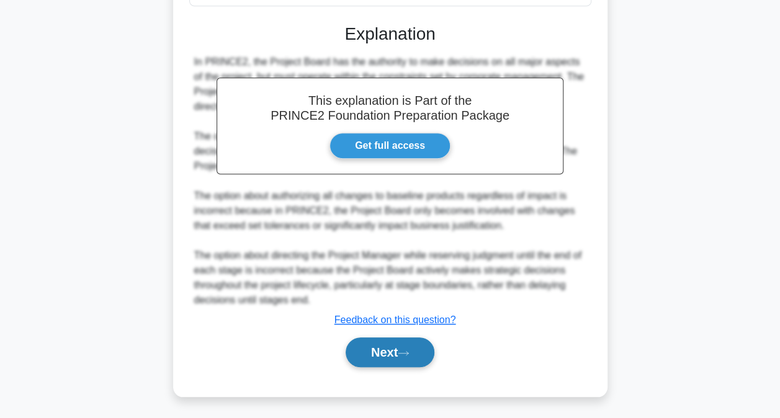
click at [426, 353] on button "Next" at bounding box center [390, 353] width 89 height 30
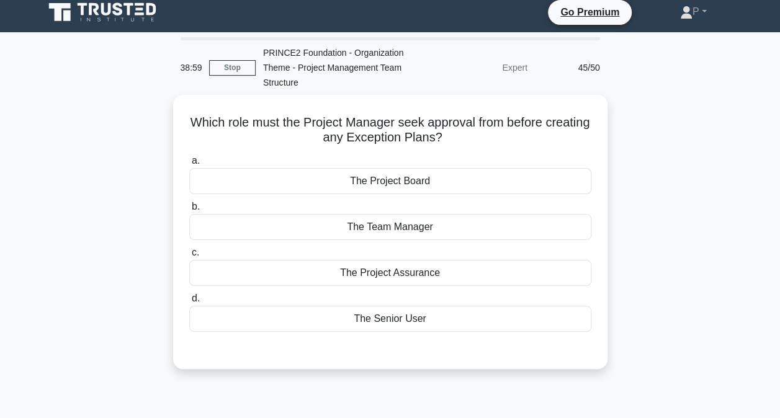
scroll to position [4, 0]
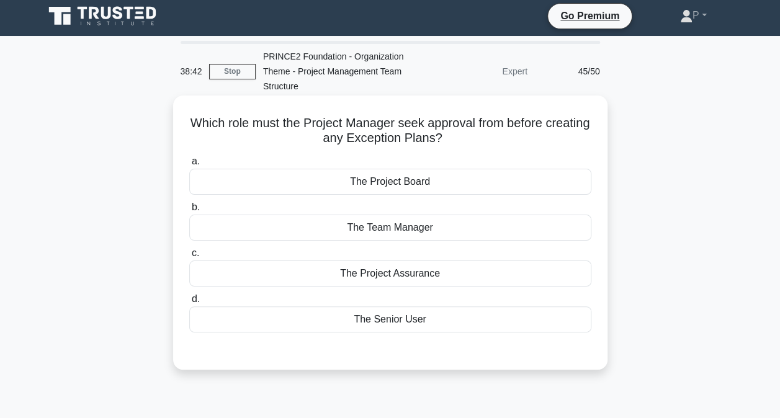
click at [524, 179] on div "The Project Board" at bounding box center [390, 182] width 402 height 26
click at [189, 166] on input "a. The Project Board" at bounding box center [189, 162] width 0 height 8
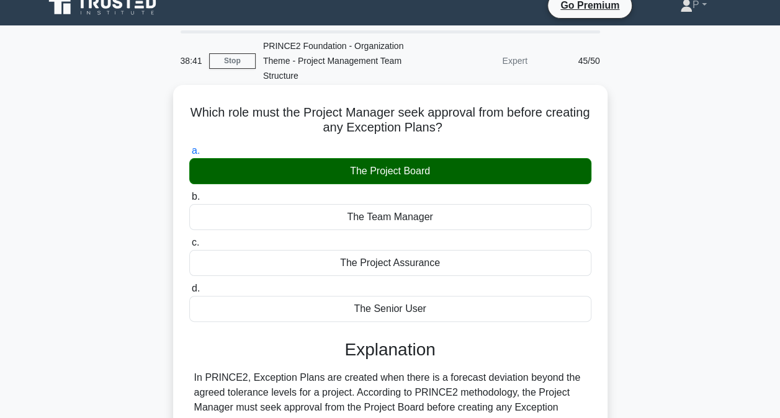
scroll to position [315, 0]
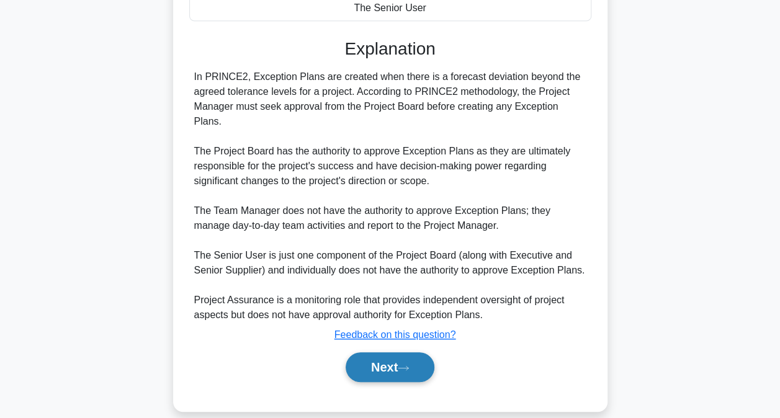
click at [421, 352] on button "Next" at bounding box center [390, 367] width 89 height 30
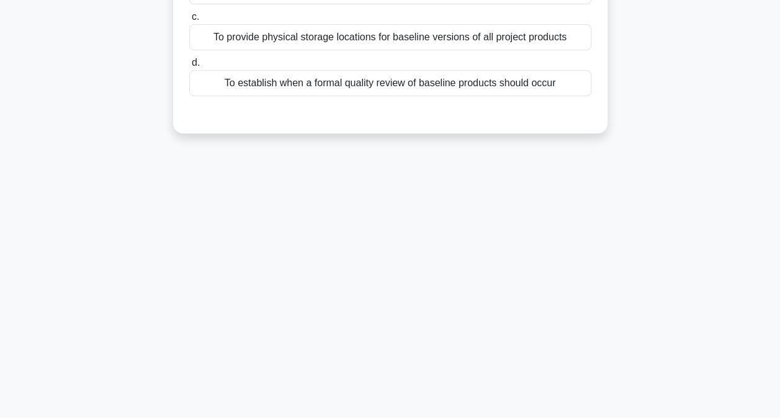
scroll to position [0, 0]
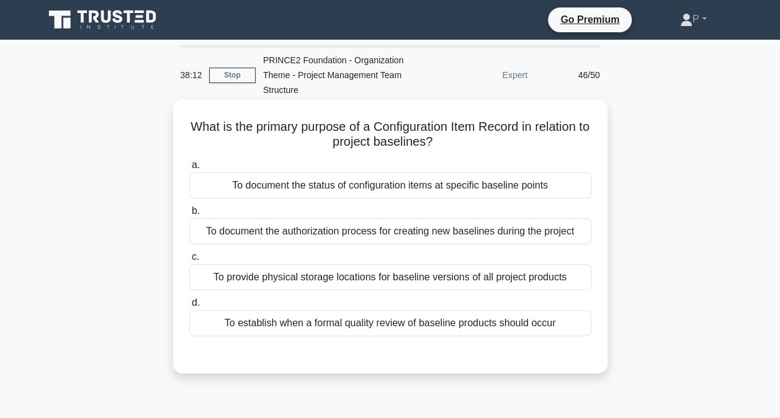
click at [564, 184] on div "To document the status of configuration items at specific baseline points" at bounding box center [390, 186] width 402 height 26
click at [189, 169] on input "a. To document the status of configuration items at specific baseline points" at bounding box center [189, 165] width 0 height 8
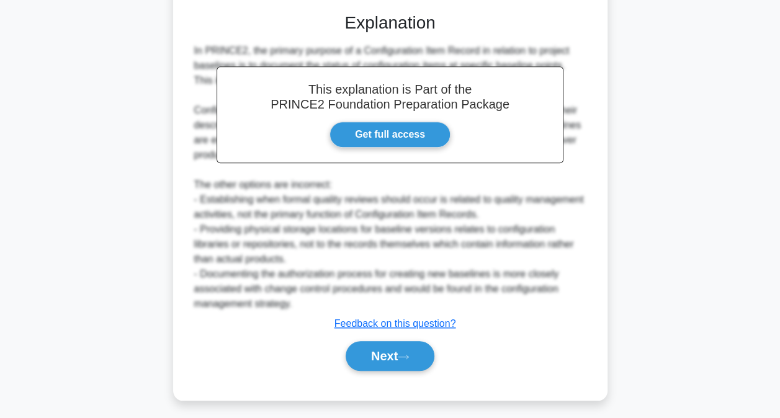
scroll to position [345, 0]
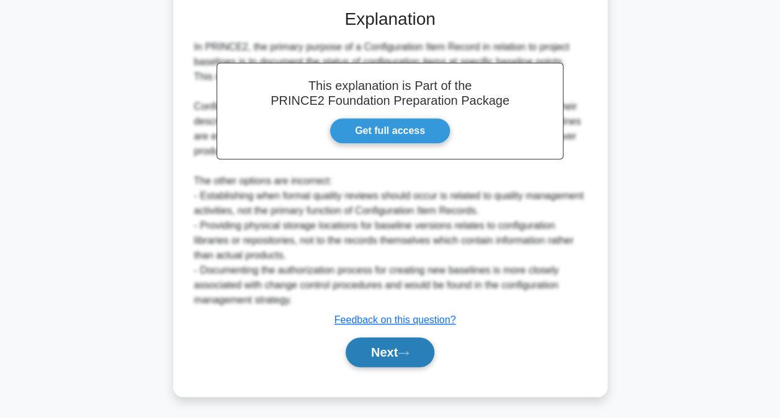
click at [406, 354] on icon at bounding box center [403, 353] width 11 height 7
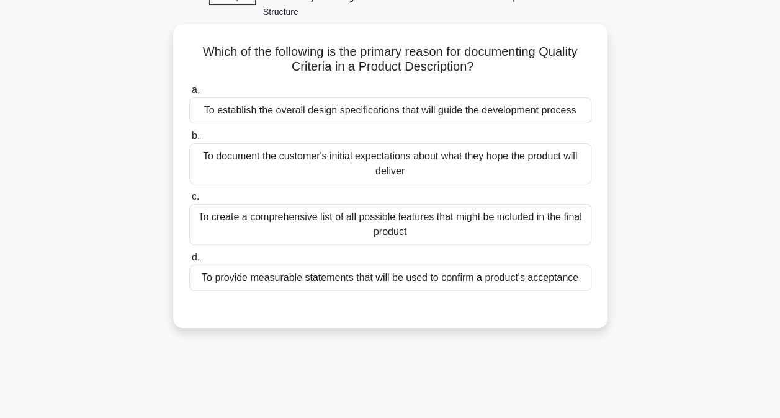
scroll to position [4, 0]
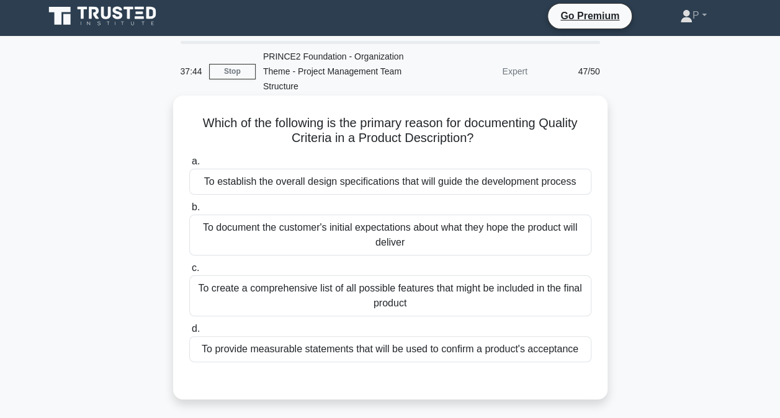
click at [392, 344] on div "To provide measurable statements that will be used to confirm a product's accep…" at bounding box center [390, 349] width 402 height 26
click at [189, 333] on input "d. To provide measurable statements that will be used to confirm a product's ac…" at bounding box center [189, 329] width 0 height 8
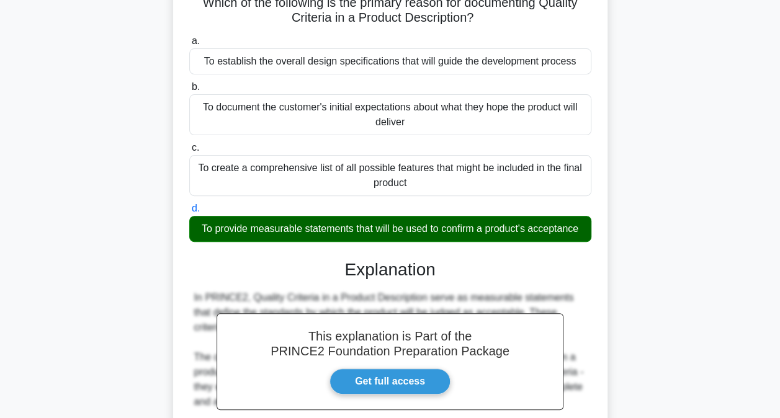
scroll to position [438, 0]
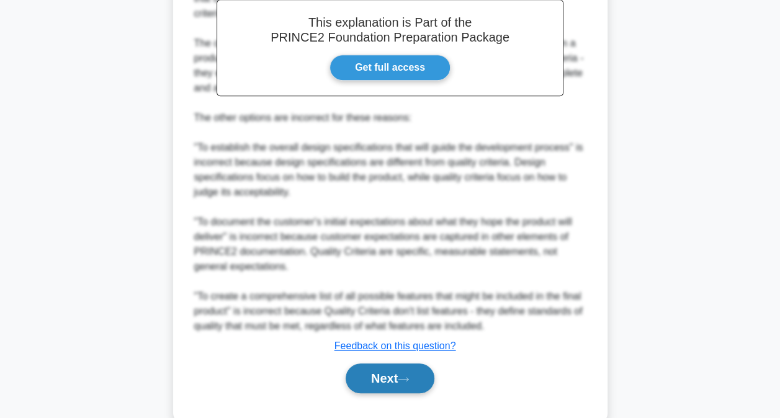
click at [383, 382] on button "Next" at bounding box center [390, 379] width 89 height 30
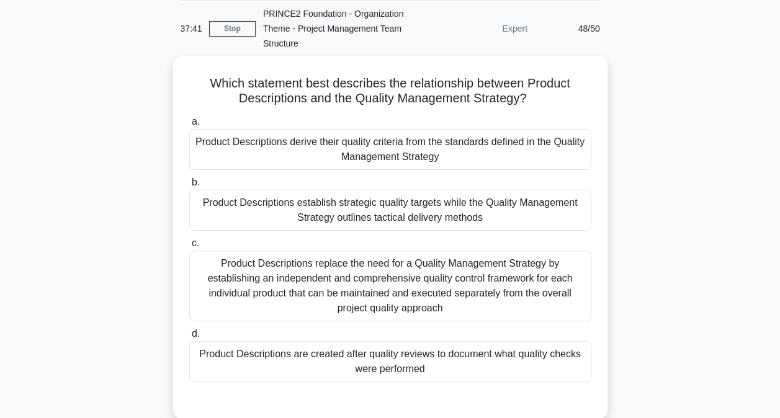
scroll to position [66, 0]
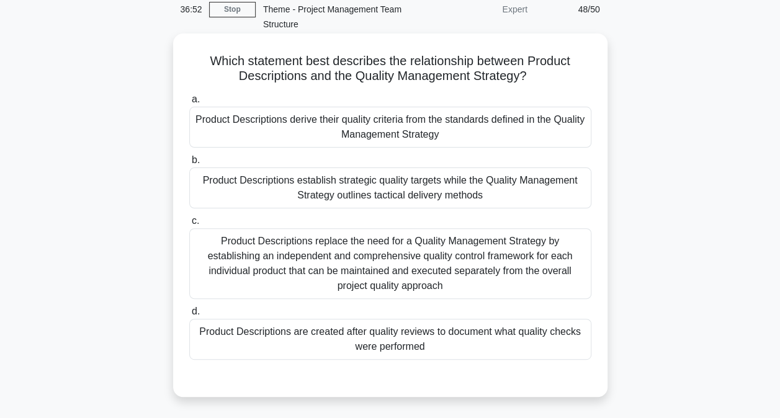
click at [495, 129] on div "Product Descriptions derive their quality criteria from the standards defined i…" at bounding box center [390, 127] width 402 height 41
click at [189, 104] on input "a. Product Descriptions derive their quality criteria from the standards define…" at bounding box center [189, 100] width 0 height 8
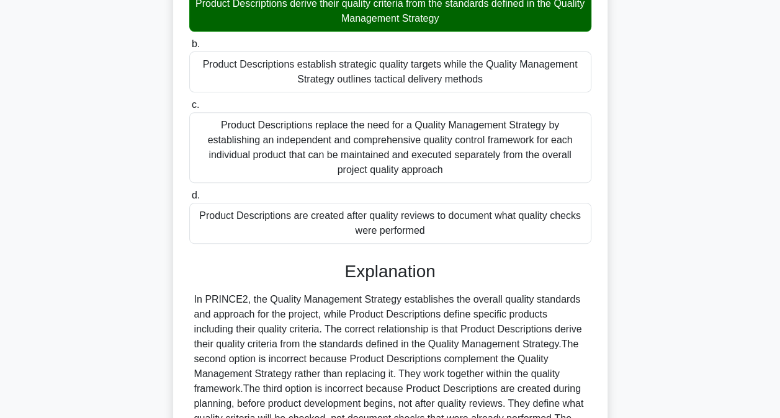
scroll to position [345, 0]
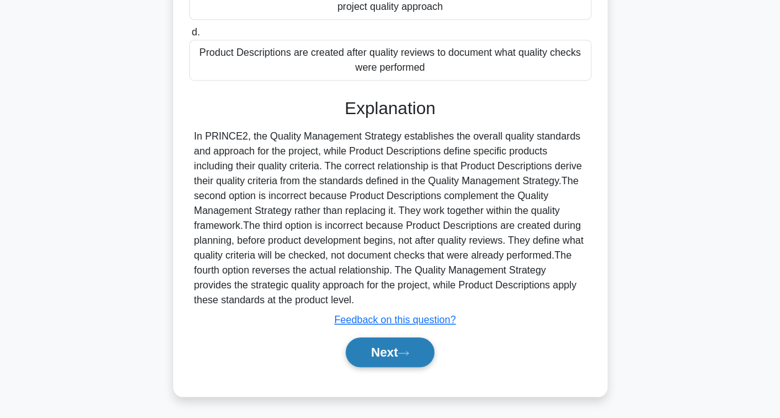
click at [391, 354] on button "Next" at bounding box center [390, 353] width 89 height 30
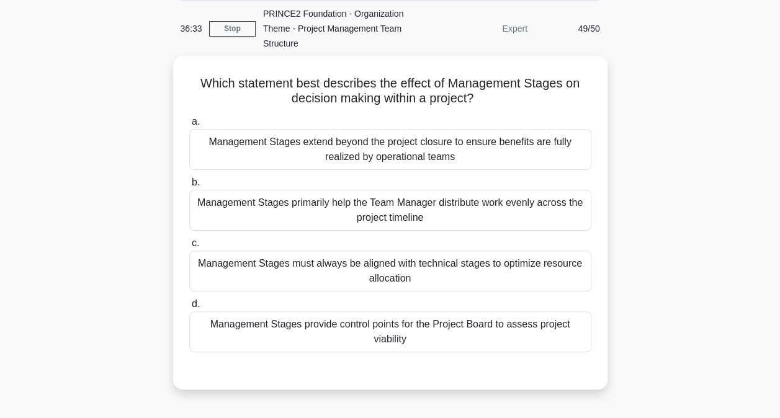
scroll to position [66, 0]
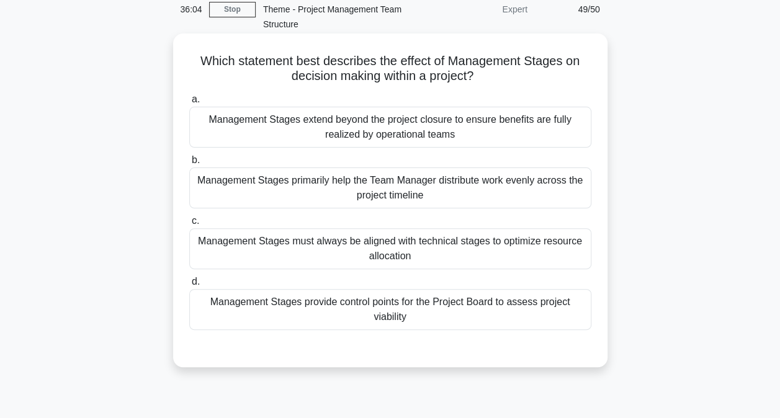
click at [514, 303] on div "Management Stages provide control points for the Project Board to assess projec…" at bounding box center [390, 309] width 402 height 41
click at [189, 286] on input "d. Management Stages provide control points for the Project Board to assess pro…" at bounding box center [189, 282] width 0 height 8
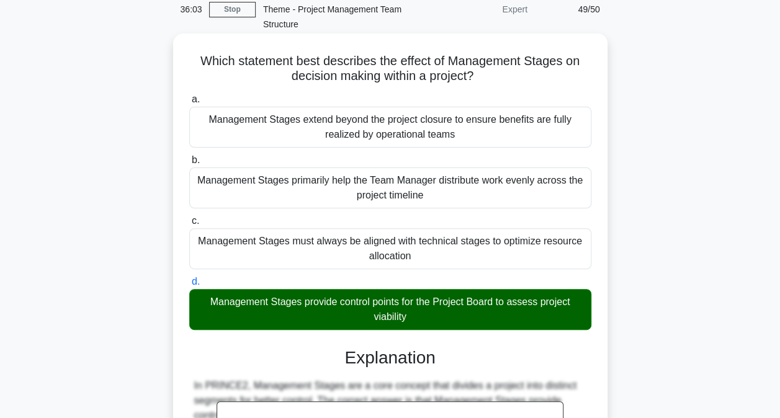
scroll to position [449, 0]
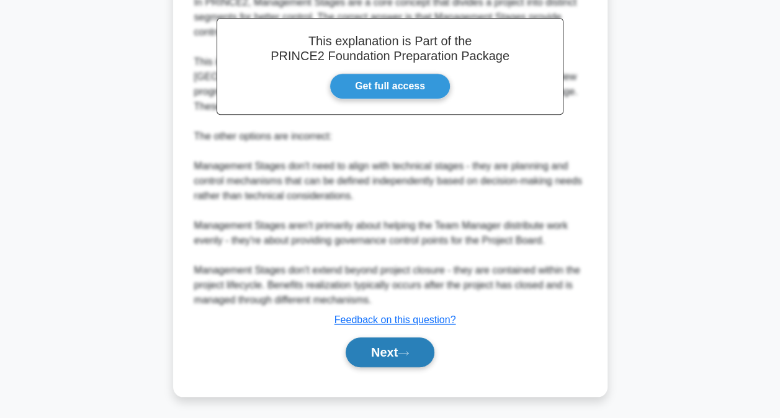
click at [423, 352] on button "Next" at bounding box center [390, 353] width 89 height 30
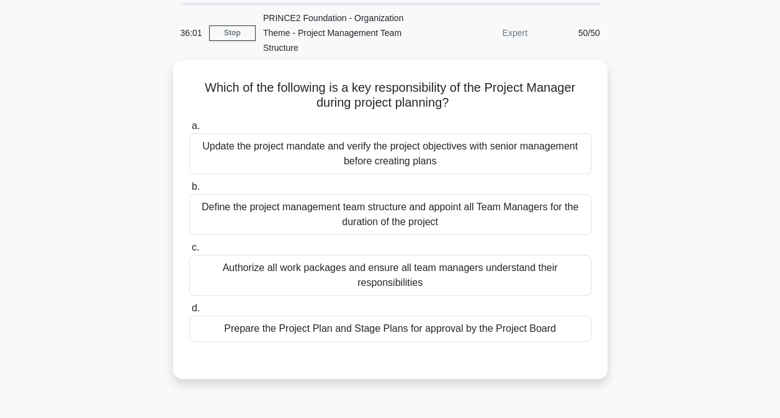
scroll to position [62, 0]
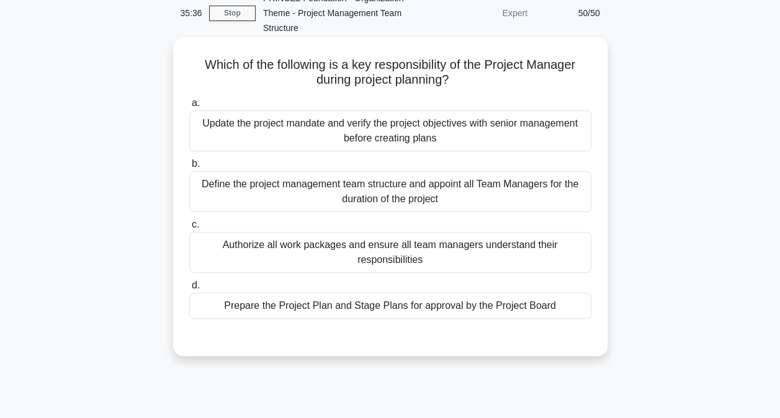
click at [549, 299] on div "Prepare the Project Plan and Stage Plans for approval by the Project Board" at bounding box center [390, 306] width 402 height 26
click at [189, 290] on input "d. Prepare the Project Plan and Stage Plans for approval by the Project Board" at bounding box center [189, 286] width 0 height 8
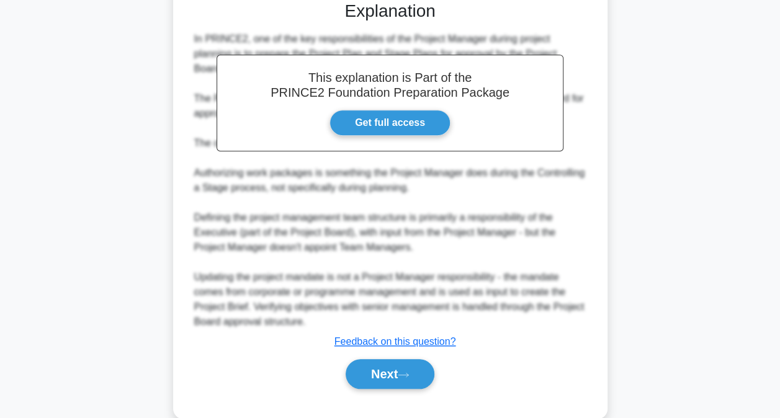
scroll to position [405, 0]
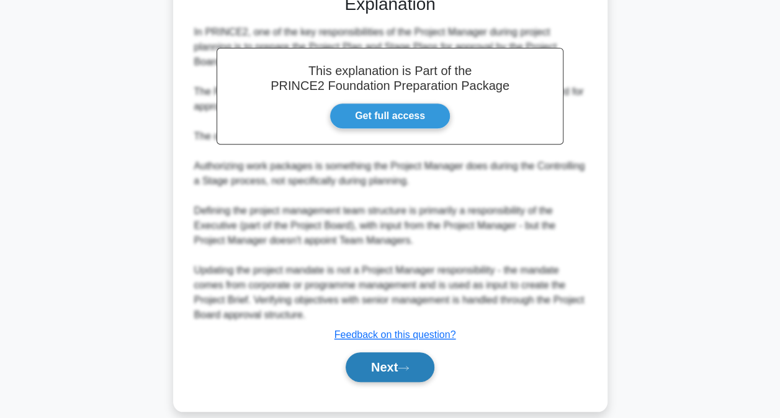
click at [379, 354] on button "Next" at bounding box center [390, 367] width 89 height 30
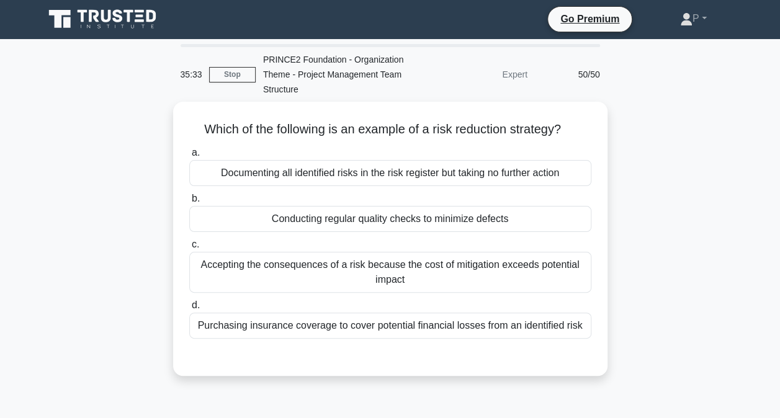
scroll to position [0, 0]
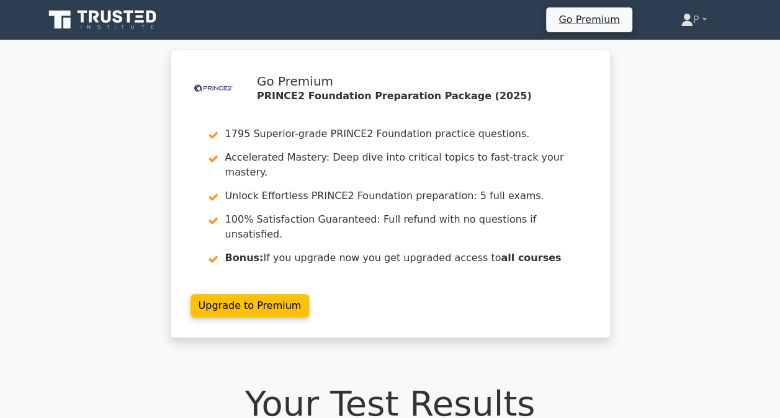
click at [129, 21] on icon at bounding box center [129, 17] width 10 height 12
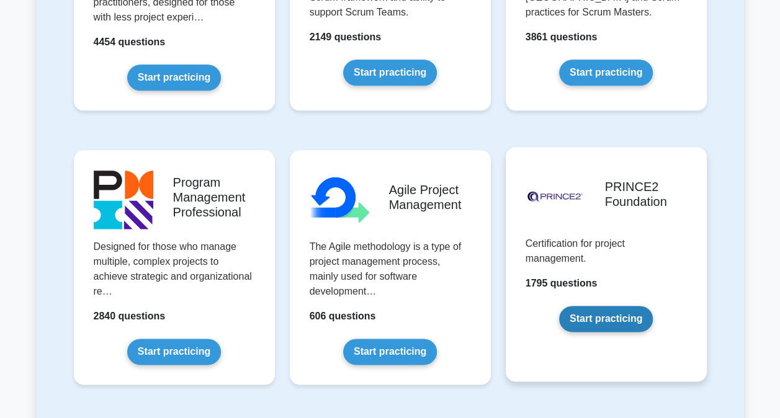
click at [603, 318] on link "Start practicing" at bounding box center [606, 319] width 94 height 26
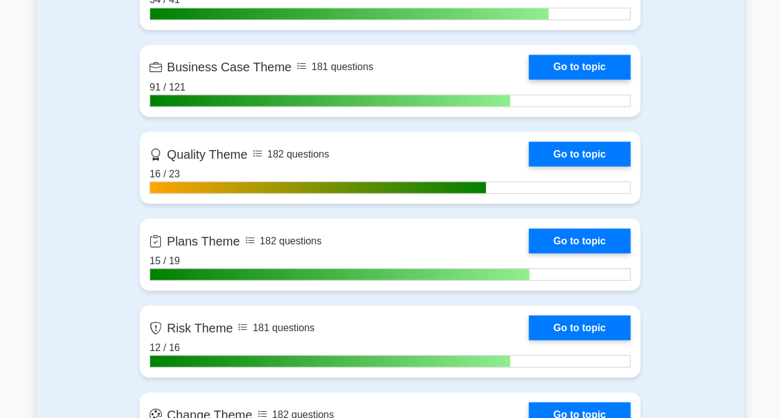
scroll to position [1117, 0]
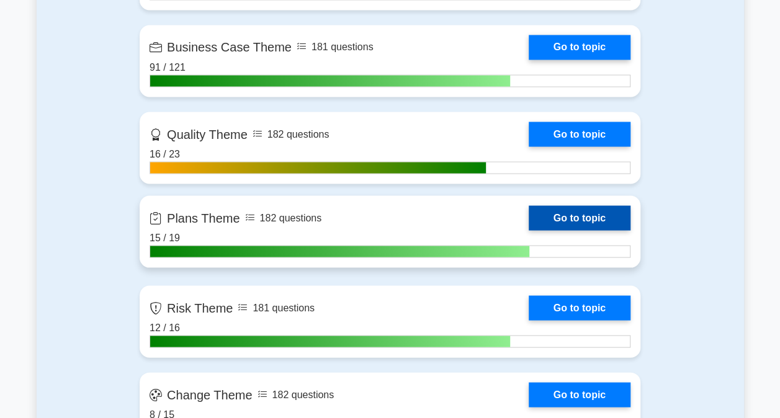
click at [557, 212] on link "Go to topic" at bounding box center [580, 217] width 102 height 25
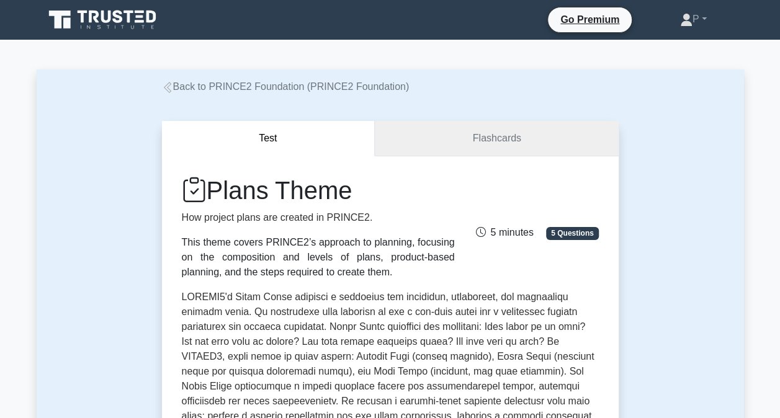
click at [481, 140] on link "Flashcards" at bounding box center [496, 138] width 243 height 35
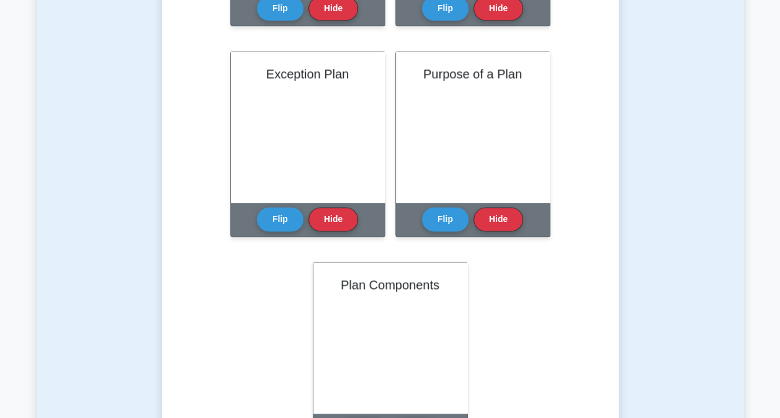
scroll to position [807, 0]
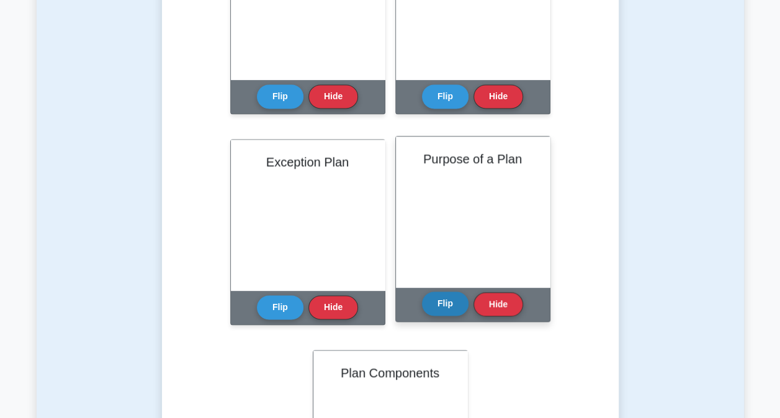
click at [457, 298] on button "Flip" at bounding box center [445, 304] width 47 height 24
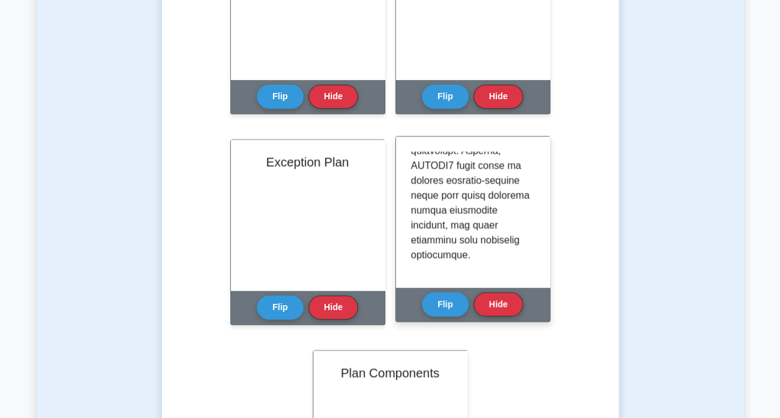
scroll to position [930, 0]
